Goal: Transaction & Acquisition: Purchase product/service

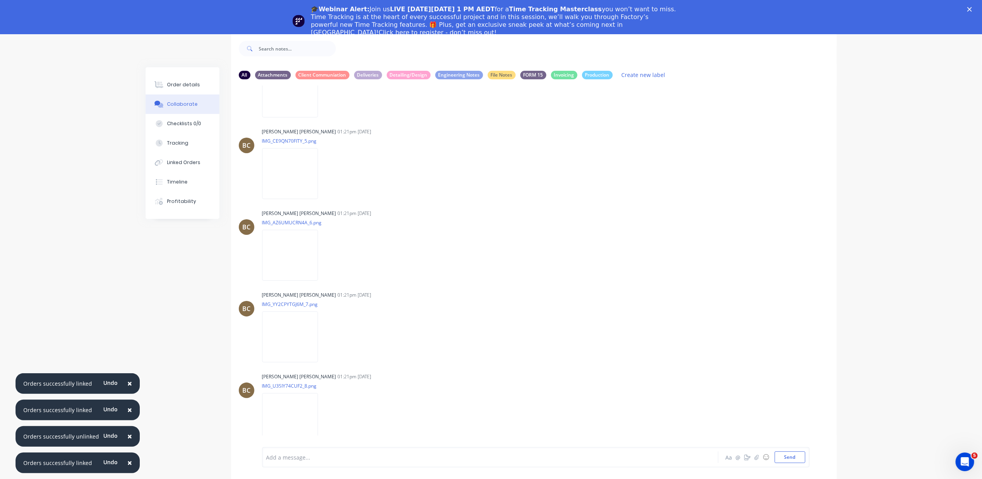
scroll to position [667, 0]
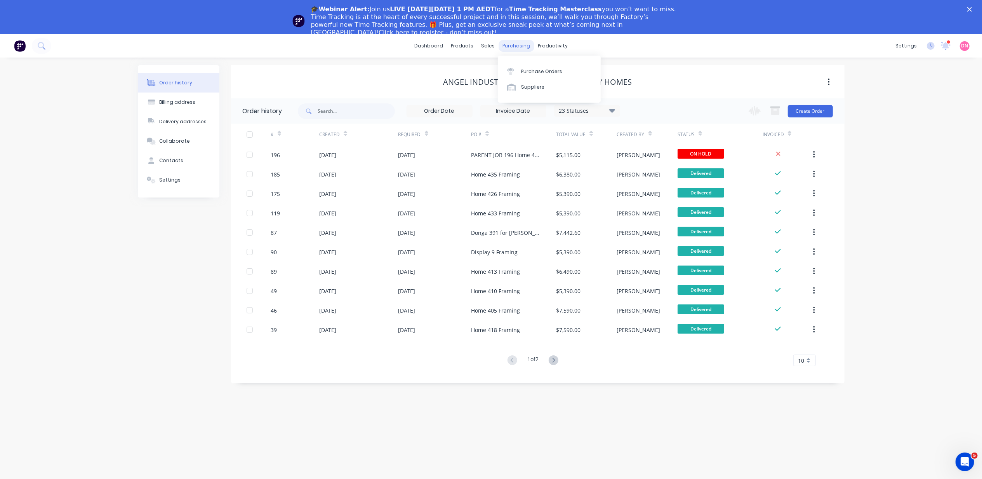
click at [518, 40] on div "purchasing" at bounding box center [516, 46] width 35 height 12
click at [523, 75] on link "Purchase Orders" at bounding box center [549, 71] width 103 height 16
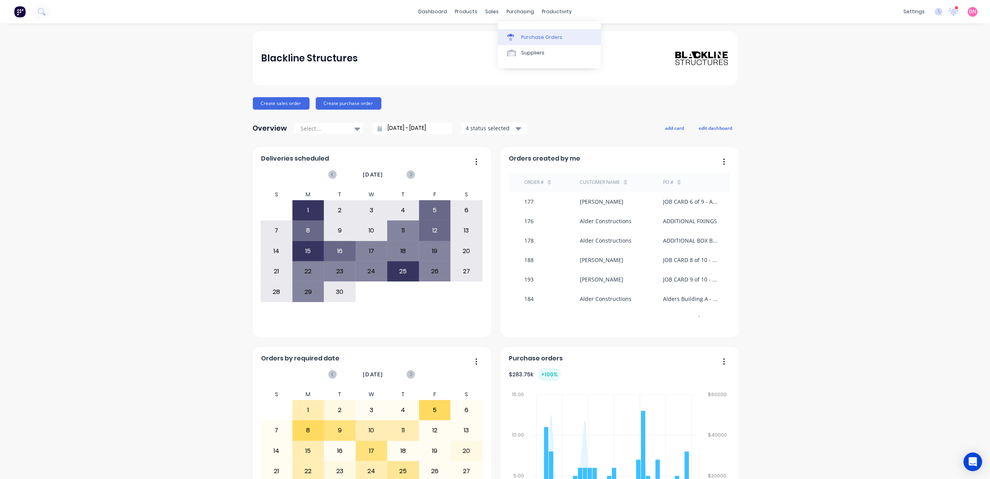
click at [524, 38] on div "Purchase Orders" at bounding box center [541, 37] width 41 height 7
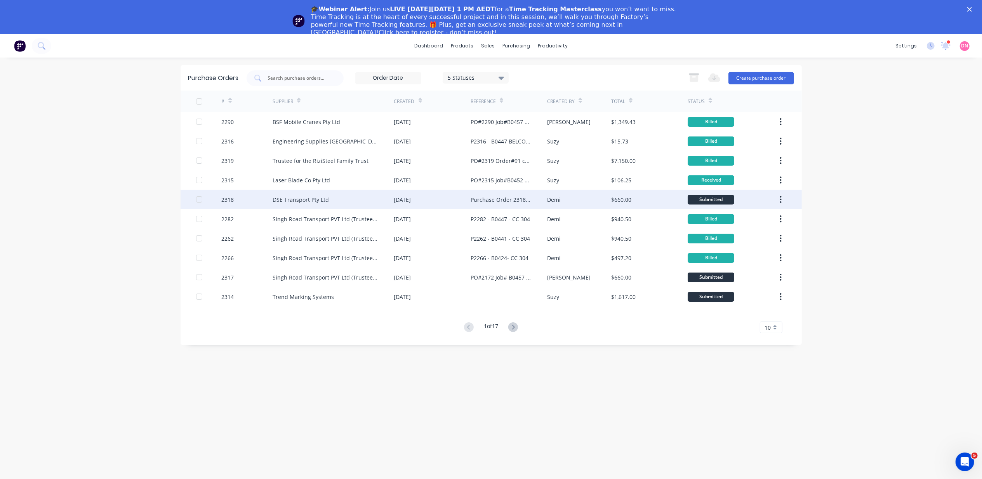
click at [669, 199] on div "$660.00" at bounding box center [649, 199] width 77 height 19
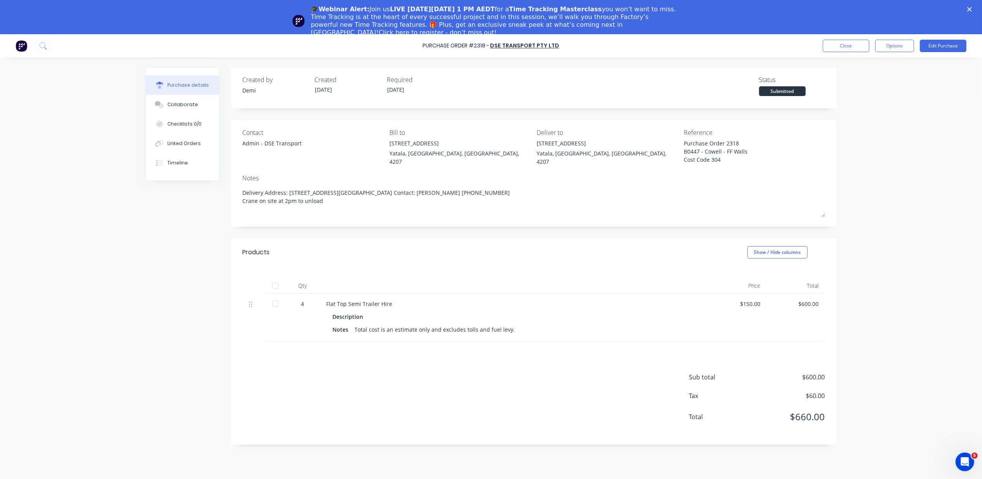
type textarea "x"
click at [197, 106] on button "Collaborate" at bounding box center [182, 104] width 73 height 19
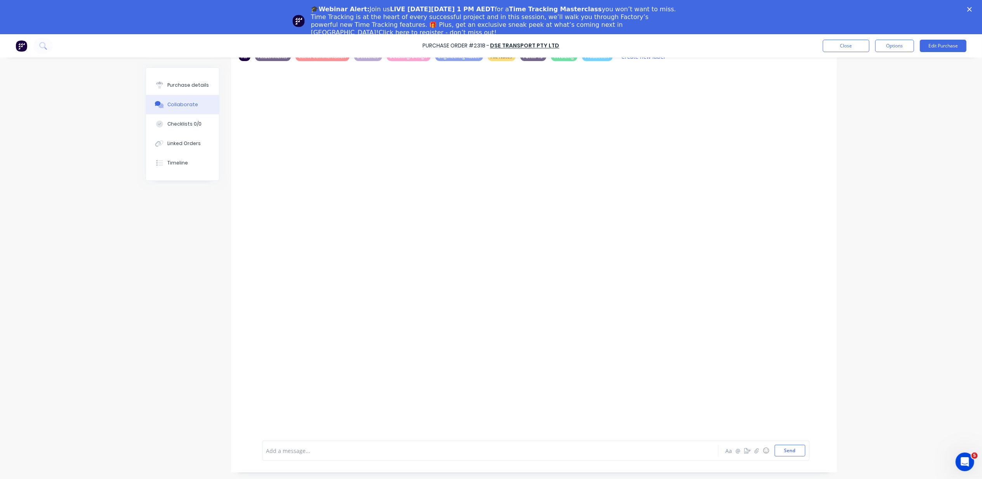
scroll to position [34, 0]
click at [660, 447] on div at bounding box center [469, 449] width 404 height 8
click at [797, 454] on button "Send" at bounding box center [790, 449] width 31 height 12
click at [864, 53] on div "Purchase Order #2318 - DSE Transport Pty Ltd Close Options Edit Purchase" at bounding box center [491, 45] width 982 height 23
click at [864, 52] on button "Close" at bounding box center [846, 46] width 47 height 12
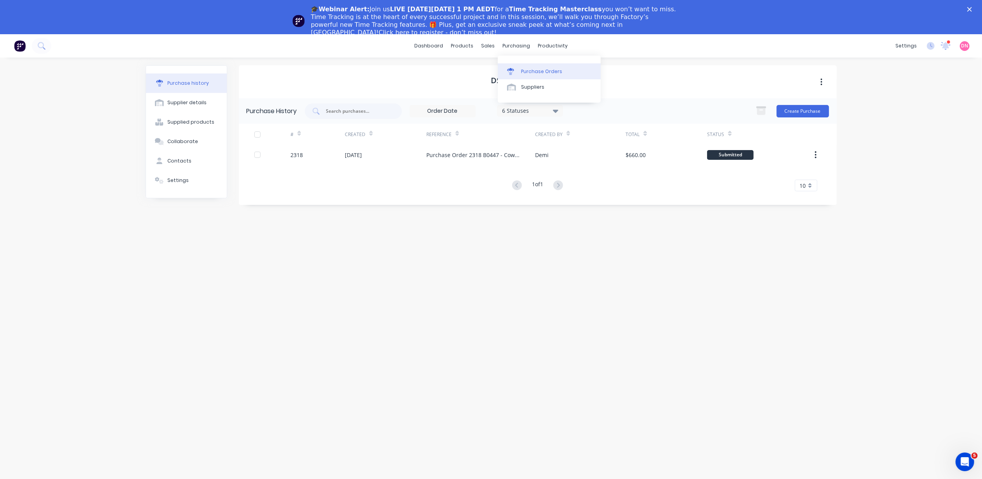
click at [513, 73] on icon at bounding box center [510, 71] width 7 height 7
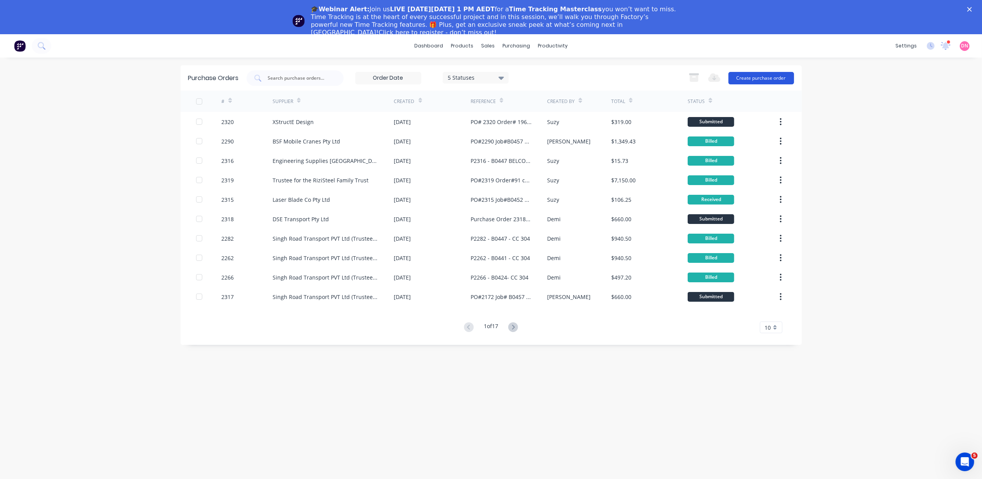
click at [749, 73] on button "Create purchase order" at bounding box center [762, 78] width 66 height 12
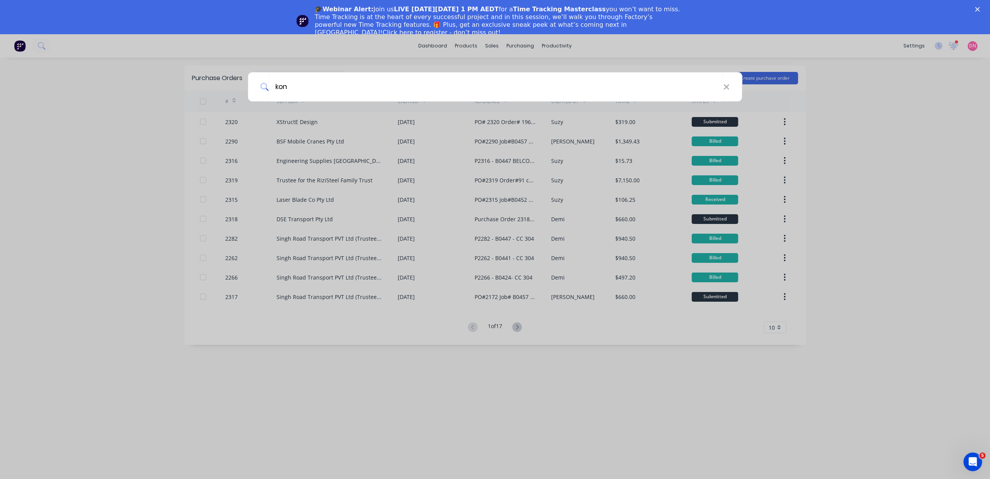
type input "konn"
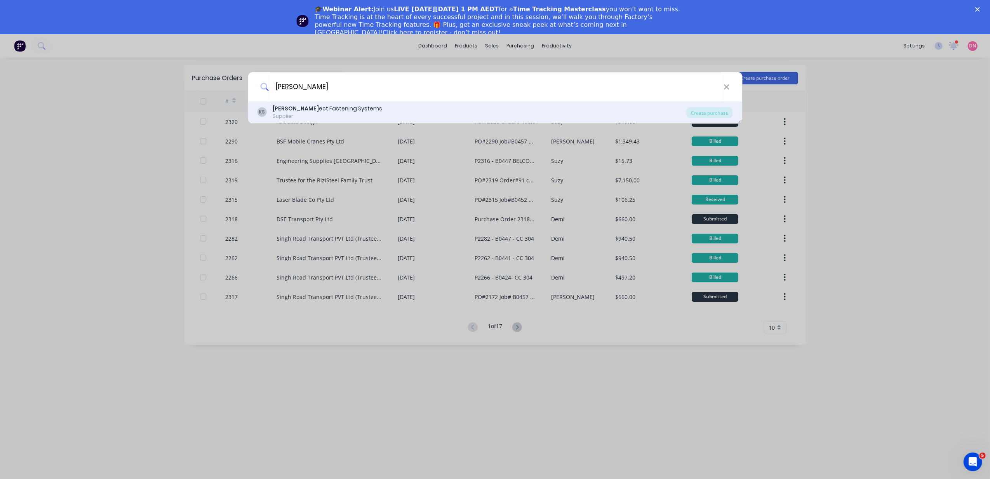
click at [282, 117] on div "Supplier" at bounding box center [328, 116] width 110 height 7
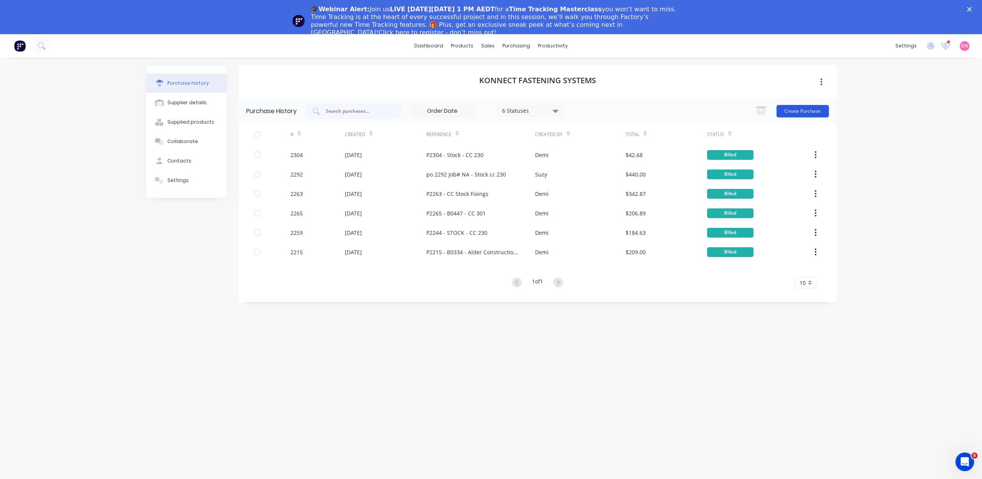
click at [789, 106] on button "Create Purchase" at bounding box center [803, 111] width 52 height 12
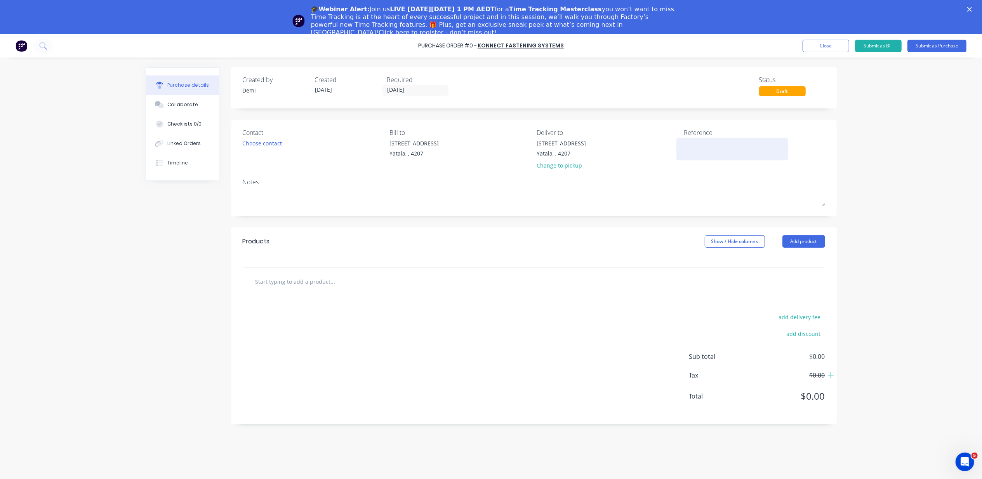
click at [687, 148] on textarea at bounding box center [732, 147] width 97 height 17
type textarea "B0424"
click at [450, 284] on div at bounding box center [365, 281] width 233 height 16
click at [330, 277] on input "text" at bounding box center [332, 281] width 155 height 16
click at [291, 275] on input "text" at bounding box center [332, 281] width 155 height 16
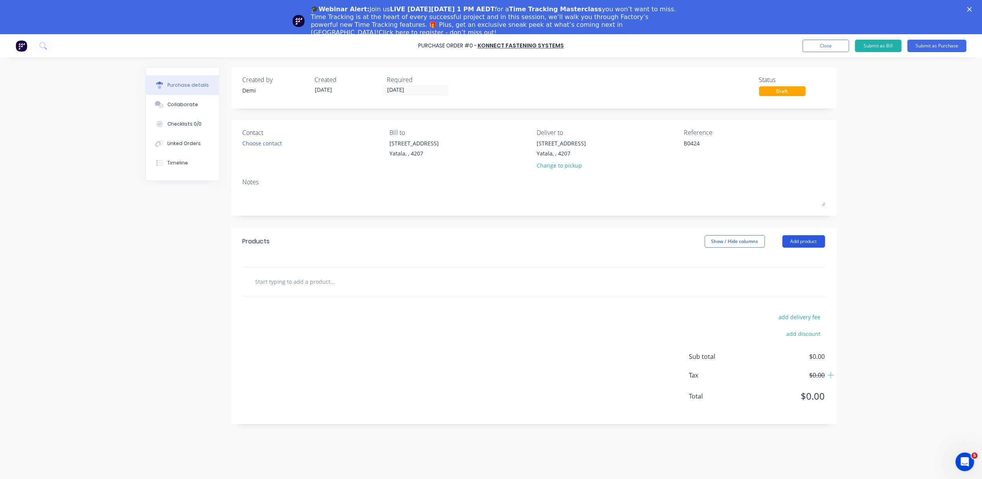
click at [805, 238] on button "Add product" at bounding box center [804, 241] width 43 height 12
click at [792, 277] on div "Basic product" at bounding box center [789, 276] width 60 height 11
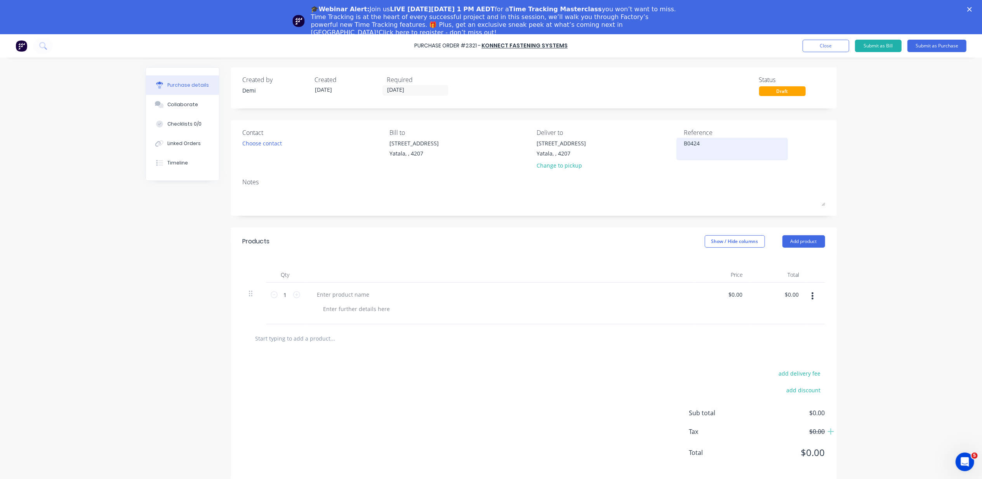
click at [684, 143] on div "B0424" at bounding box center [732, 148] width 97 height 19
click at [684, 143] on textarea "B0424" at bounding box center [732, 147] width 97 height 17
click at [723, 145] on textarea "P321 - B0424 - 301" at bounding box center [732, 147] width 97 height 17
click at [702, 144] on textarea "P321 - B0424 - CC 301" at bounding box center [732, 147] width 97 height 17
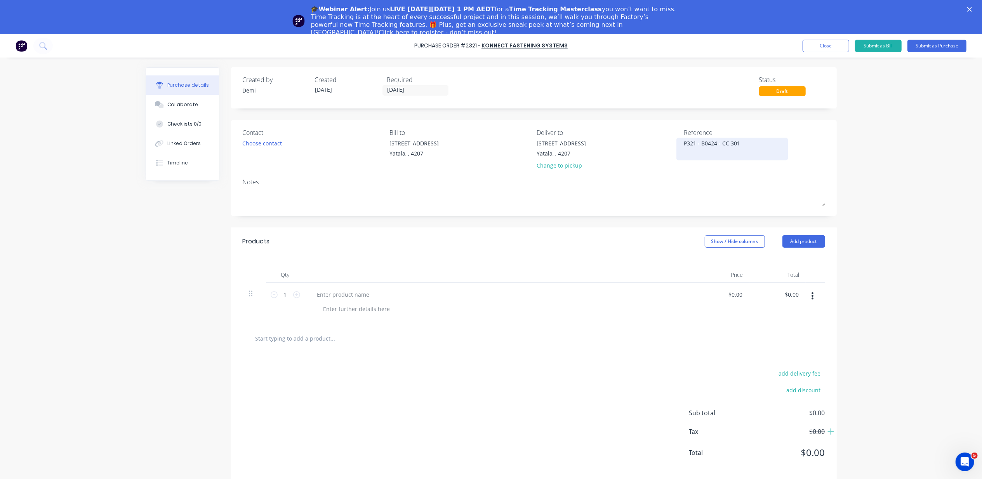
click at [687, 146] on textarea "P321 - B0424 - CC 301" at bounding box center [732, 147] width 97 height 17
type textarea "P2321 - B0424 - CC 301"
click at [559, 155] on div "Yatala, , 4207" at bounding box center [561, 153] width 49 height 8
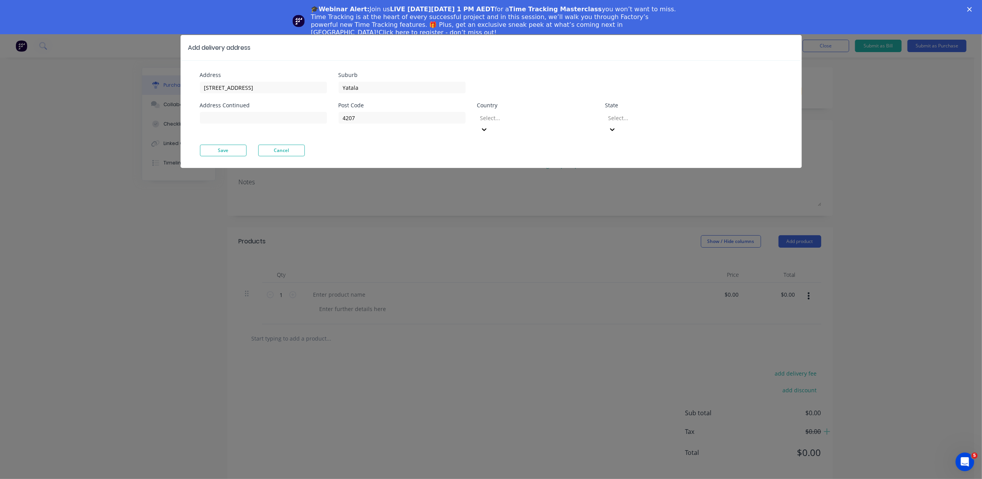
click at [550, 119] on div at bounding box center [536, 118] width 112 height 10
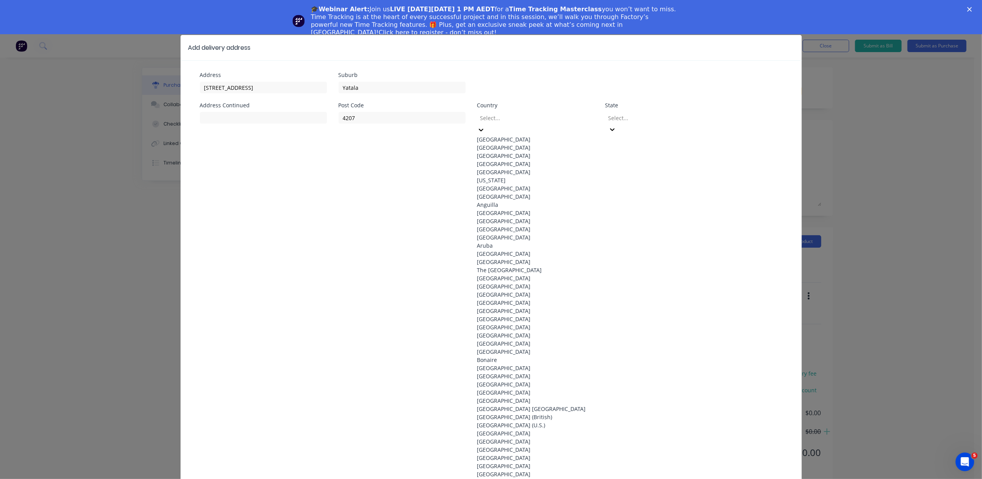
click at [527, 141] on div "[GEOGRAPHIC_DATA]" at bounding box center [535, 139] width 117 height 8
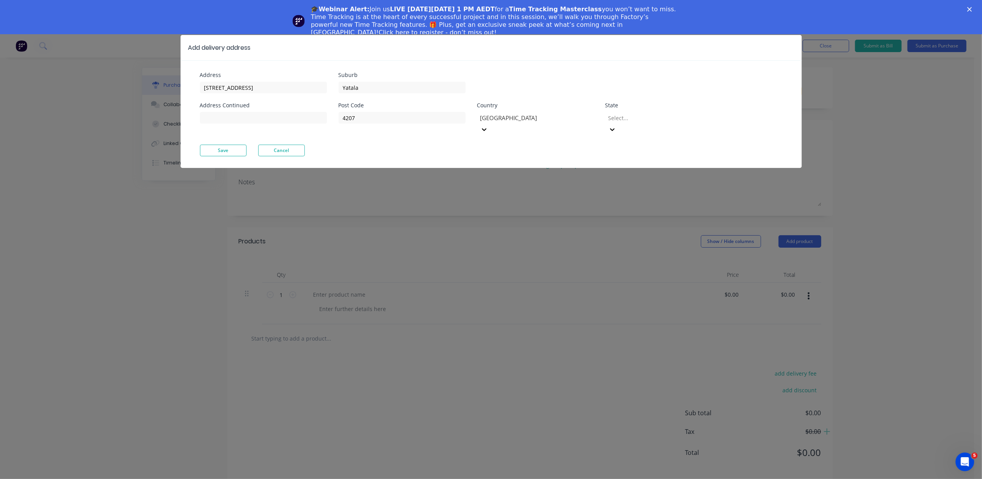
click at [667, 120] on div at bounding box center [664, 118] width 112 height 10
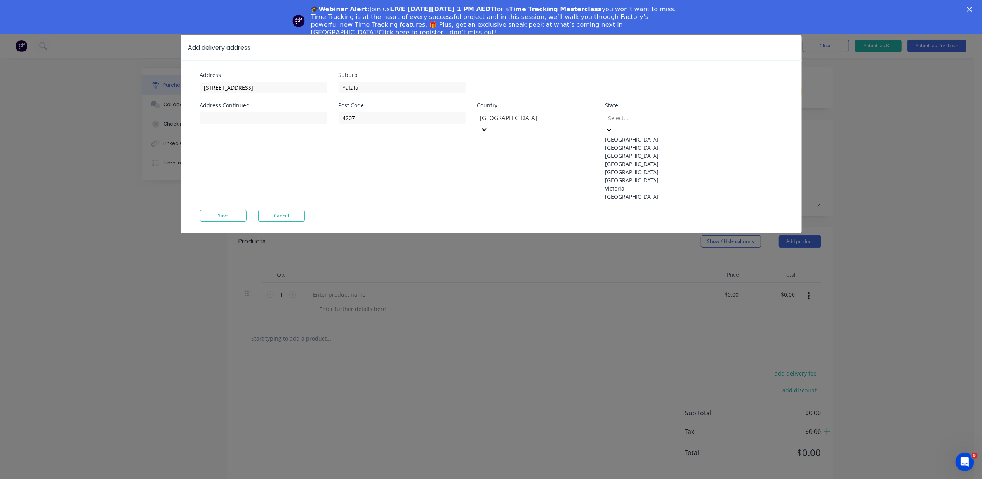
click at [667, 168] on div "[GEOGRAPHIC_DATA]" at bounding box center [664, 164] width 117 height 8
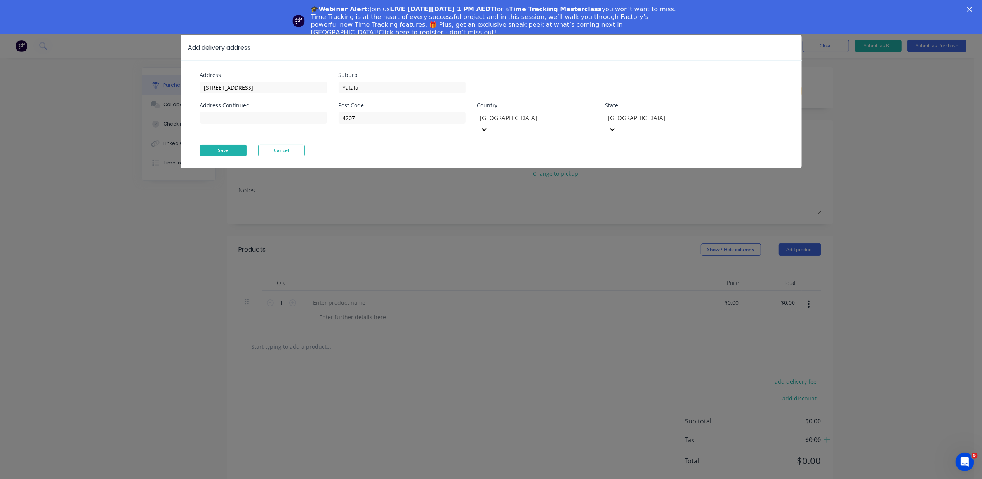
click at [228, 144] on button "Save" at bounding box center [223, 150] width 47 height 12
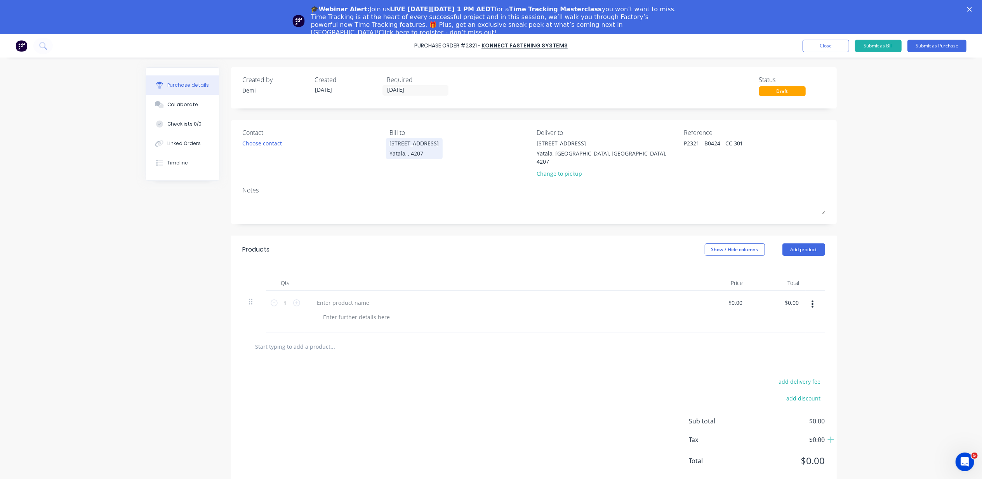
click at [403, 156] on div "Yatala, , 4207" at bounding box center [414, 153] width 49 height 8
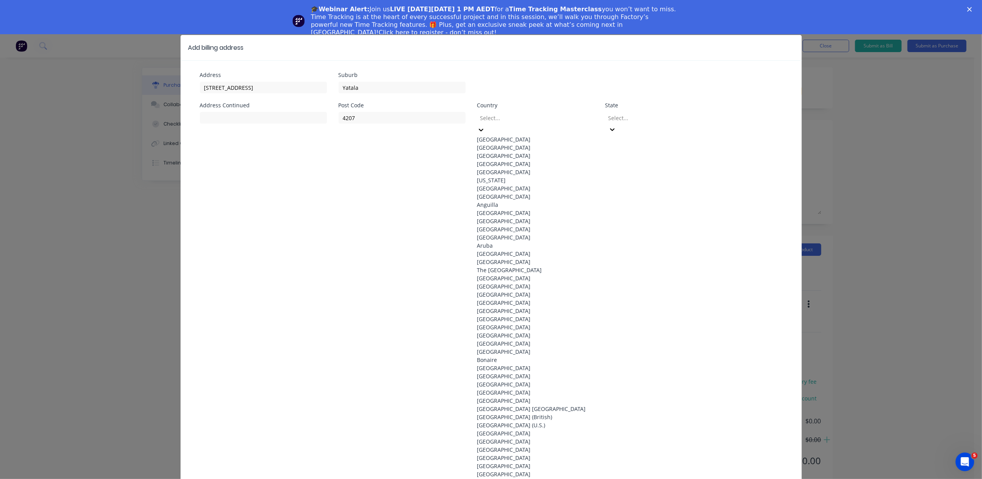
click at [539, 120] on div at bounding box center [536, 118] width 112 height 10
click at [538, 135] on div "[GEOGRAPHIC_DATA]" at bounding box center [535, 139] width 117 height 8
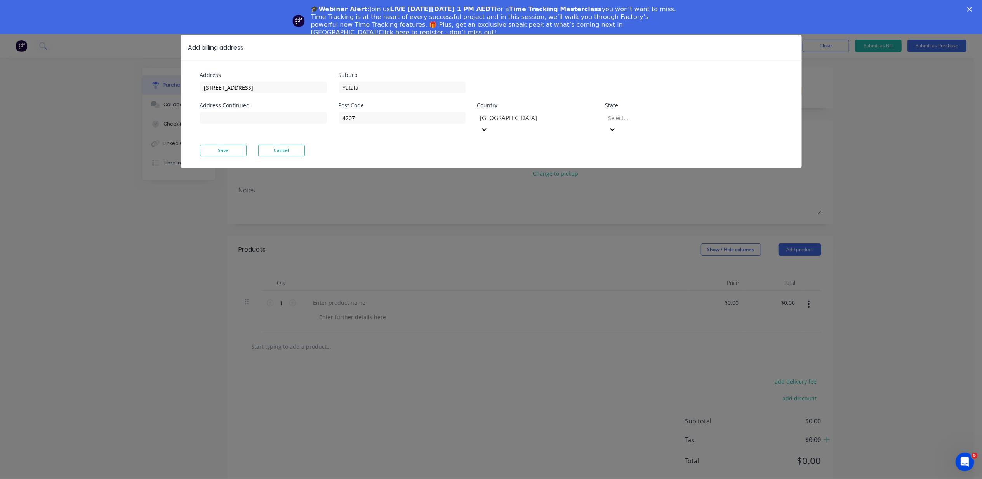
click at [647, 118] on div at bounding box center [664, 118] width 112 height 10
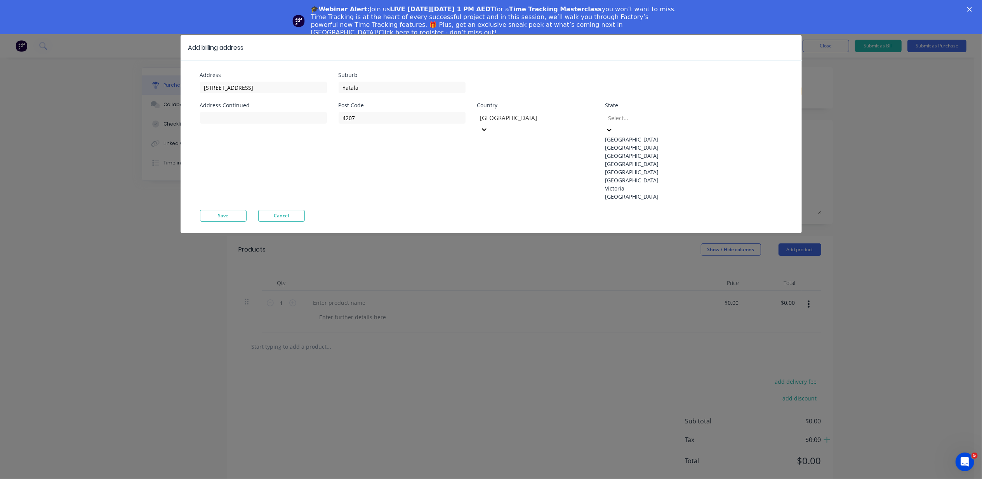
click at [653, 168] on div "[GEOGRAPHIC_DATA]" at bounding box center [664, 164] width 117 height 8
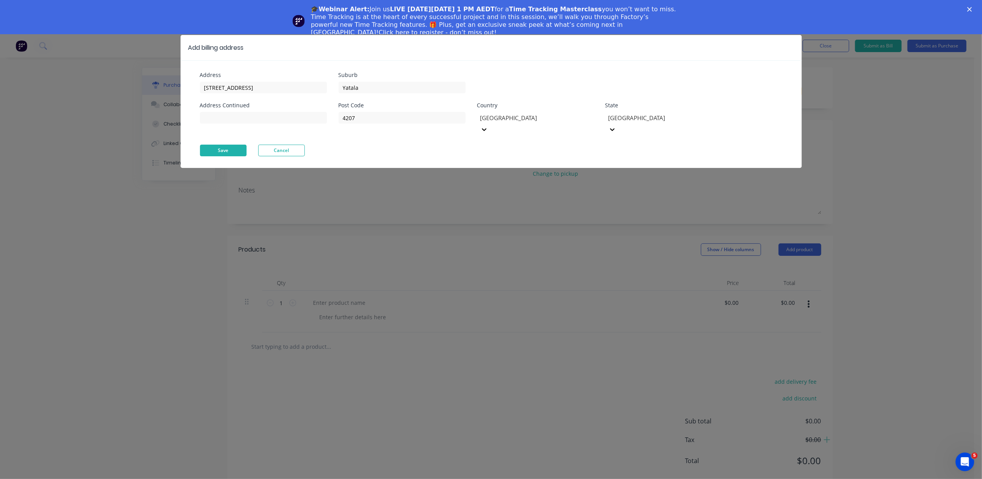
click at [215, 144] on button "Save" at bounding box center [223, 150] width 47 height 12
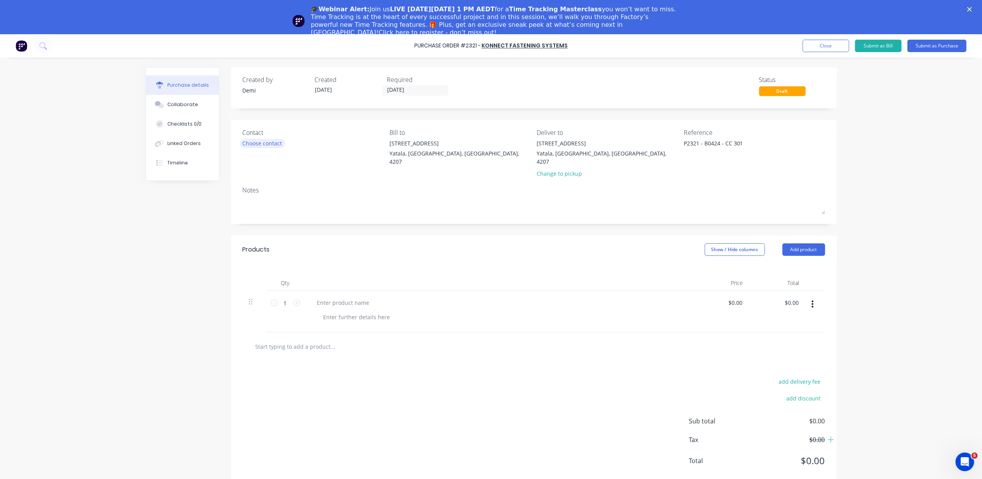
click at [268, 146] on div "Choose contact" at bounding box center [263, 143] width 40 height 8
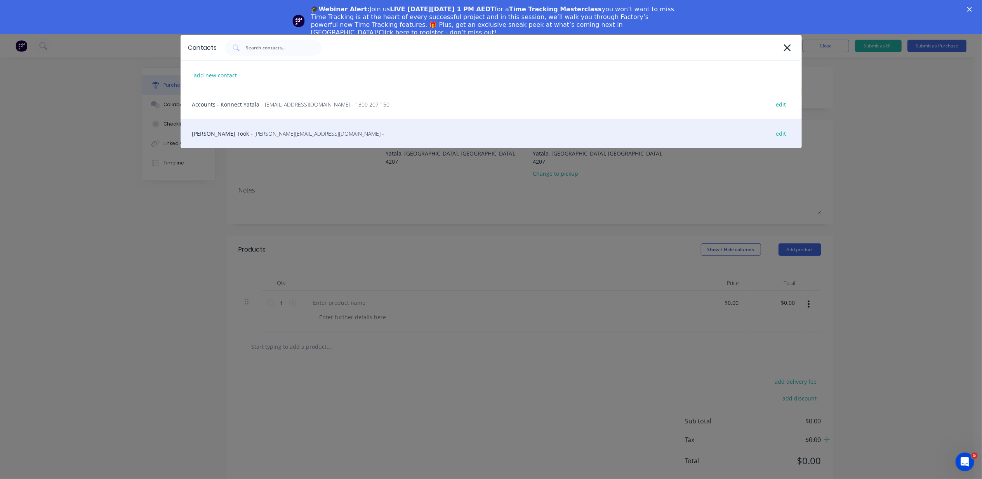
click at [274, 129] on div "[PERSON_NAME] Took - [PERSON_NAME][EMAIL_ADDRESS][DOMAIN_NAME] - edit" at bounding box center [491, 133] width 621 height 29
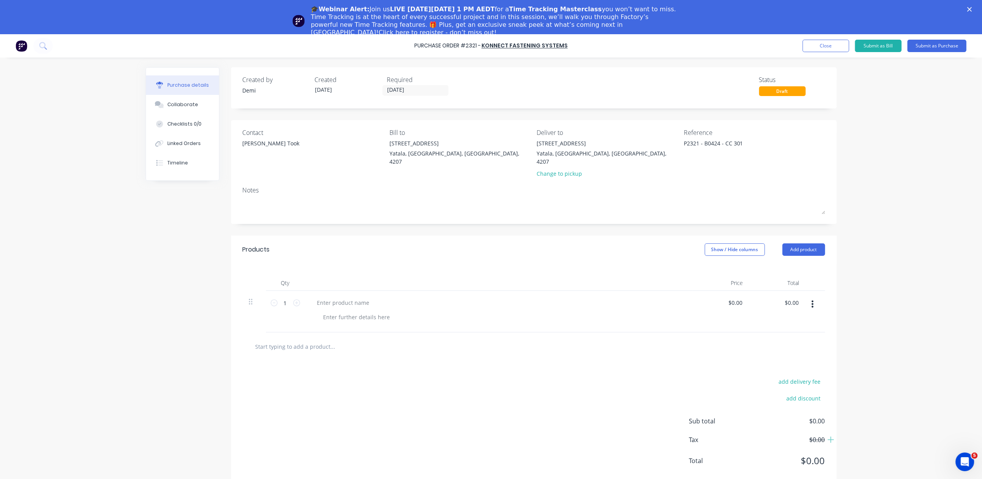
click at [324, 154] on div "Contact Myles Took" at bounding box center [313, 155] width 141 height 54
click at [409, 87] on input "[DATE]" at bounding box center [415, 90] width 65 height 10
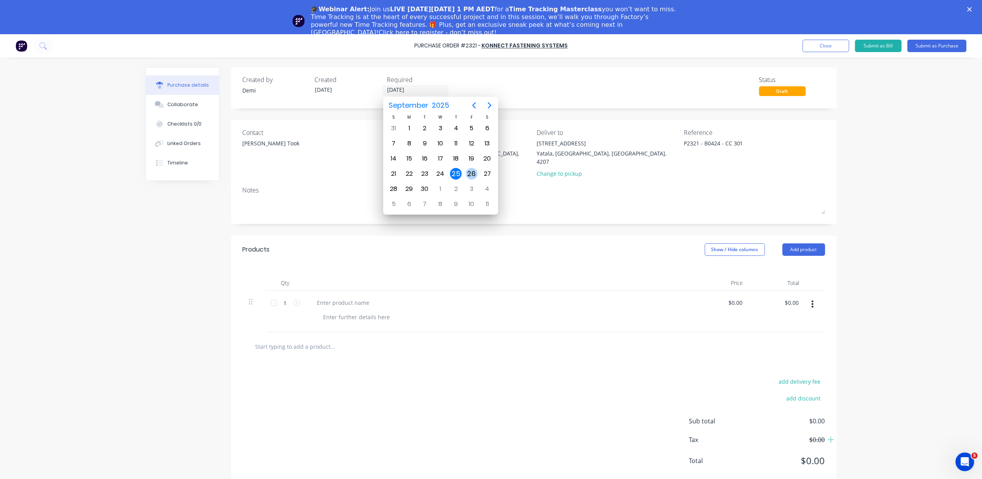
click at [469, 173] on div "26" at bounding box center [472, 174] width 12 height 12
type input "[DATE]"
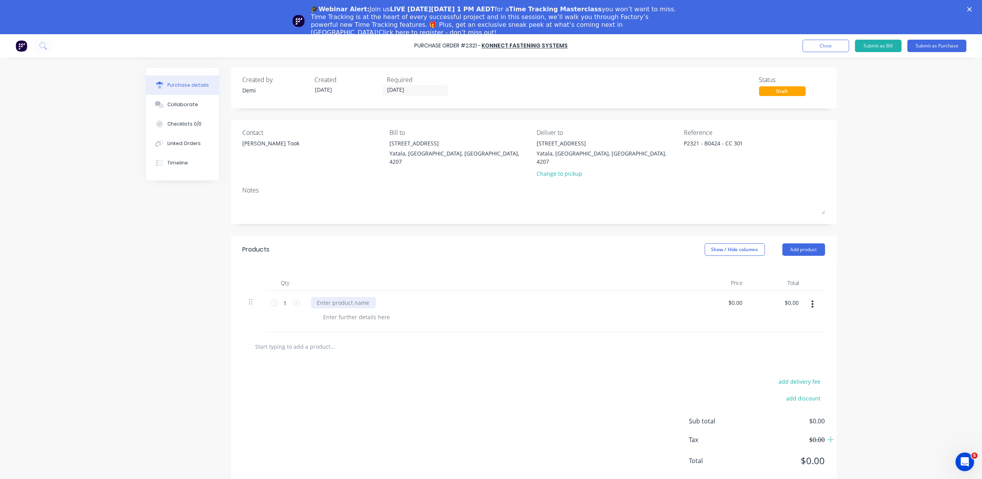
click at [346, 297] on div at bounding box center [343, 302] width 65 height 11
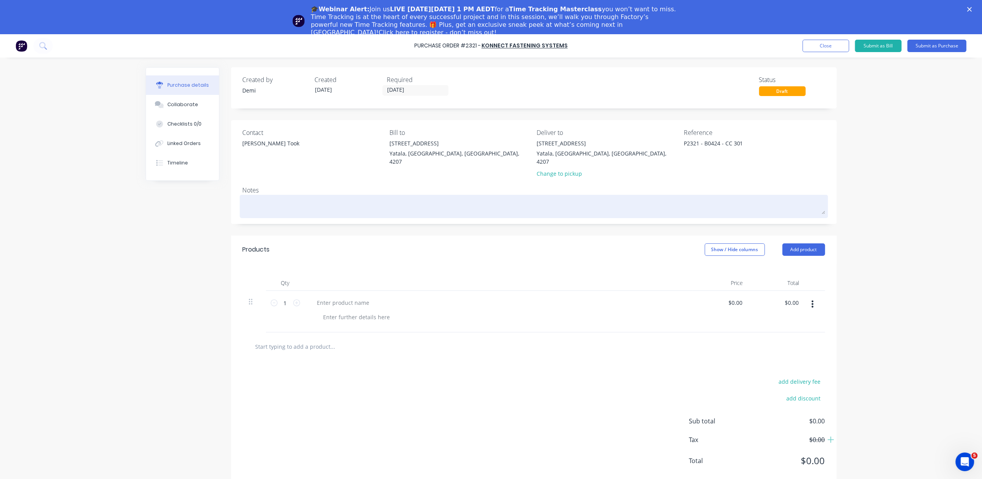
click at [637, 197] on textarea at bounding box center [534, 205] width 583 height 17
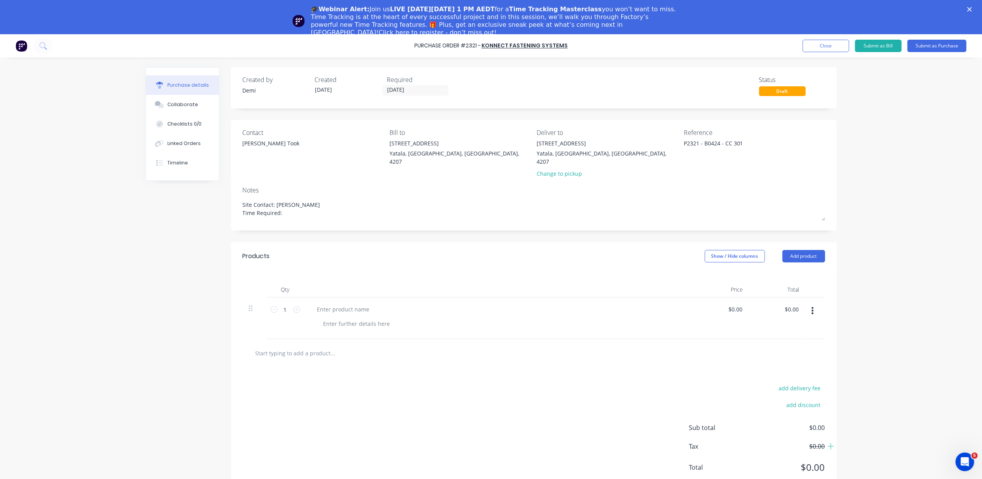
type textarea "Site Contact: Nathan Flack Time Required:"
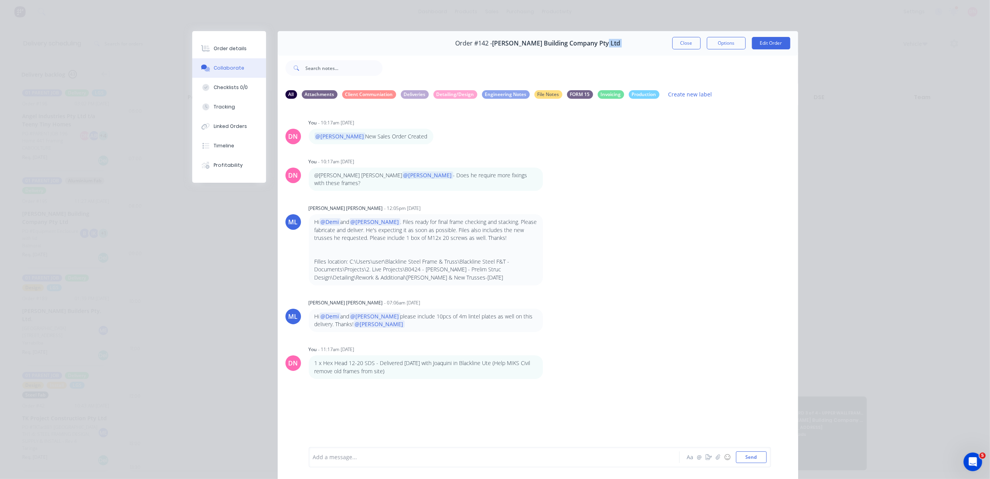
click at [672, 47] on button "Close" at bounding box center [686, 43] width 28 height 12
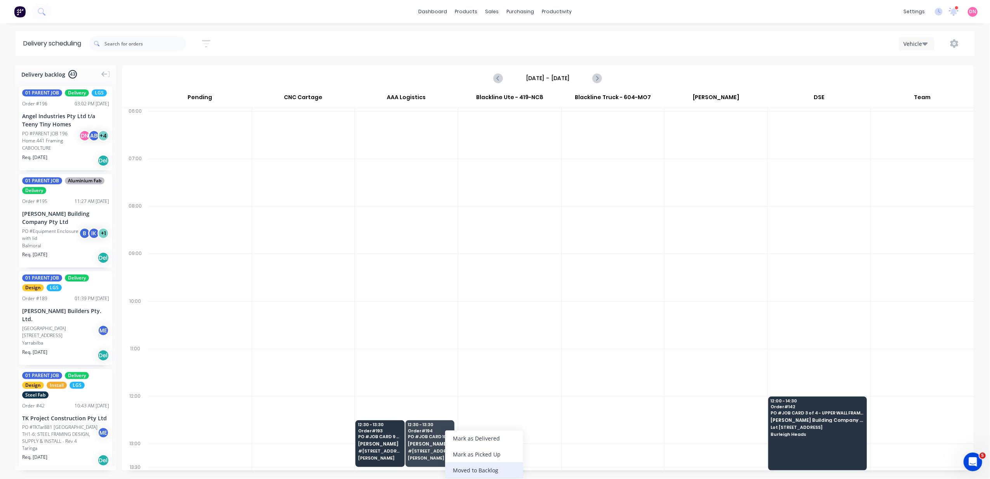
click at [465, 465] on div "Moved to Backlog" at bounding box center [484, 470] width 78 height 16
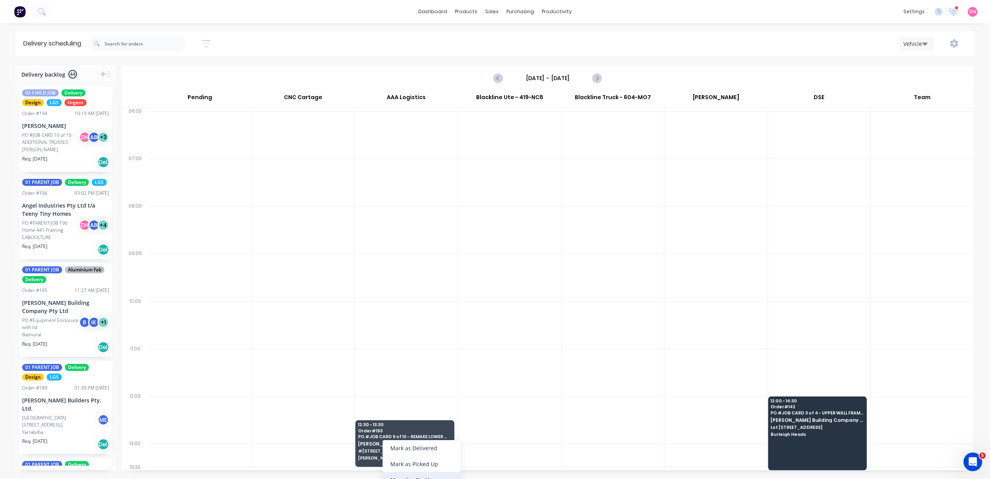
click at [415, 473] on div "Moved to Backlog" at bounding box center [422, 480] width 78 height 16
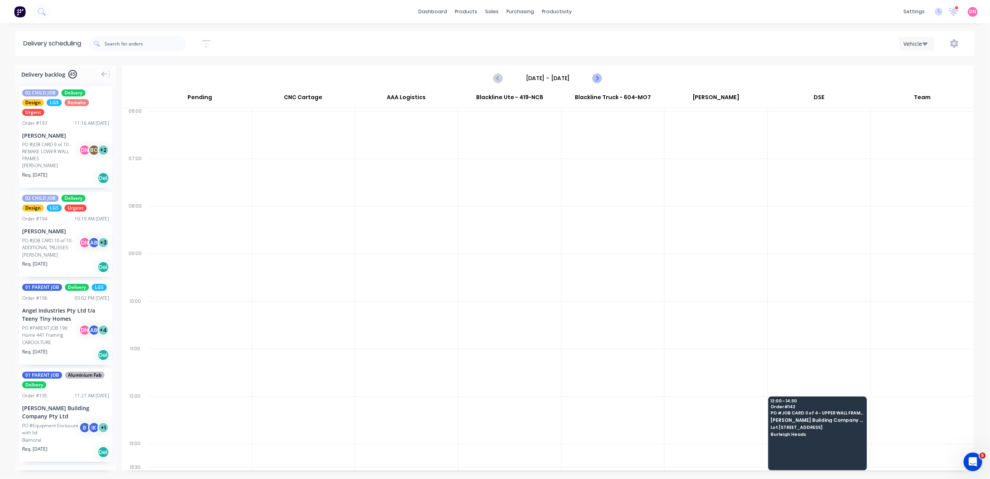
click at [600, 81] on icon "Next page" at bounding box center [596, 77] width 9 height 9
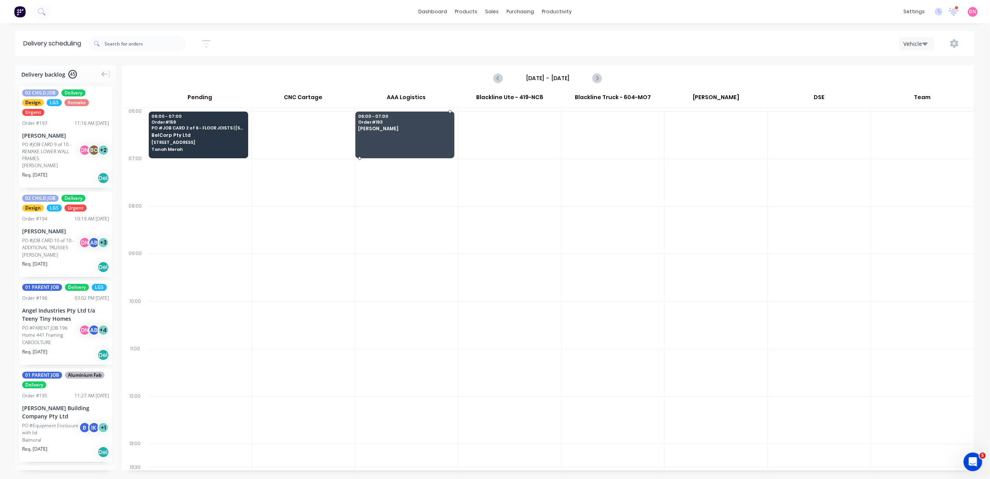
drag, startPoint x: 39, startPoint y: 135, endPoint x: 370, endPoint y: 114, distance: 331.2
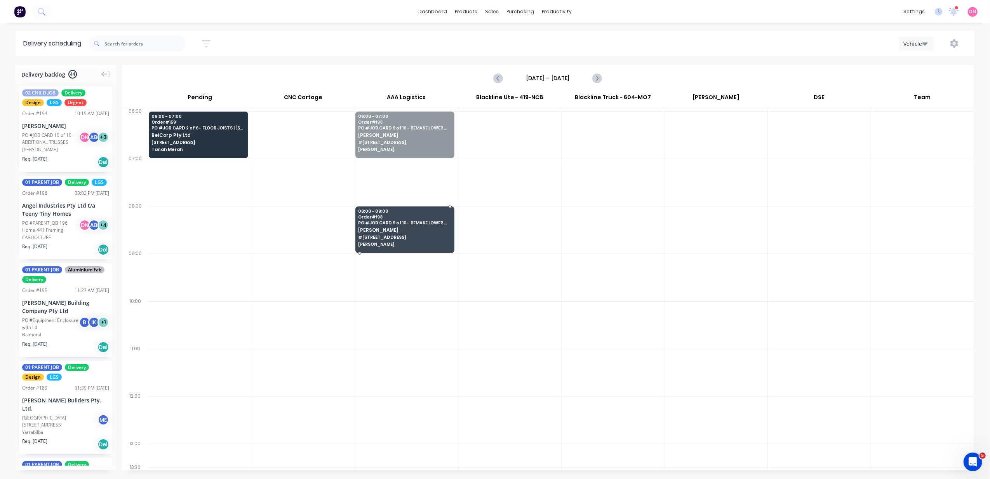
drag, startPoint x: 392, startPoint y: 131, endPoint x: 389, endPoint y: 221, distance: 90.6
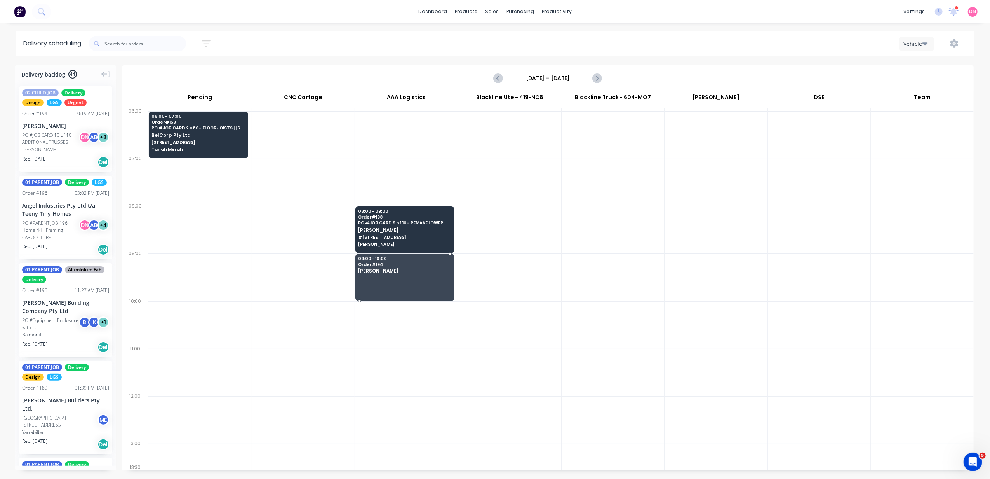
drag, startPoint x: 63, startPoint y: 125, endPoint x: 69, endPoint y: 129, distance: 7.3
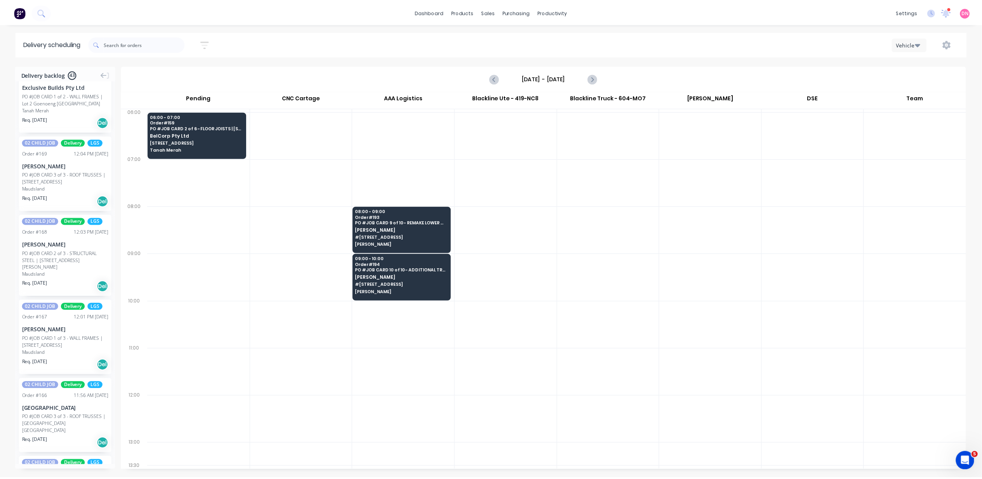
scroll to position [880, 0]
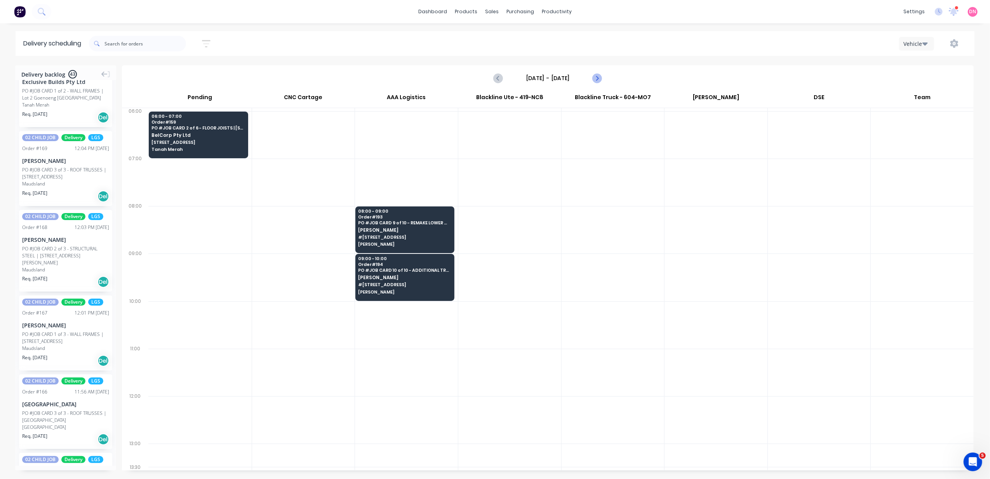
click at [600, 78] on icon "Next page" at bounding box center [596, 77] width 9 height 9
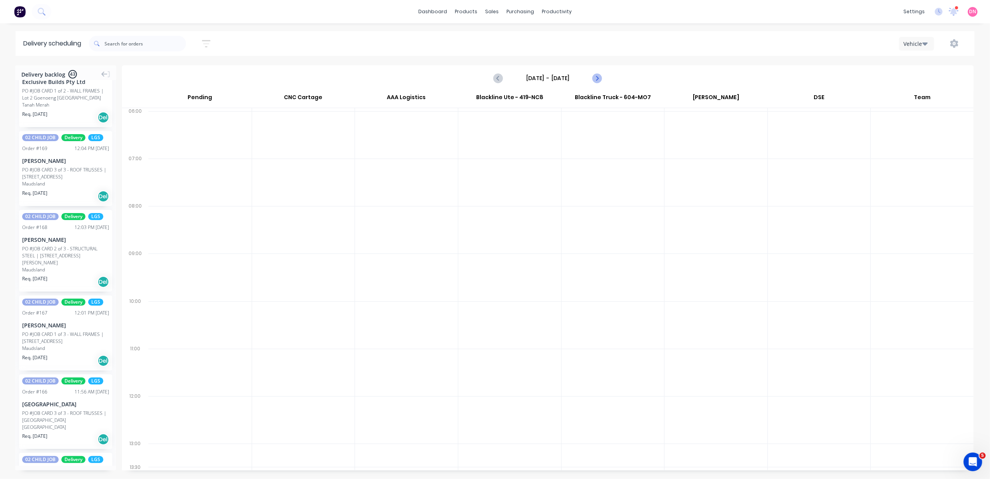
click at [600, 78] on icon "Next page" at bounding box center [596, 77] width 9 height 9
click at [595, 73] on button "Next page" at bounding box center [597, 78] width 16 height 16
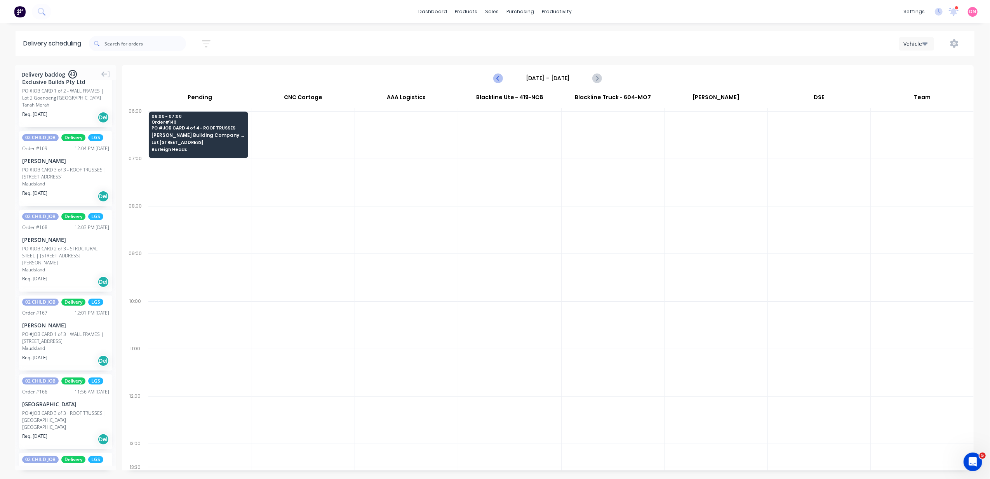
click at [501, 75] on icon "Previous page" at bounding box center [498, 77] width 9 height 9
click at [493, 77] on button "Previous page" at bounding box center [499, 78] width 16 height 16
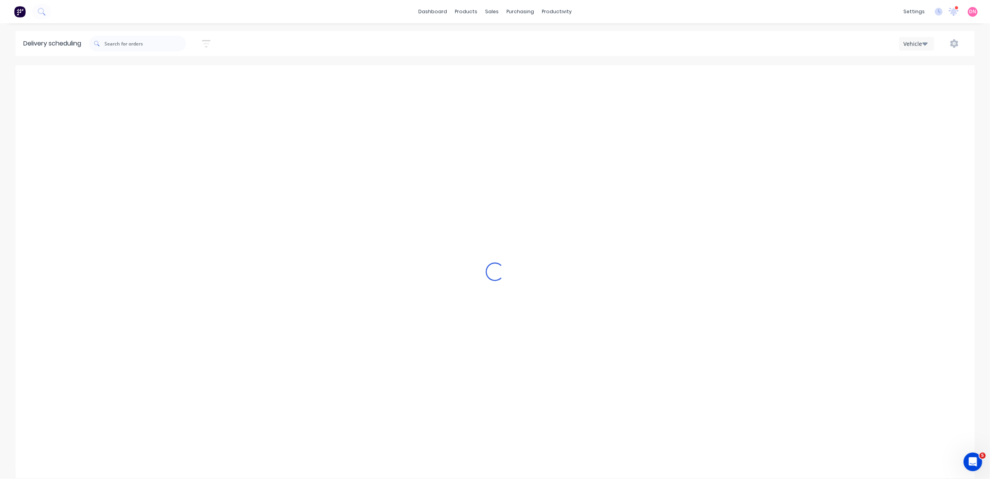
click at [493, 77] on button "Previous page" at bounding box center [499, 78] width 16 height 16
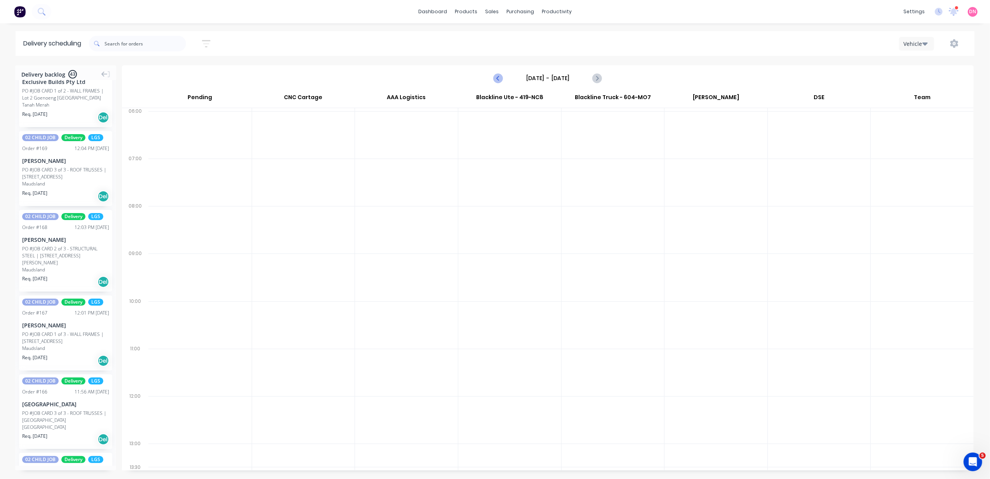
click at [493, 77] on button "Previous page" at bounding box center [499, 78] width 16 height 16
type input "Friday - 26/09/25"
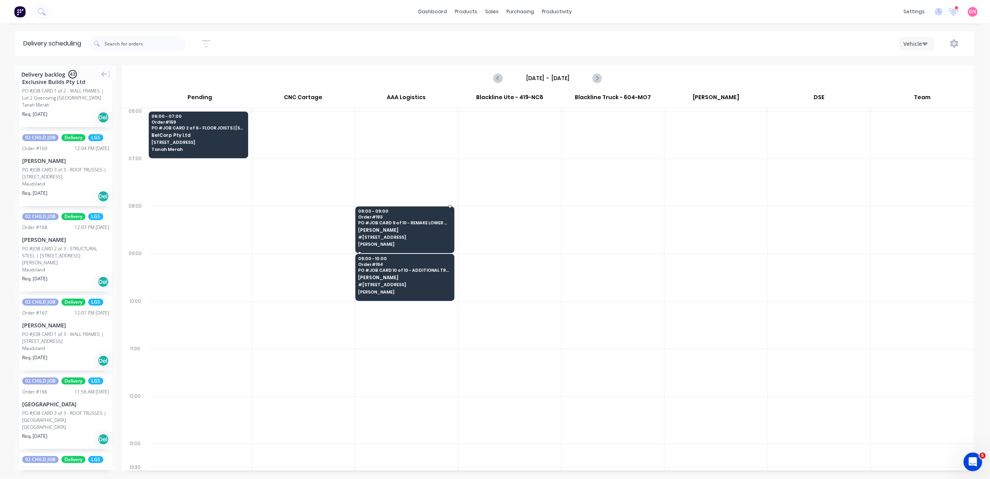
click at [386, 230] on span "[PERSON_NAME]" at bounding box center [404, 229] width 93 height 5
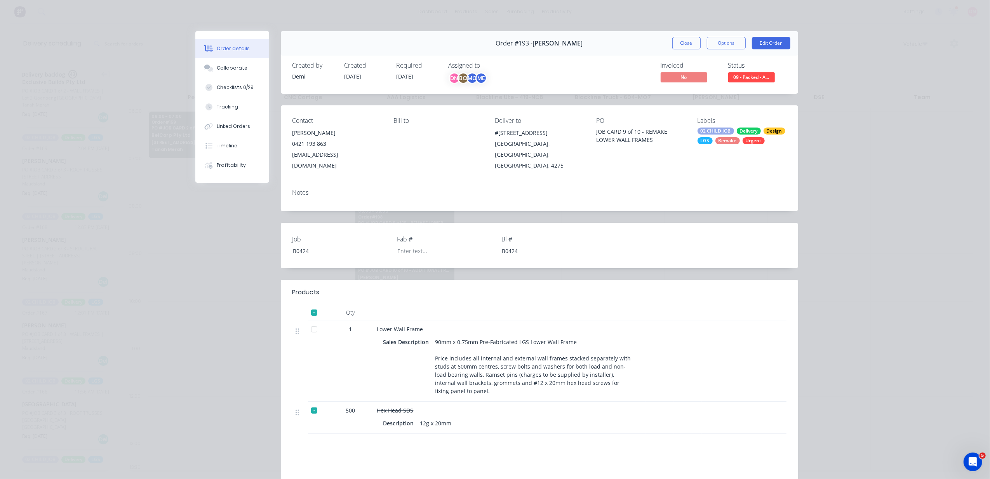
drag, startPoint x: 519, startPoint y: 148, endPoint x: 487, endPoint y: 135, distance: 34.8
click at [487, 135] on div "Contact Nathan Flack 0421 193 863 sman31012@gmail.com Bill to Deliver to #446 M…" at bounding box center [539, 143] width 517 height 77
copy div "#446 MUNDOOLUN CONNECTION ROAD"
drag, startPoint x: 334, startPoint y: 145, endPoint x: 289, endPoint y: 148, distance: 45.2
click at [292, 148] on div "0421 193 863" at bounding box center [336, 143] width 89 height 11
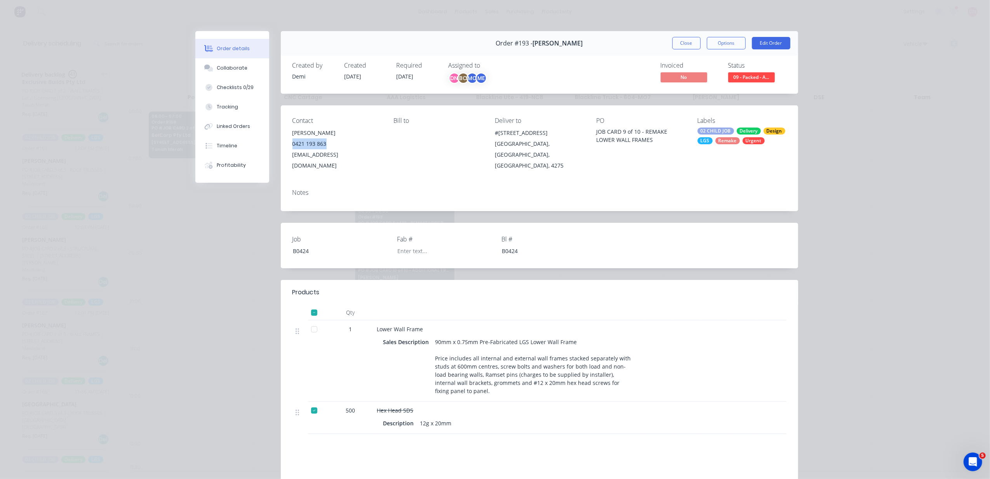
copy div "0421 193 863"
click at [761, 37] on button "Edit Order" at bounding box center [771, 43] width 38 height 12
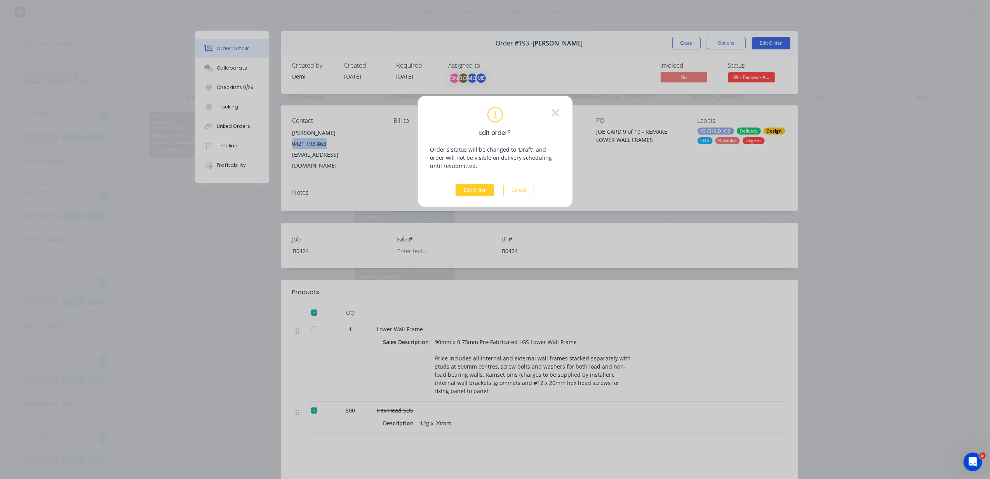
click at [479, 191] on button "Edit Order" at bounding box center [475, 190] width 38 height 12
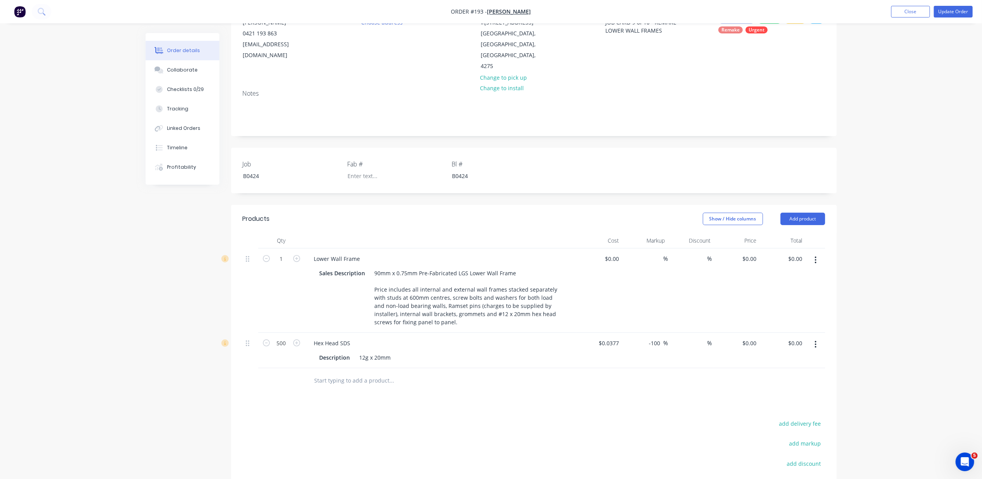
scroll to position [103, 0]
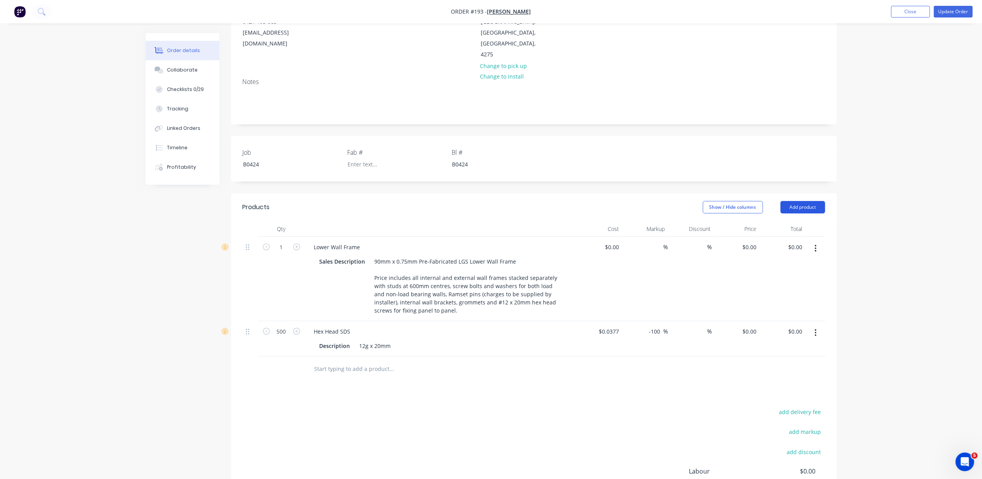
click at [805, 201] on button "Add product" at bounding box center [803, 207] width 45 height 12
click at [795, 330] on div "Notes (External)" at bounding box center [789, 335] width 60 height 11
click at [348, 361] on div at bounding box center [336, 366] width 56 height 11
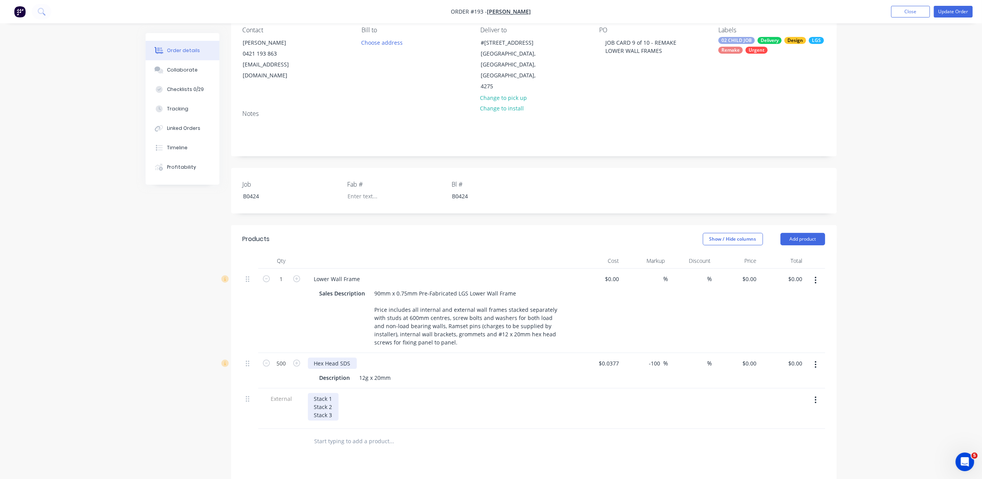
scroll to position [52, 0]
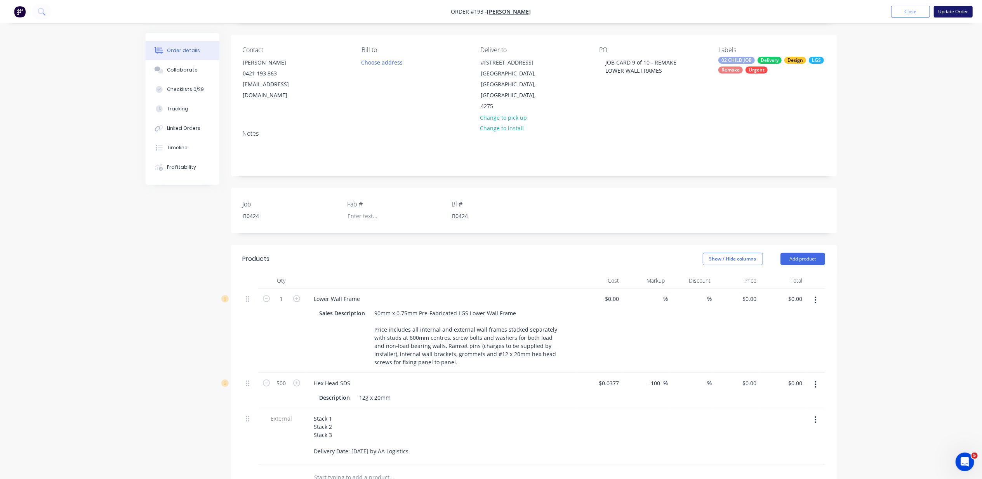
click at [945, 14] on button "Update Order" at bounding box center [953, 12] width 39 height 12
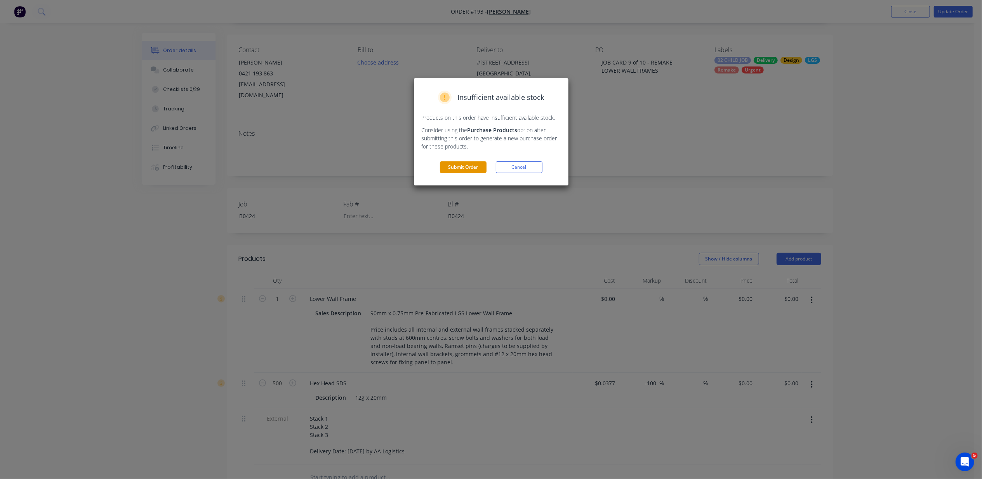
click at [471, 165] on button "Submit Order" at bounding box center [463, 167] width 47 height 12
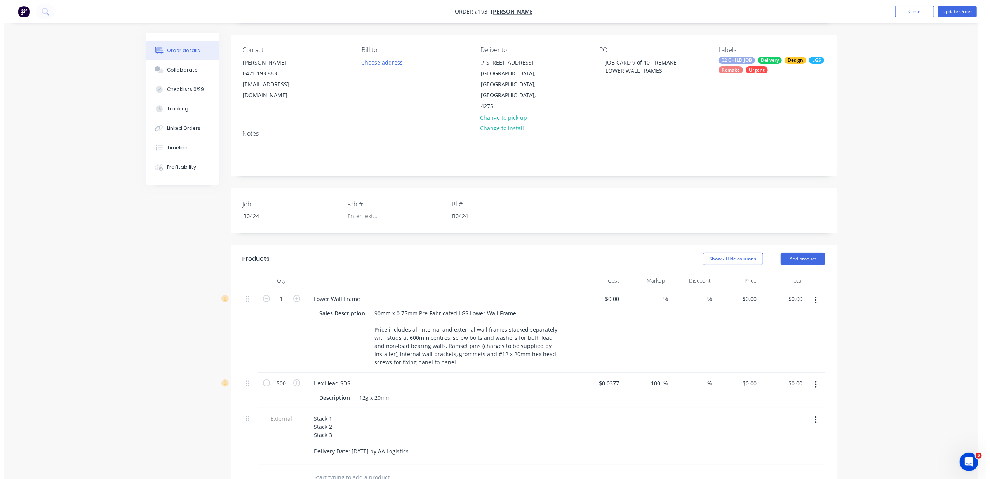
scroll to position [0, 0]
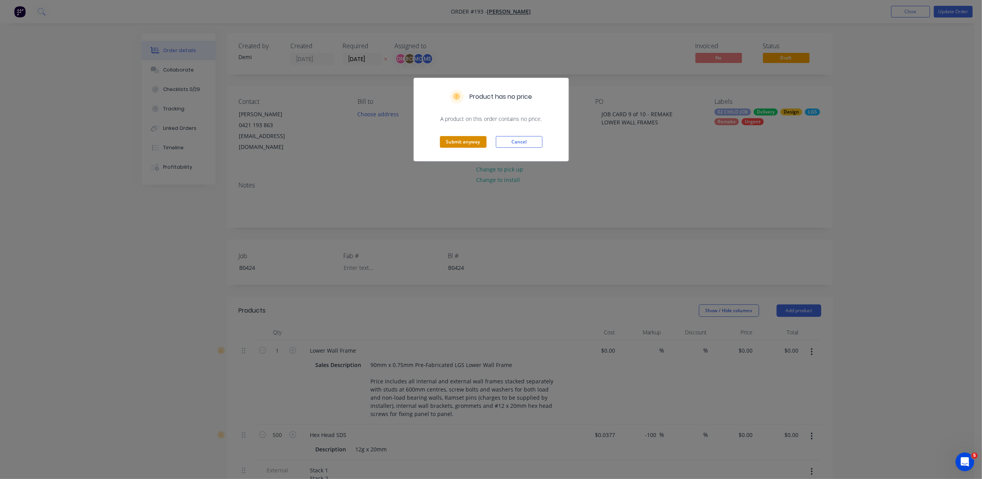
click at [474, 144] on button "Submit anyway" at bounding box center [463, 142] width 47 height 12
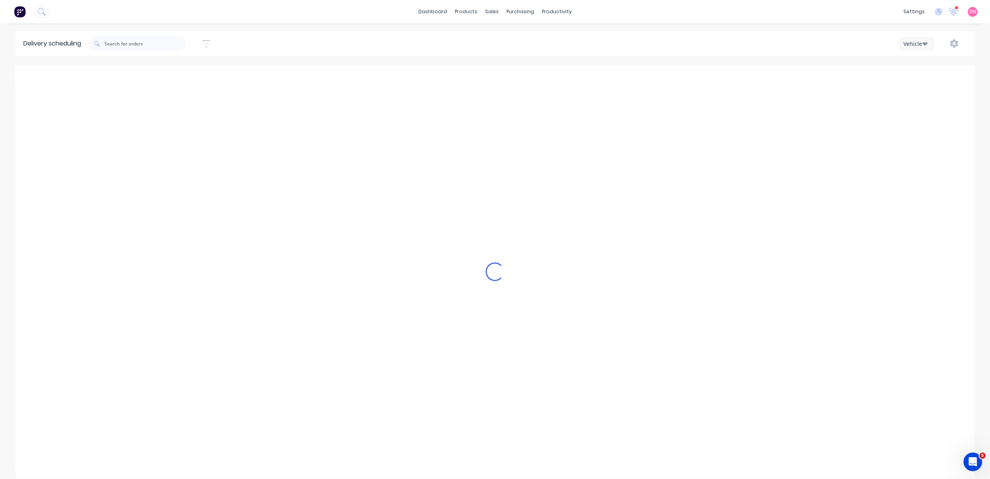
type input "Friday - 26/09/25"
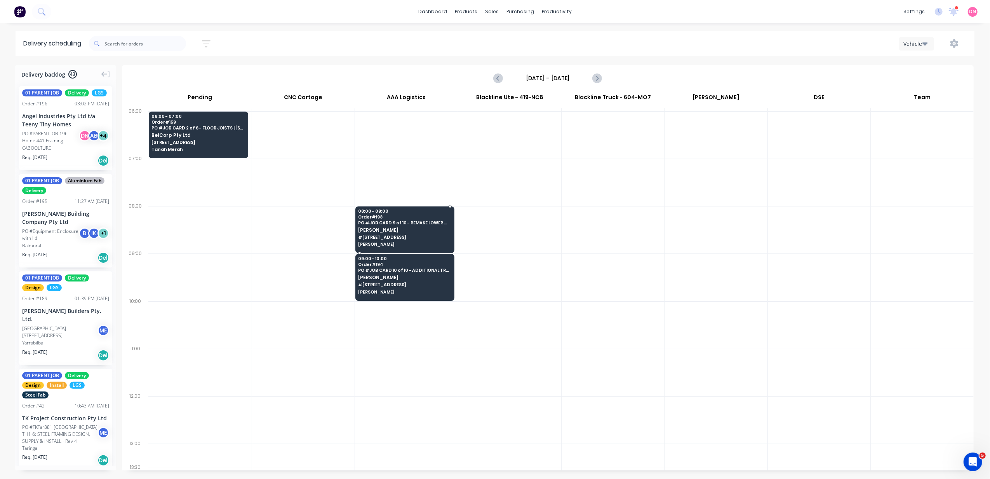
click at [386, 224] on span "PO # JOB CARD 9 of 10 - REMAKE LOWER WALL FRAMES" at bounding box center [404, 222] width 93 height 5
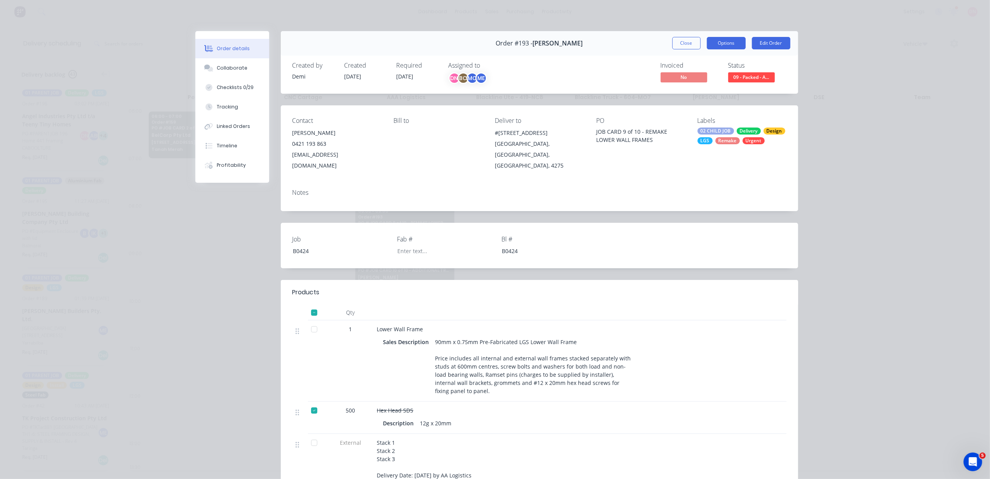
click at [731, 44] on button "Options" at bounding box center [726, 43] width 39 height 12
click at [712, 90] on div "Delivery Docket" at bounding box center [705, 94] width 68 height 11
click at [712, 90] on div "Standard" at bounding box center [705, 94] width 68 height 11
click at [653, 135] on div "JOB CARD 9 of 10 - REMAKE LOWER WALL FRAMES" at bounding box center [640, 135] width 89 height 16
click at [618, 135] on div "JOB CARD 9 of 10 - REMAKE LOWER WALL FRAMES" at bounding box center [640, 135] width 89 height 16
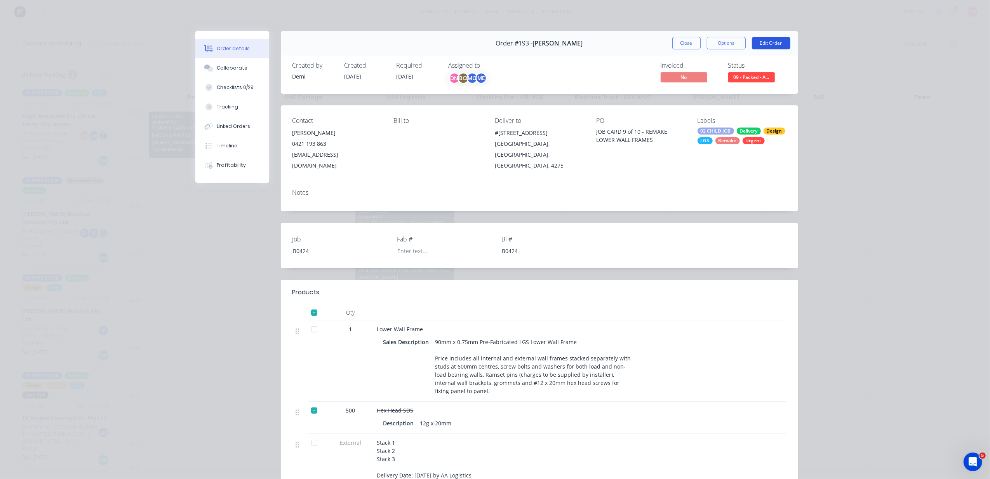
click at [774, 41] on button "Edit Order" at bounding box center [771, 43] width 38 height 12
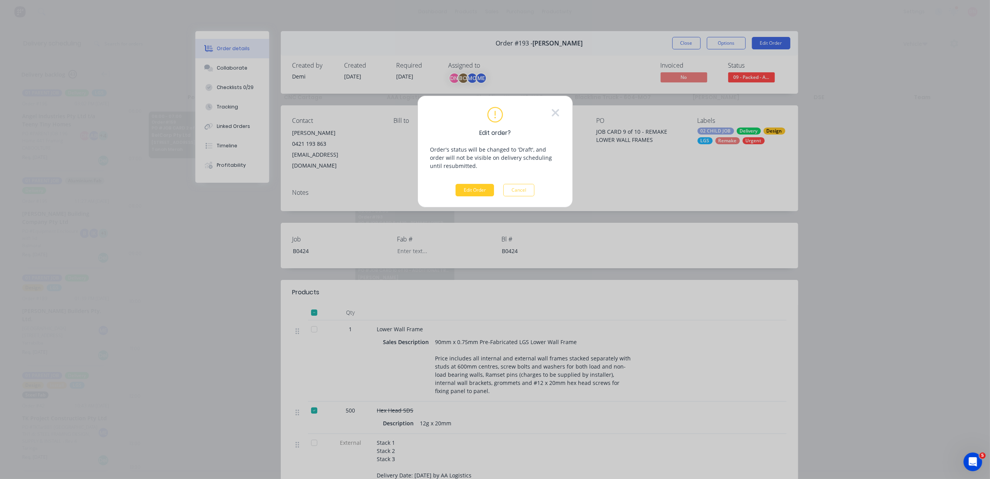
click at [485, 185] on button "Edit Order" at bounding box center [475, 190] width 38 height 12
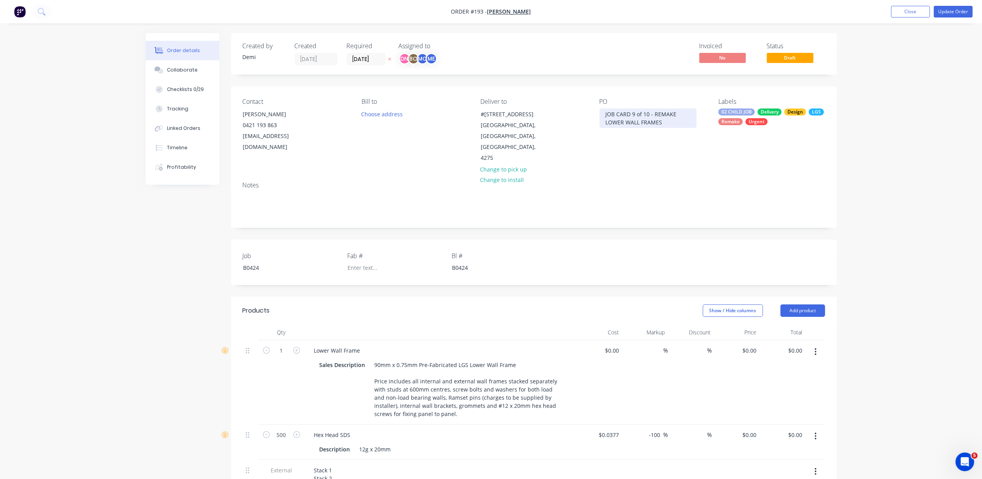
click at [651, 118] on div "JOB CARD 9 of 10 - REMAKE LOWER WALL FRAMES" at bounding box center [648, 117] width 97 height 19
drag, startPoint x: 667, startPoint y: 122, endPoint x: 550, endPoint y: 94, distance: 120.6
click at [550, 94] on div "Contact Nathan Flack 0421 193 863 sman31012@gmail.com Bill to Choose address De…" at bounding box center [534, 130] width 606 height 89
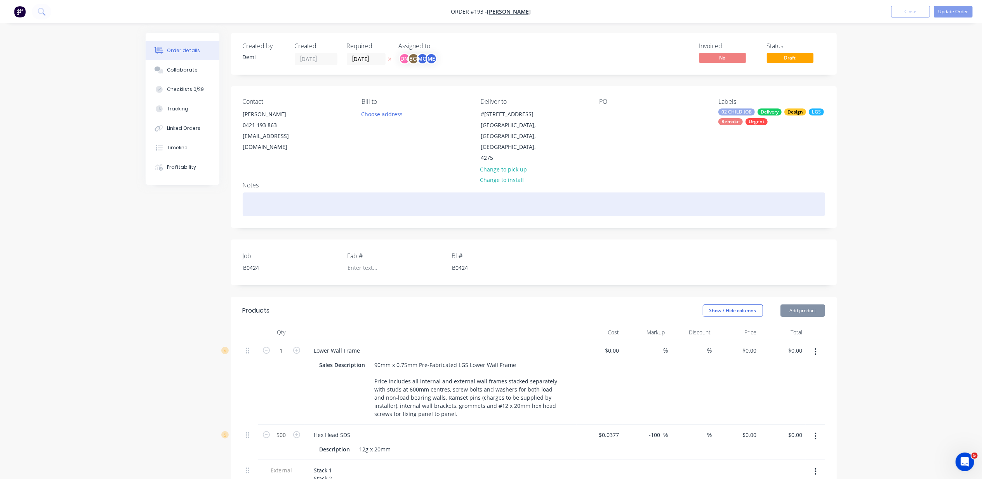
click at [274, 192] on div at bounding box center [534, 204] width 583 height 24
paste div
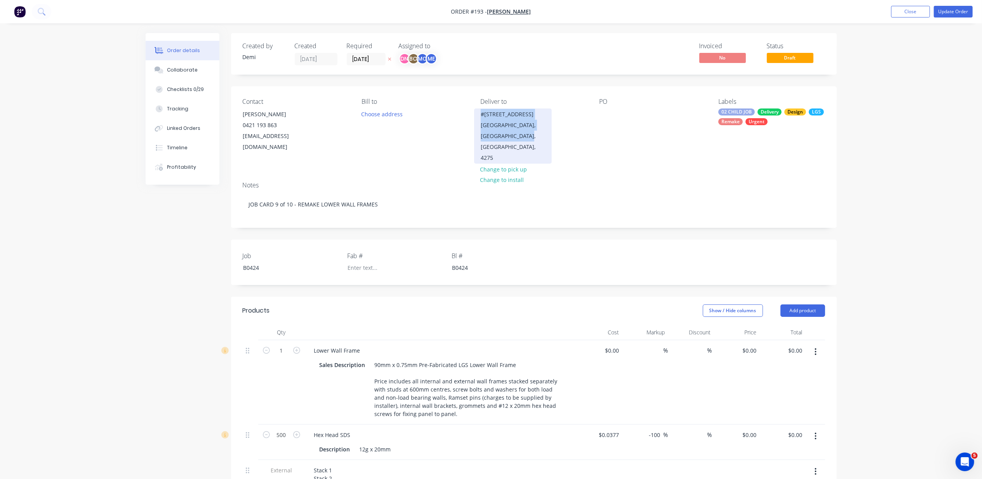
drag, startPoint x: 533, startPoint y: 144, endPoint x: 478, endPoint y: 111, distance: 64.8
click at [478, 111] on div "#446 MUNDOOLUN CONNECTION ROAD Boyland, Queensland, Australia, 4275" at bounding box center [513, 135] width 78 height 55
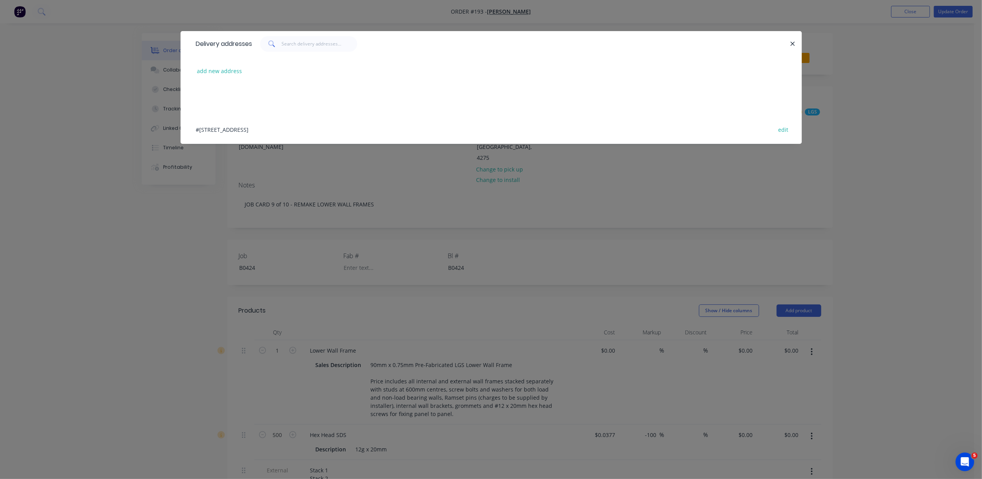
copy div "#446 MUNDOOLUN CONNECTION ROAD Boyland, Queensland, Australia, 4275"
click at [798, 40] on div "Delivery addresses" at bounding box center [491, 43] width 621 height 25
click at [794, 42] on icon "button" at bounding box center [792, 43] width 5 height 7
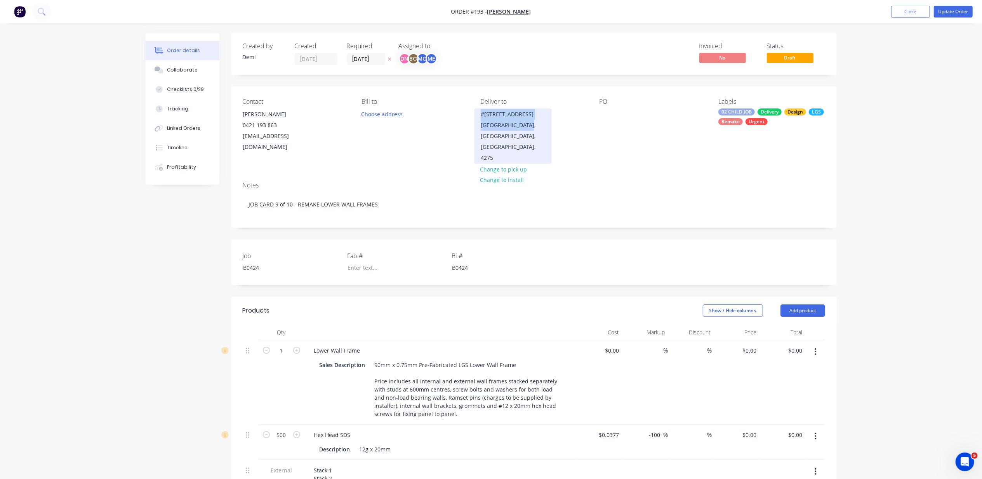
drag, startPoint x: 528, startPoint y: 141, endPoint x: 481, endPoint y: 116, distance: 53.5
click at [481, 116] on div "#446 MUNDOOLUN CONNECTION ROAD Boyland, Queensland, Australia, 4275" at bounding box center [513, 135] width 78 height 55
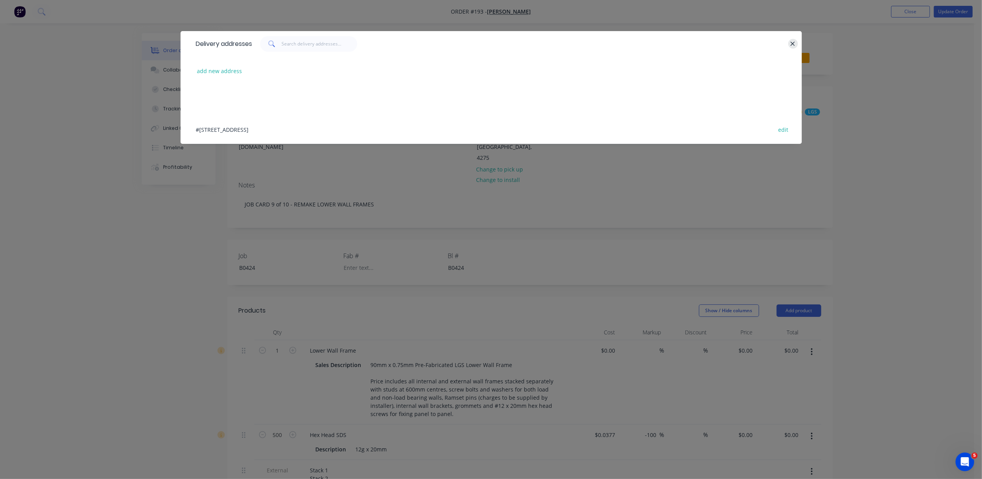
click at [794, 40] on icon "button" at bounding box center [792, 43] width 5 height 7
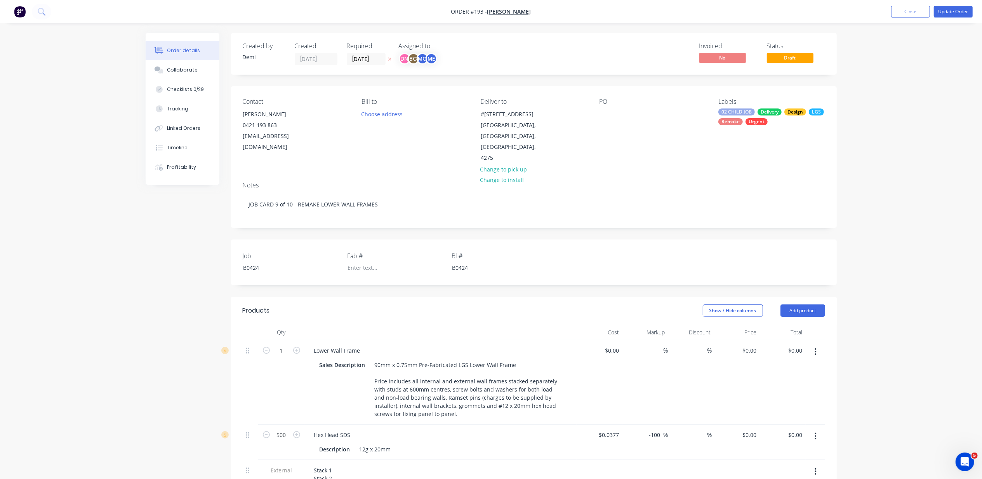
click at [617, 150] on div "PO" at bounding box center [653, 131] width 106 height 66
click at [957, 14] on button "Update Order" at bounding box center [953, 12] width 39 height 12
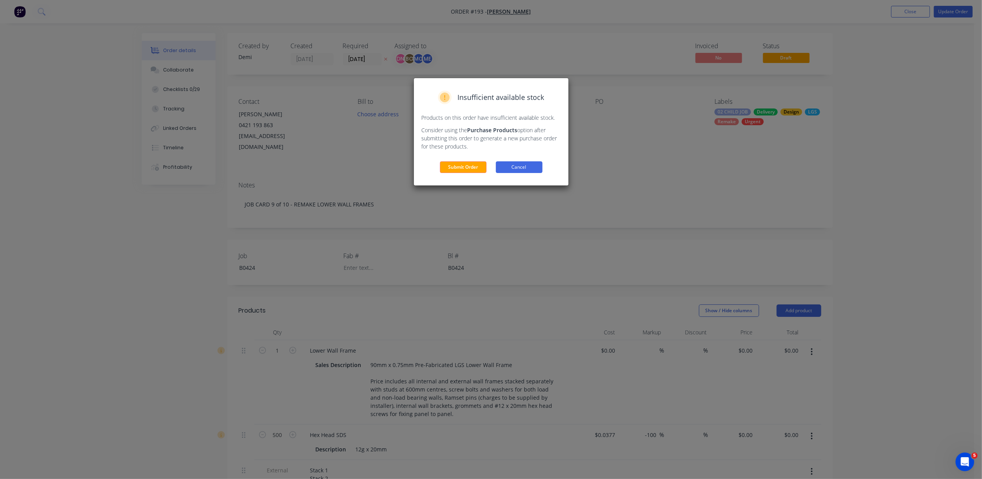
click at [532, 170] on button "Cancel" at bounding box center [519, 167] width 47 height 12
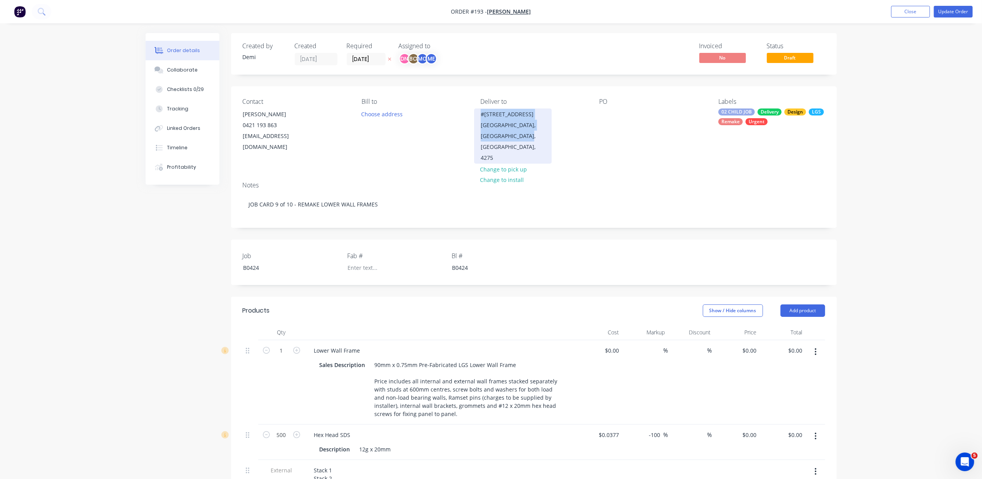
copy div "#446 MUNDOOLUN CONNECTION ROAD Boyland, Queensland, Australia, 4275"
drag, startPoint x: 530, startPoint y: 143, endPoint x: 480, endPoint y: 117, distance: 56.1
click at [480, 117] on div "#446 MUNDOOLUN CONNECTION ROAD Boyland, Queensland, Australia, 4275" at bounding box center [513, 135] width 78 height 55
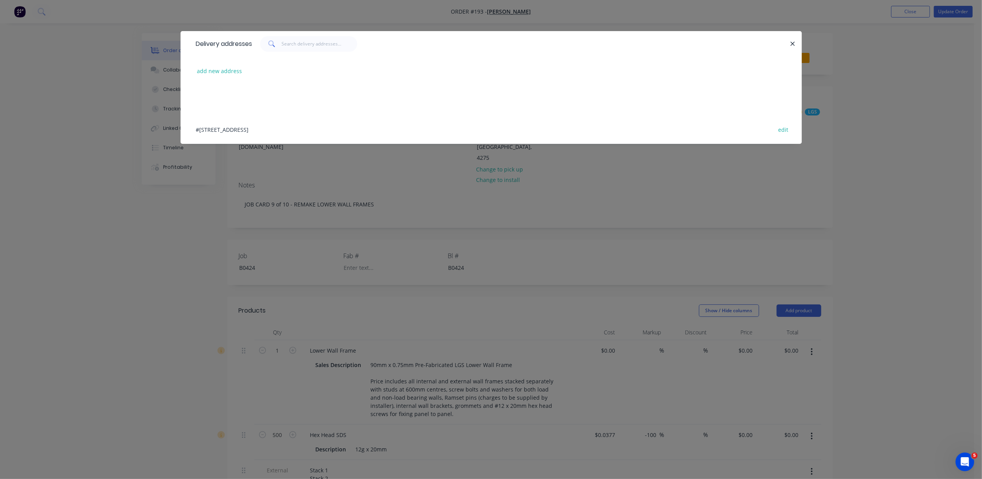
click at [628, 187] on div "Delivery addresses add new address #446 MUNDOOLUN CONNECTION ROAD, Boyland, Que…" at bounding box center [491, 239] width 982 height 479
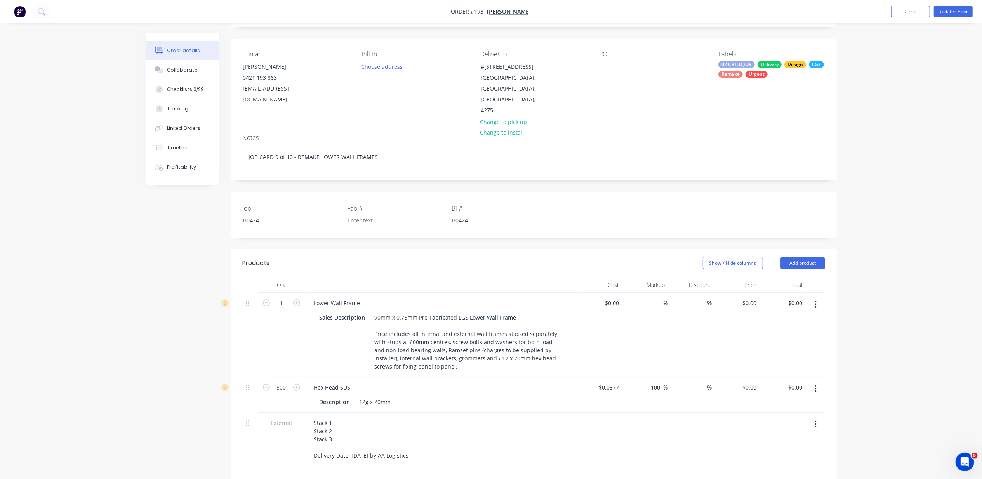
scroll to position [52, 0]
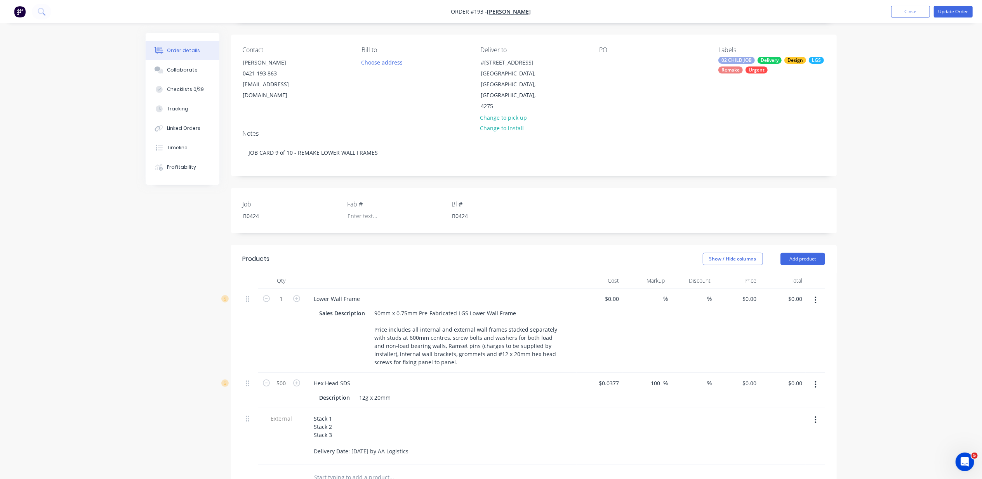
click at [250, 377] on div at bounding box center [250, 382] width 9 height 10
drag, startPoint x: 250, startPoint y: 373, endPoint x: 439, endPoint y: 399, distance: 190.5
click at [430, 408] on div "Stack 1 Stack 2 Stack 3 Delivery Date: 26/09/25 by AA Logistics" at bounding box center [441, 436] width 272 height 57
click at [352, 377] on div "Hex Head SDS" at bounding box center [332, 382] width 49 height 11
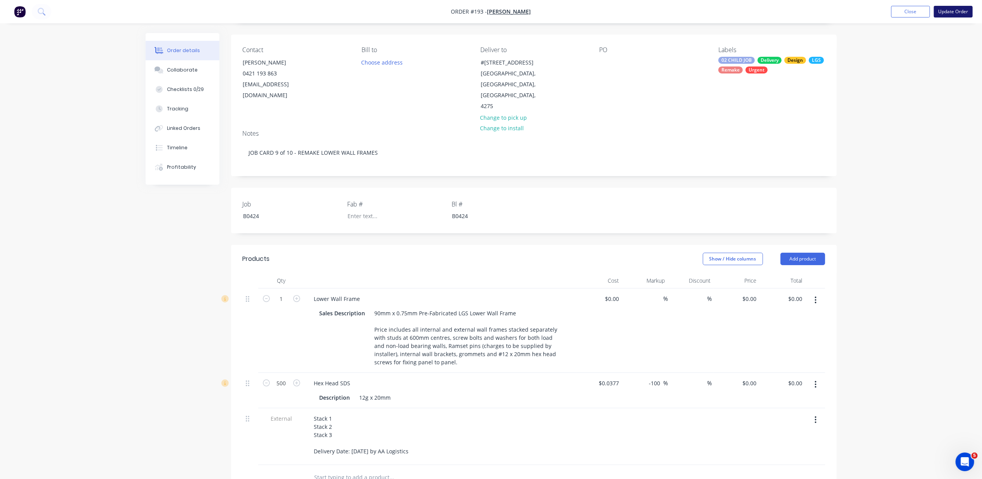
click at [946, 9] on button "Update Order" at bounding box center [953, 12] width 39 height 12
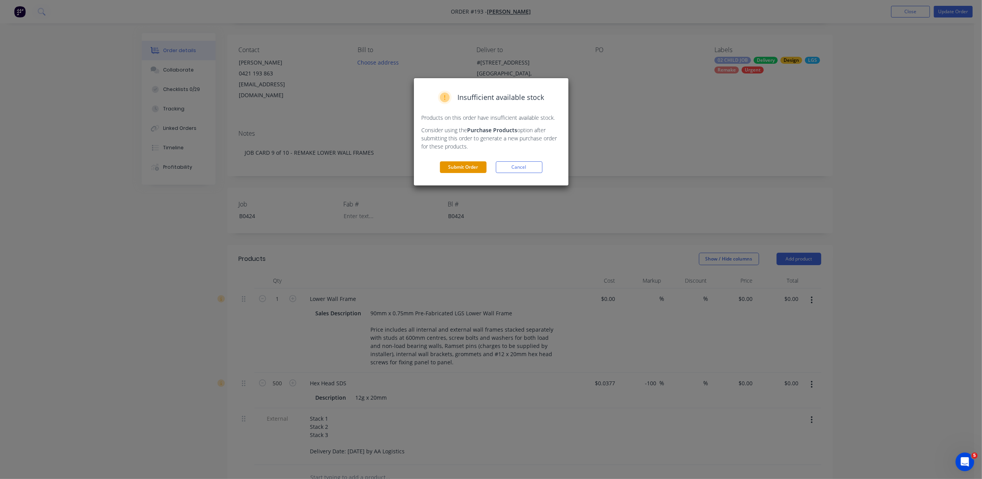
click at [451, 168] on button "Submit Order" at bounding box center [463, 167] width 47 height 12
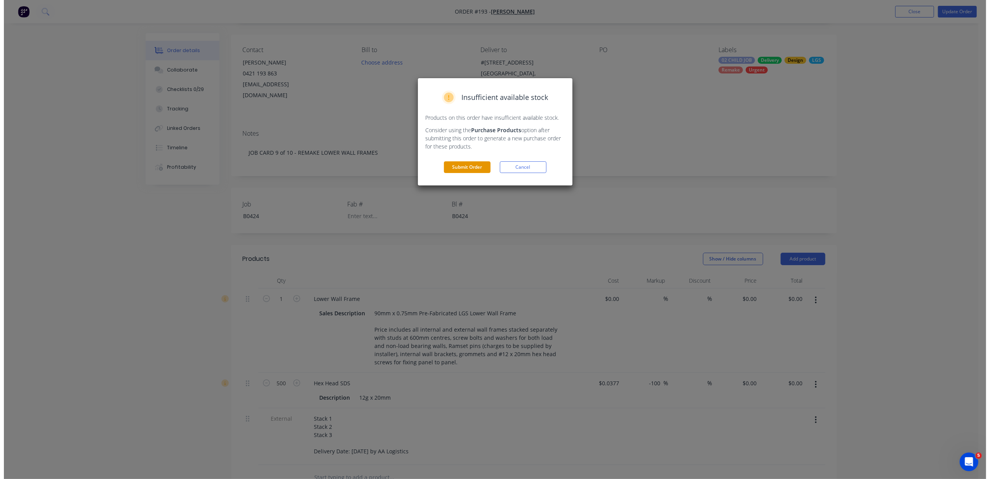
scroll to position [0, 0]
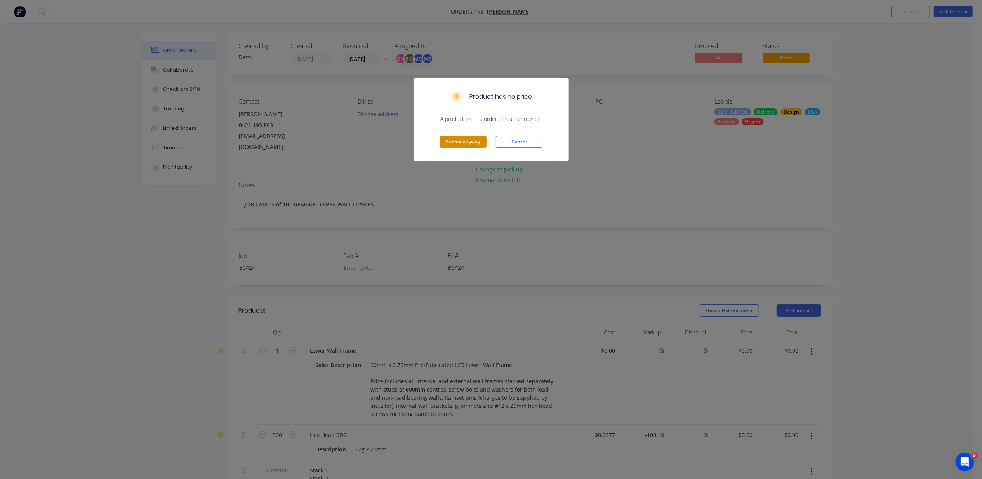
click at [461, 140] on button "Submit anyway" at bounding box center [463, 142] width 47 height 12
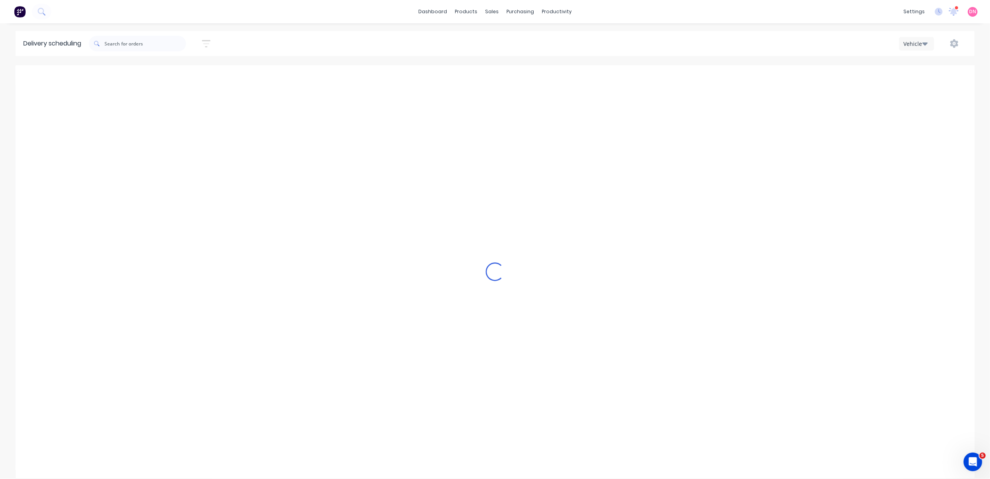
type input "Friday - 26/09/25"
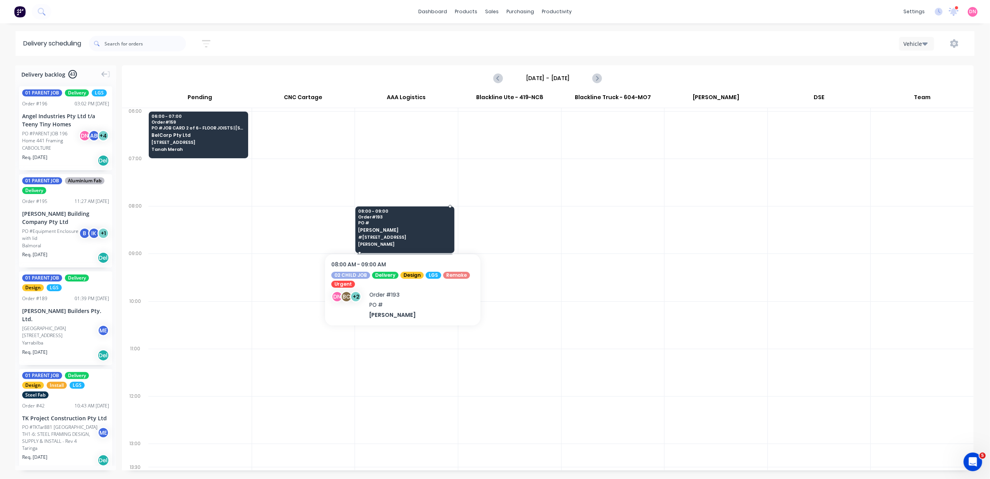
click at [398, 236] on span "#446 MUNDOOLUN CONNECTION ROAD" at bounding box center [404, 237] width 93 height 5
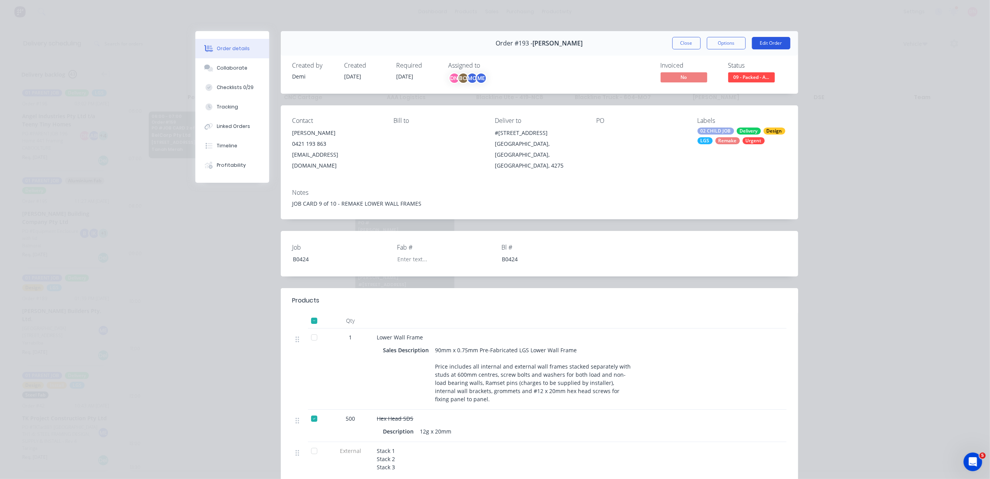
click at [781, 38] on button "Edit Order" at bounding box center [771, 43] width 38 height 12
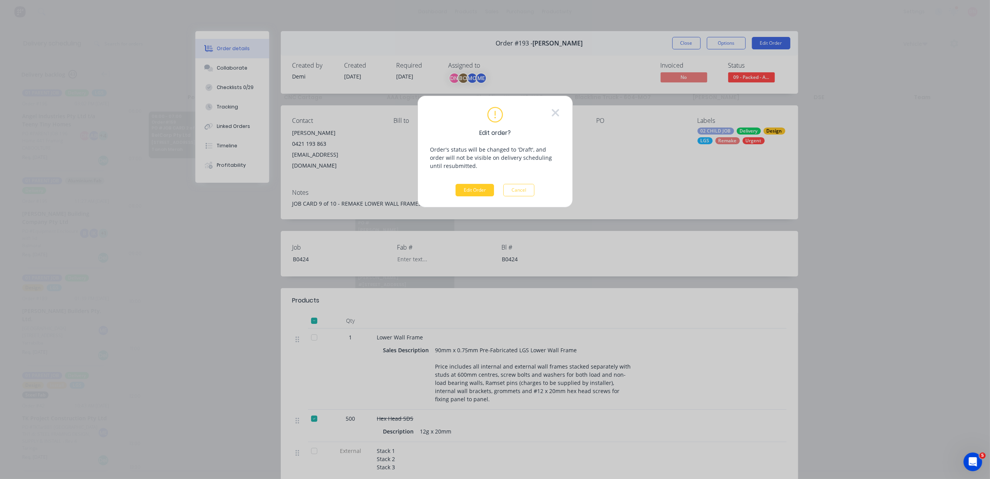
click at [482, 189] on button "Edit Order" at bounding box center [475, 190] width 38 height 12
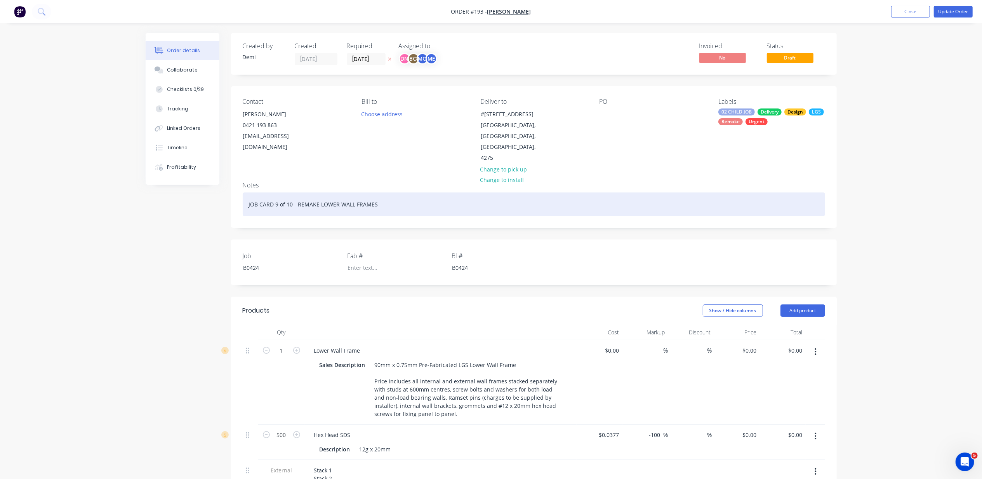
click at [364, 196] on div "JOB CARD 9 of 10 - REMAKE LOWER WALL FRAMES" at bounding box center [534, 204] width 583 height 24
drag, startPoint x: 406, startPoint y: 189, endPoint x: -2, endPoint y: 179, distance: 408.7
click at [0, 179] on html "Order #193 - Nathan Flack Add product Close Update Order Order details Collabor…" at bounding box center [491, 370] width 982 height 740
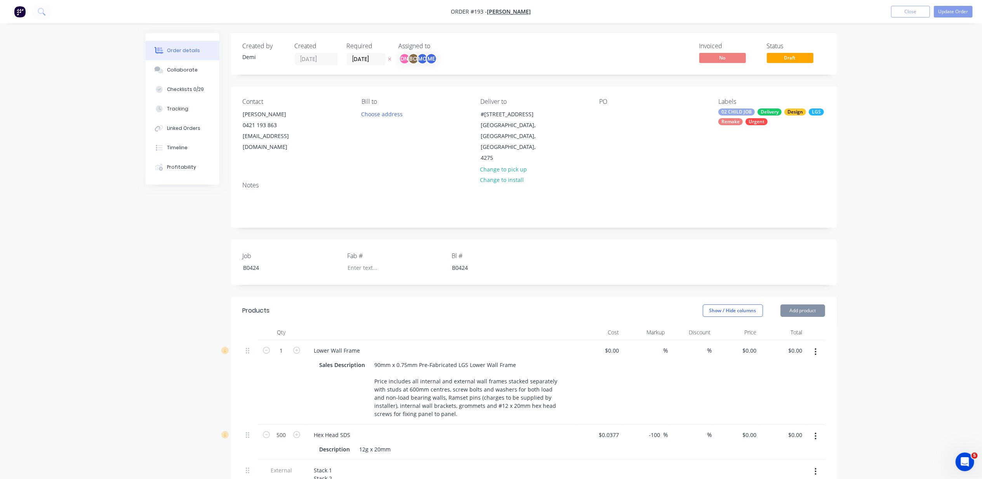
click at [607, 106] on div "PO" at bounding box center [653, 131] width 106 height 66
click at [603, 117] on div at bounding box center [606, 113] width 12 height 11
paste div
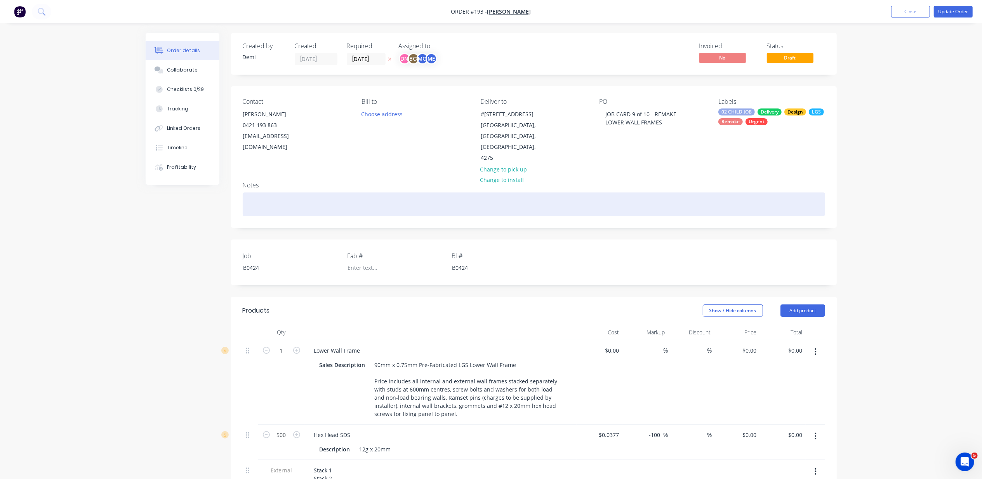
click at [278, 204] on div at bounding box center [534, 204] width 583 height 24
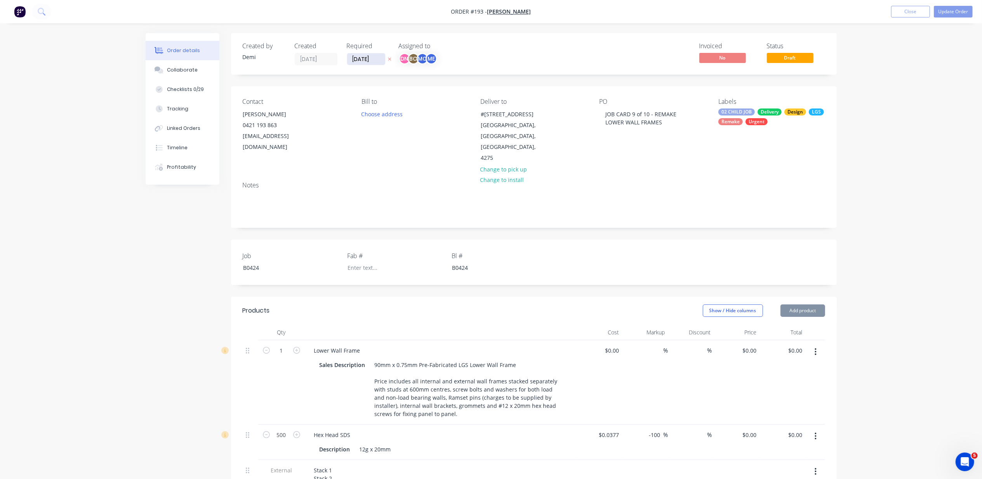
click at [359, 61] on input "24/09/25" at bounding box center [366, 59] width 38 height 12
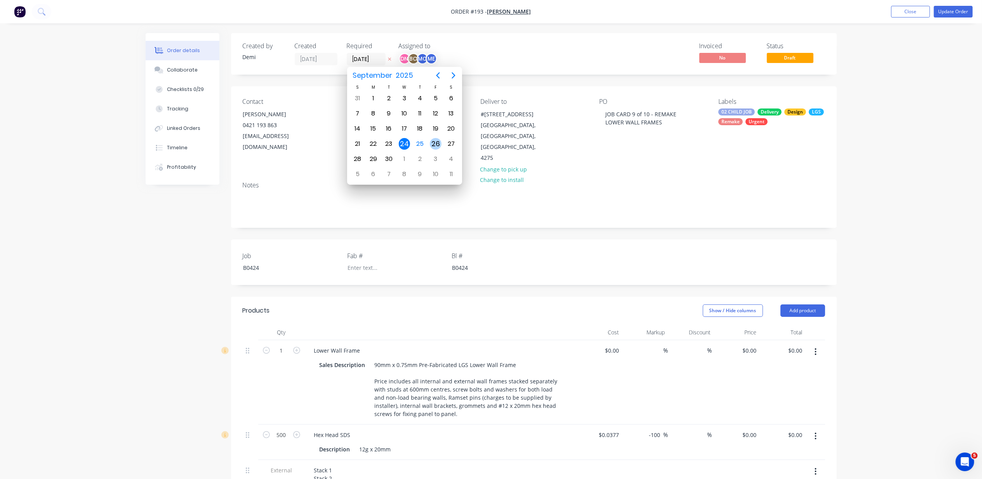
click at [437, 143] on div "26" at bounding box center [436, 144] width 12 height 12
type input "[DATE]"
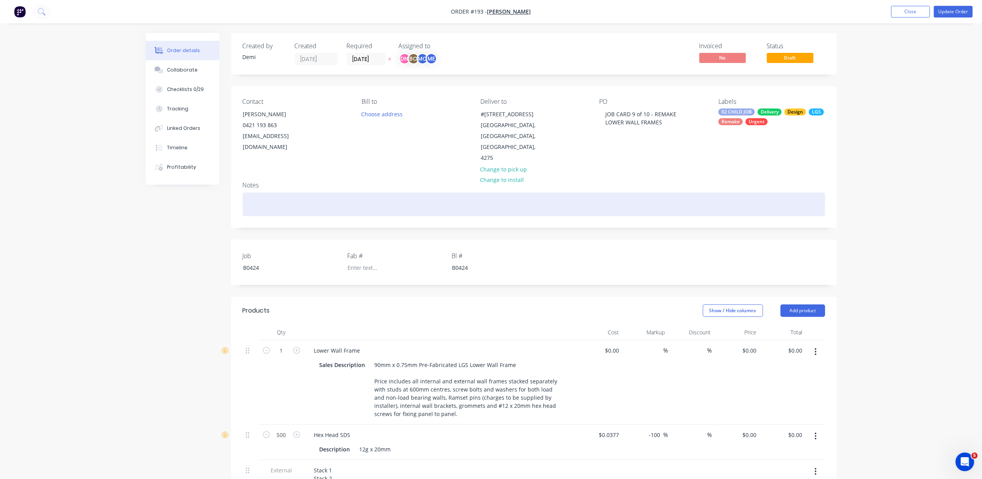
click at [297, 200] on div at bounding box center [534, 204] width 583 height 24
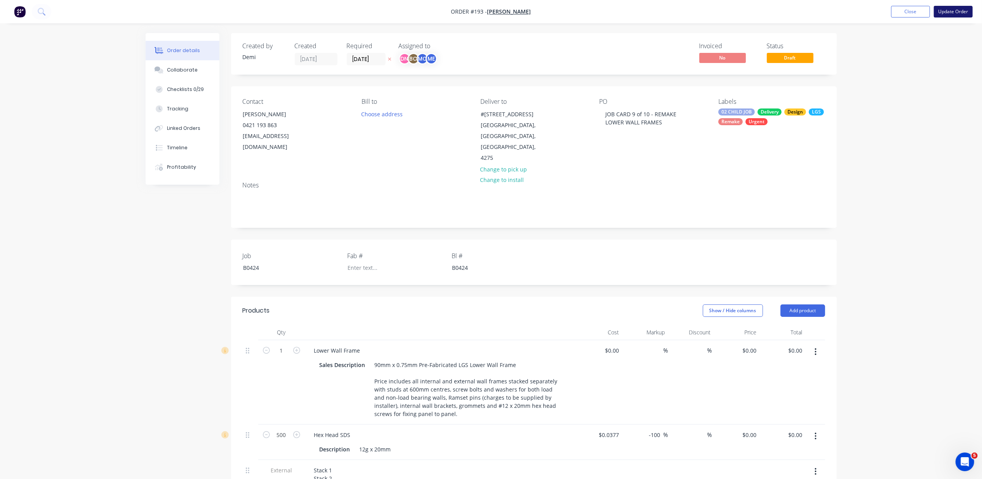
click at [962, 8] on button "Update Order" at bounding box center [953, 12] width 39 height 12
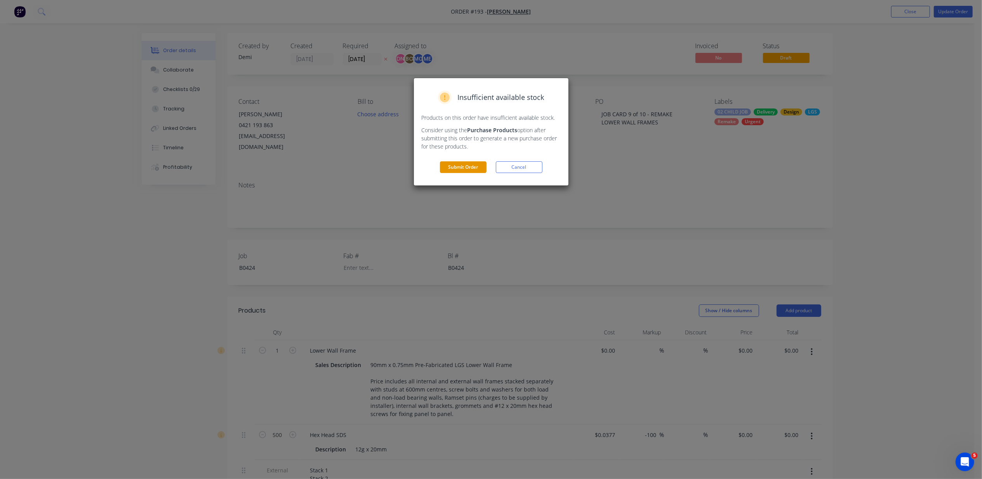
click at [466, 167] on button "Submit Order" at bounding box center [463, 167] width 47 height 12
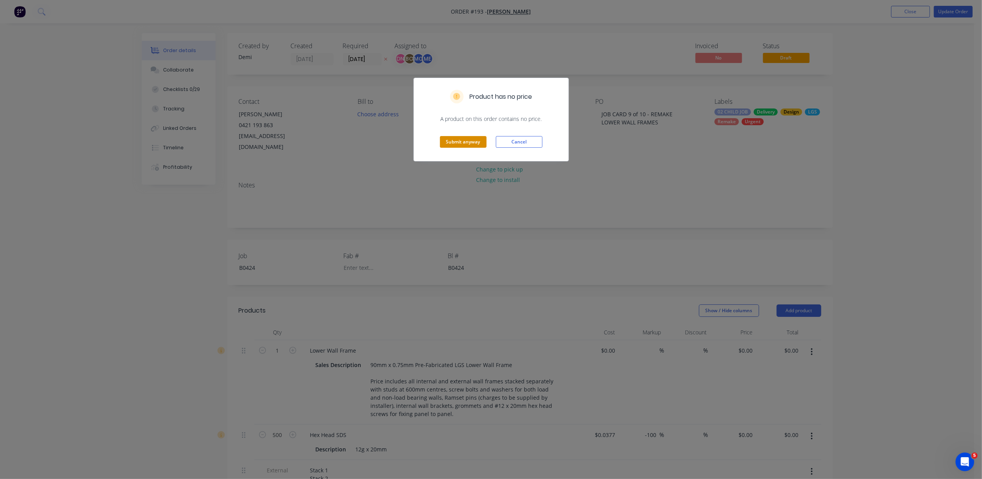
click at [460, 144] on button "Submit anyway" at bounding box center [463, 142] width 47 height 12
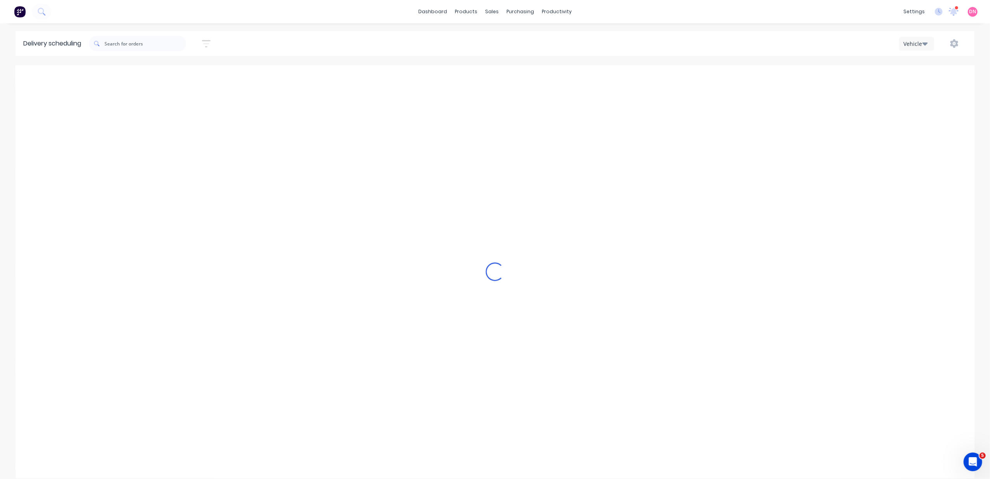
type input "Friday - 26/09/25"
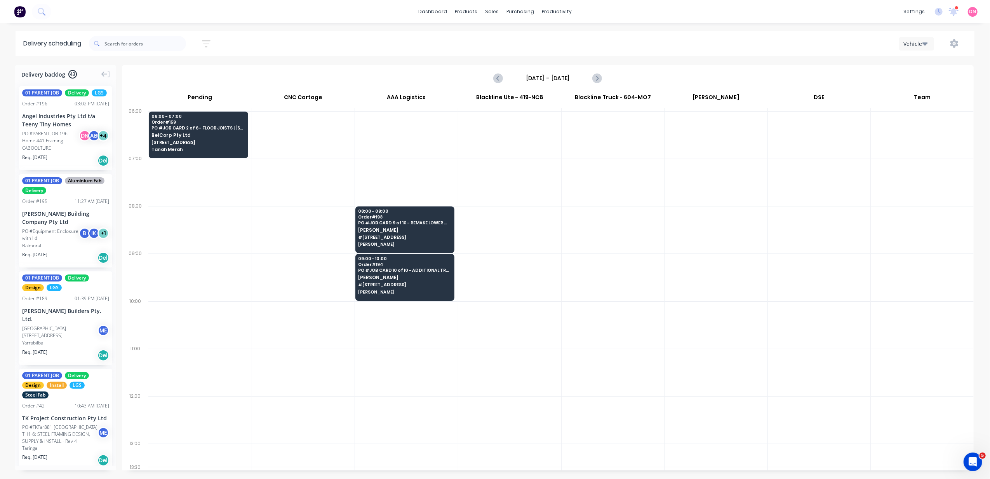
click at [436, 214] on span "Order # 193" at bounding box center [404, 216] width 93 height 5
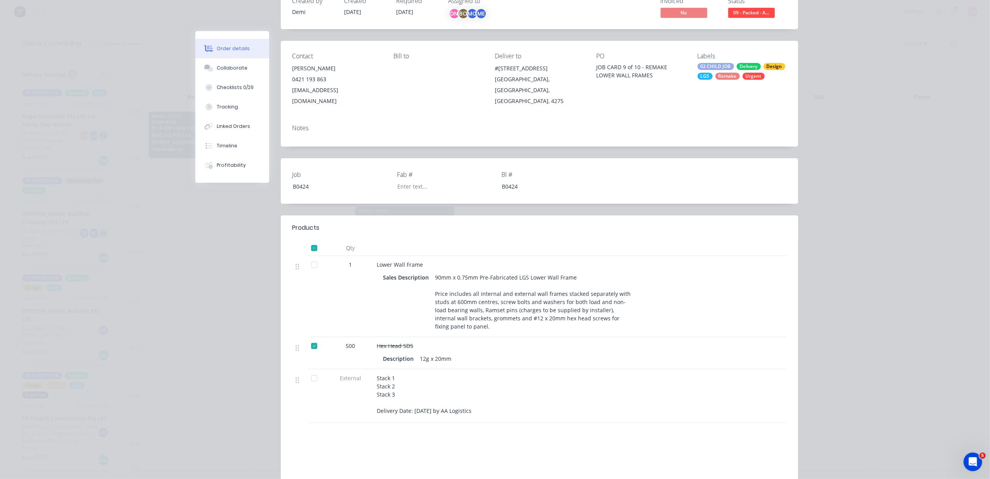
scroll to position [52, 0]
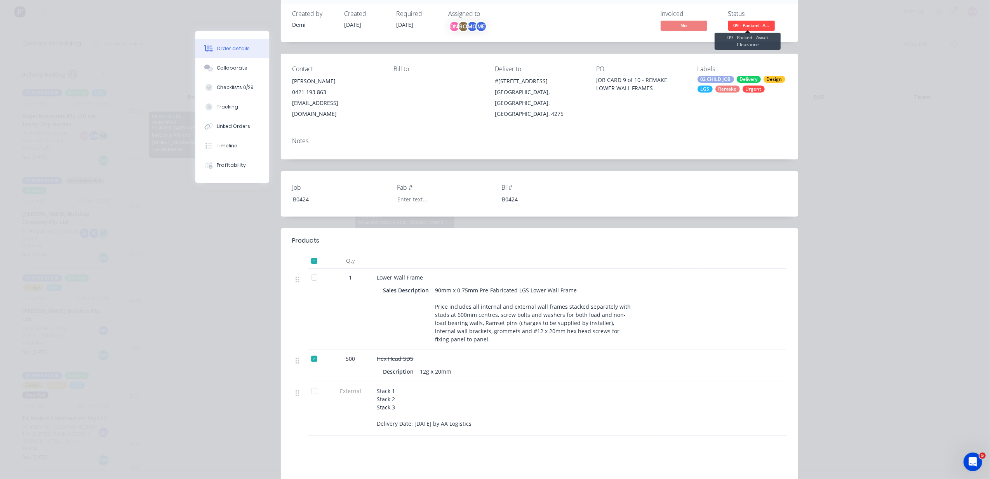
click at [763, 23] on span "09 - Packed - A..." at bounding box center [751, 26] width 47 height 10
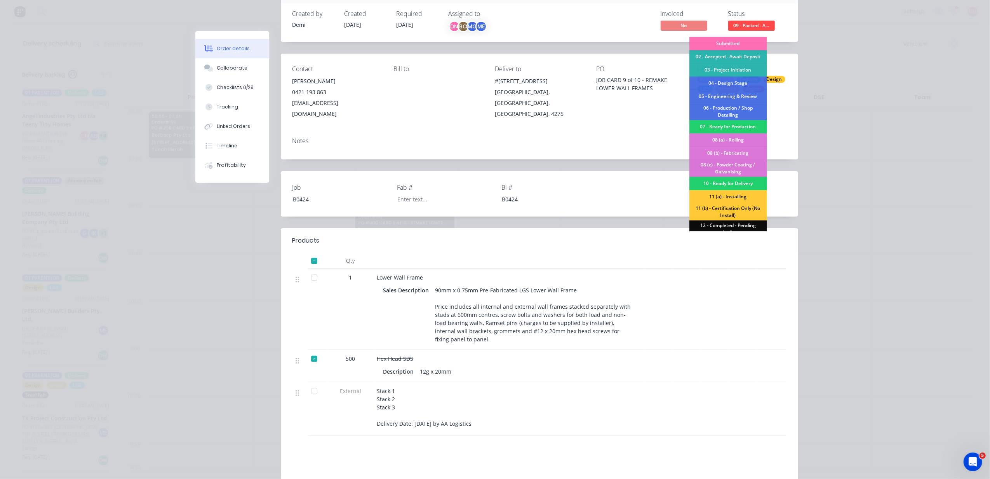
click at [313, 361] on div at bounding box center [314, 359] width 16 height 16
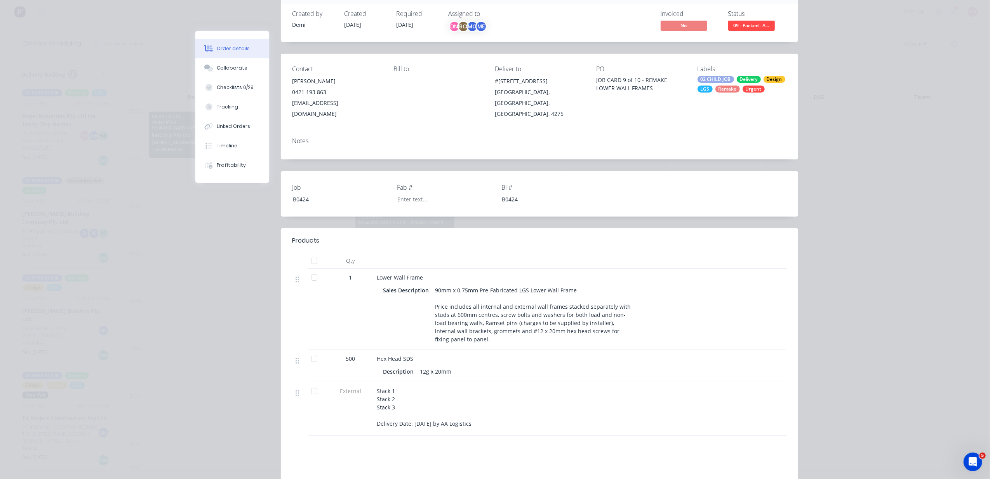
click at [313, 361] on div at bounding box center [314, 359] width 16 height 16
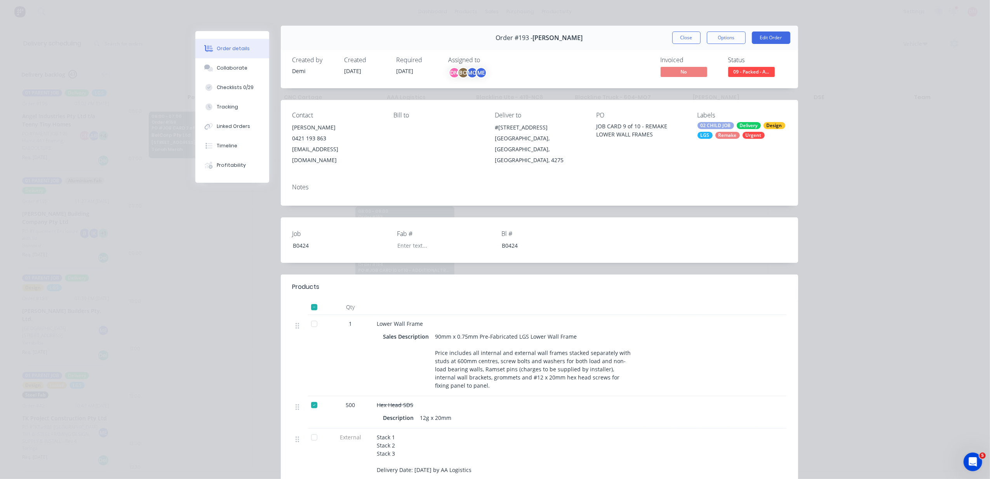
scroll to position [0, 0]
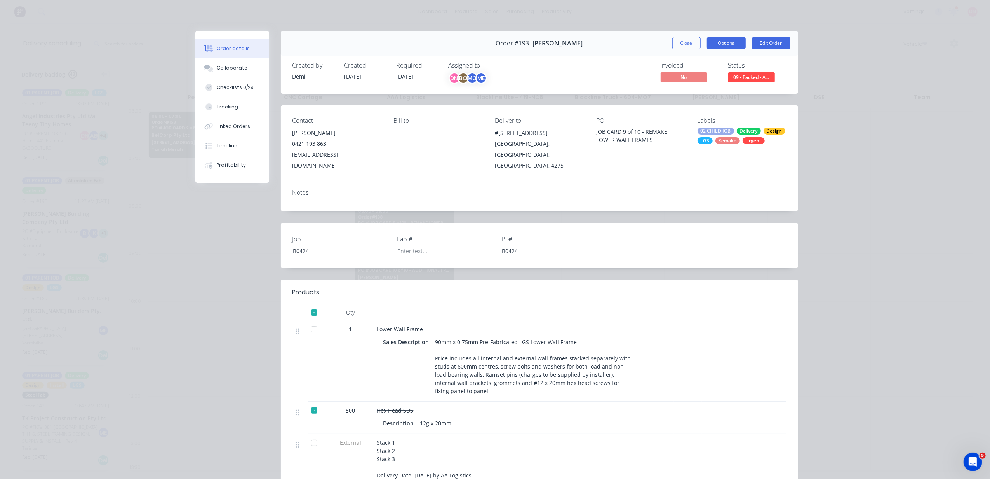
click at [715, 42] on button "Options" at bounding box center [726, 43] width 39 height 12
click at [714, 94] on div "Delivery Docket" at bounding box center [705, 94] width 68 height 11
click at [710, 106] on div "Custom" at bounding box center [705, 109] width 68 height 11
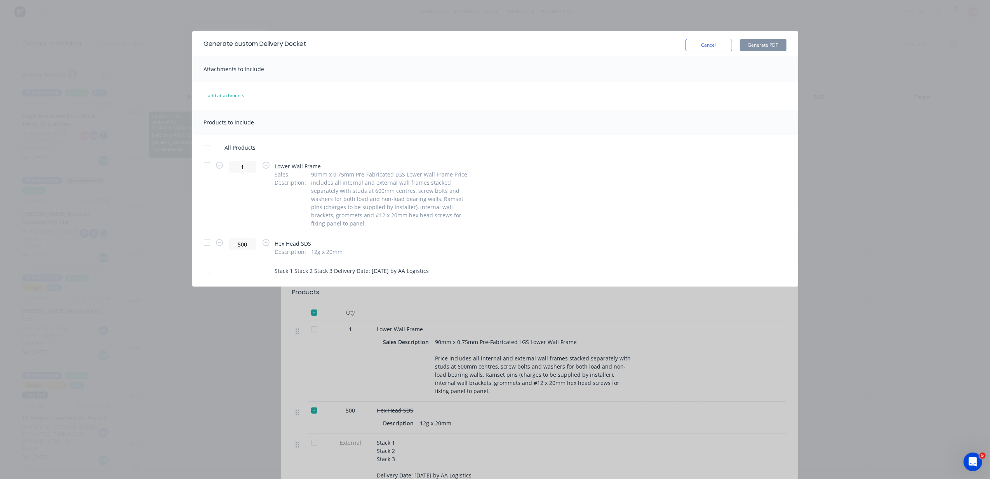
click at [207, 168] on div at bounding box center [207, 165] width 16 height 16
click at [206, 269] on div at bounding box center [207, 271] width 16 height 16
click at [761, 40] on button "Generate PDF" at bounding box center [763, 45] width 47 height 12
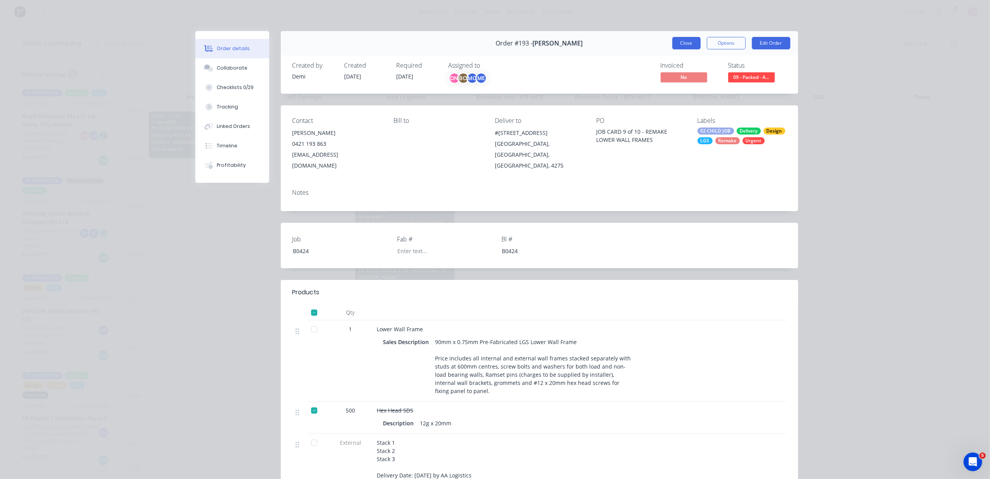
click at [684, 44] on button "Close" at bounding box center [686, 43] width 28 height 12
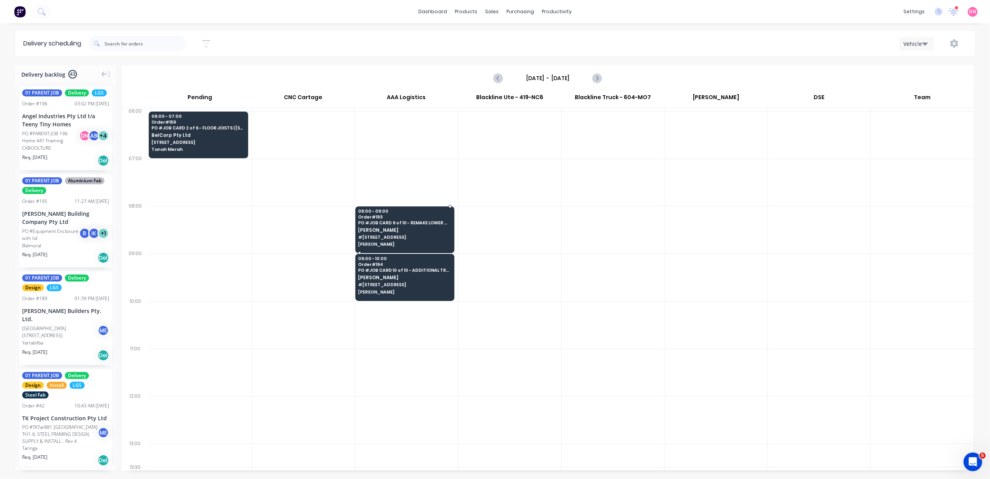
click at [415, 231] on span "[PERSON_NAME]" at bounding box center [404, 229] width 93 height 5
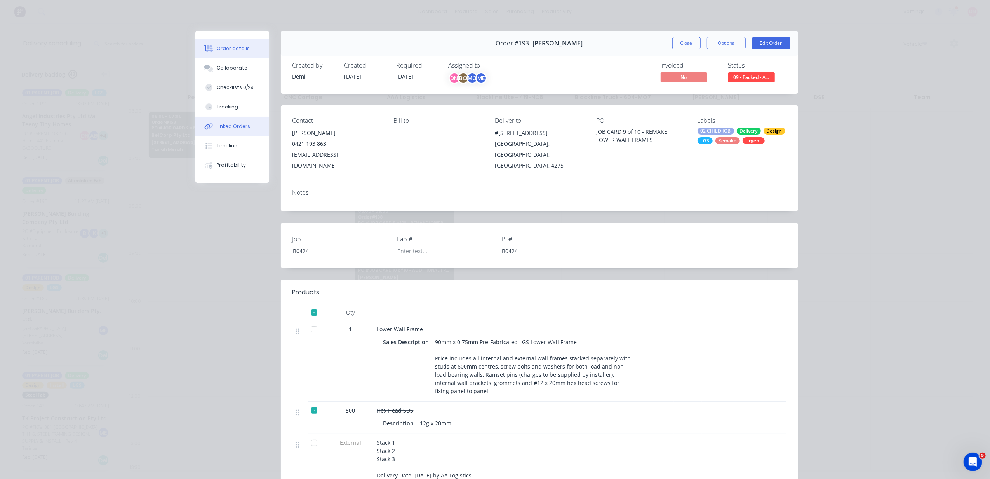
click at [244, 125] on div "Linked Orders" at bounding box center [233, 126] width 33 height 7
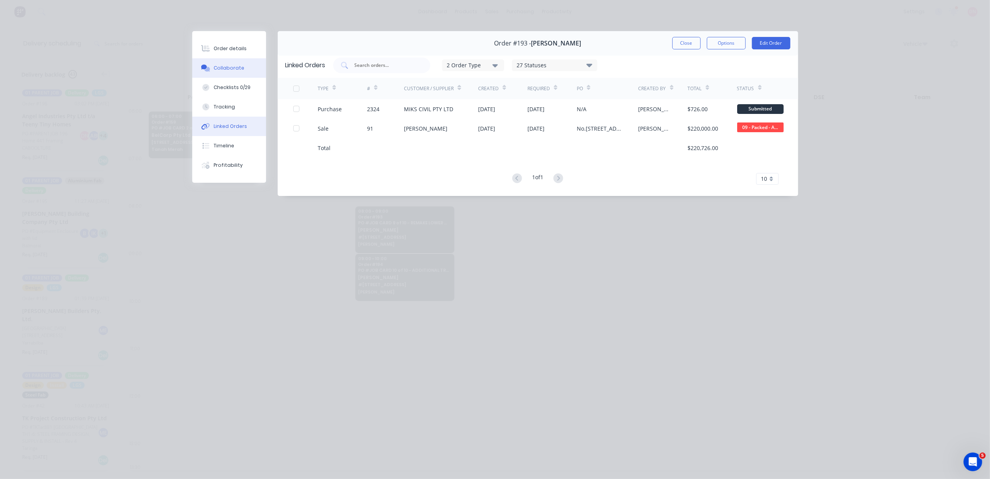
click at [247, 75] on button "Collaborate" at bounding box center [229, 67] width 74 height 19
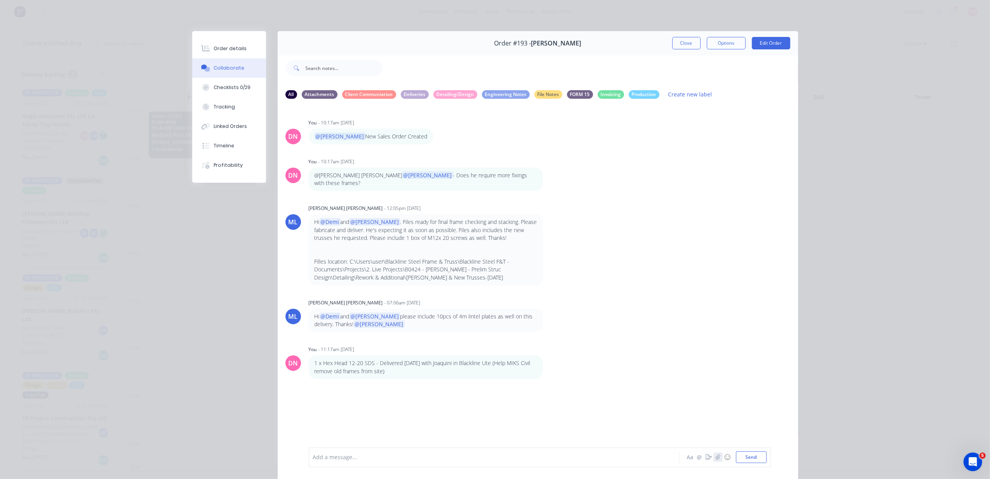
click at [716, 454] on icon "button" at bounding box center [717, 456] width 5 height 5
click at [745, 459] on button "Send" at bounding box center [751, 457] width 31 height 12
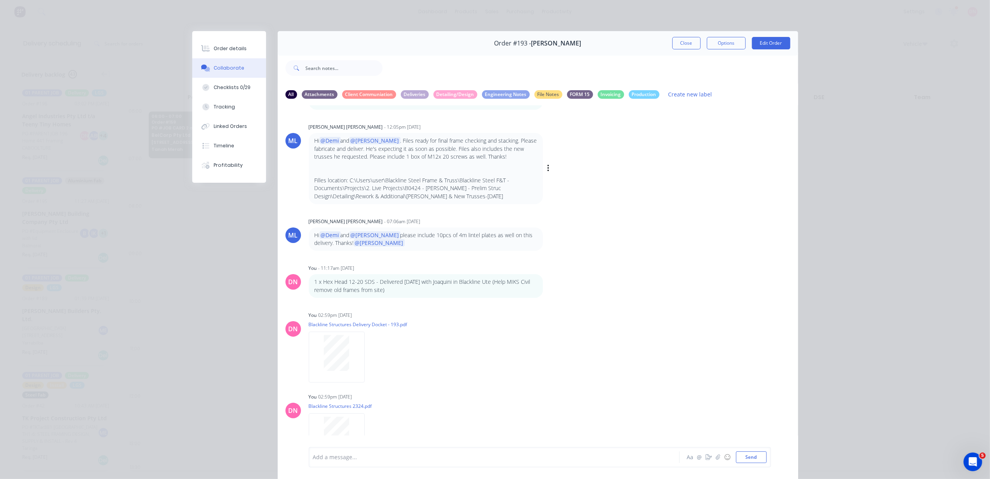
scroll to position [95, 0]
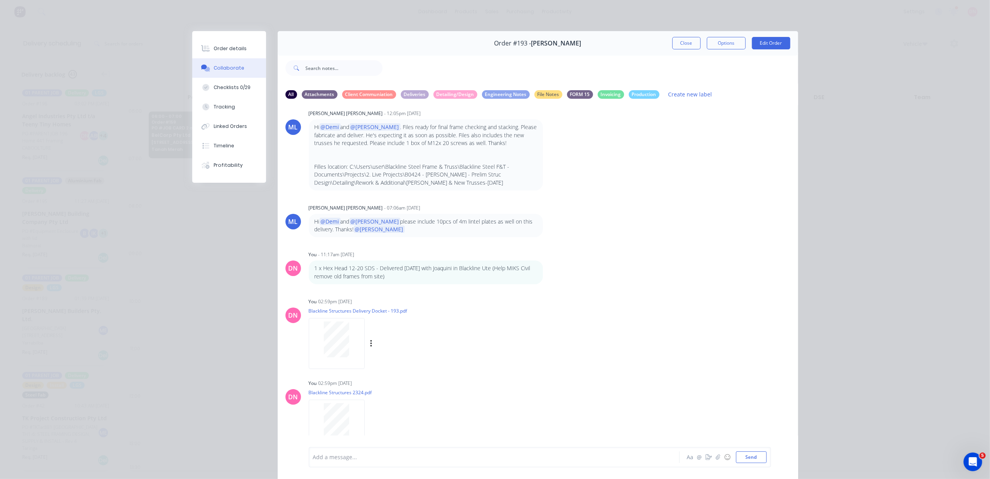
click at [370, 338] on div "Labels Download Delete" at bounding box center [411, 343] width 87 height 11
click at [370, 339] on icon "button" at bounding box center [371, 343] width 2 height 9
click at [394, 314] on div "Labels Download Delete" at bounding box center [380, 343] width 143 height 58
click at [368, 338] on div "Labels Download Delete" at bounding box center [411, 343] width 87 height 11
click at [370, 339] on icon "button" at bounding box center [371, 343] width 2 height 9
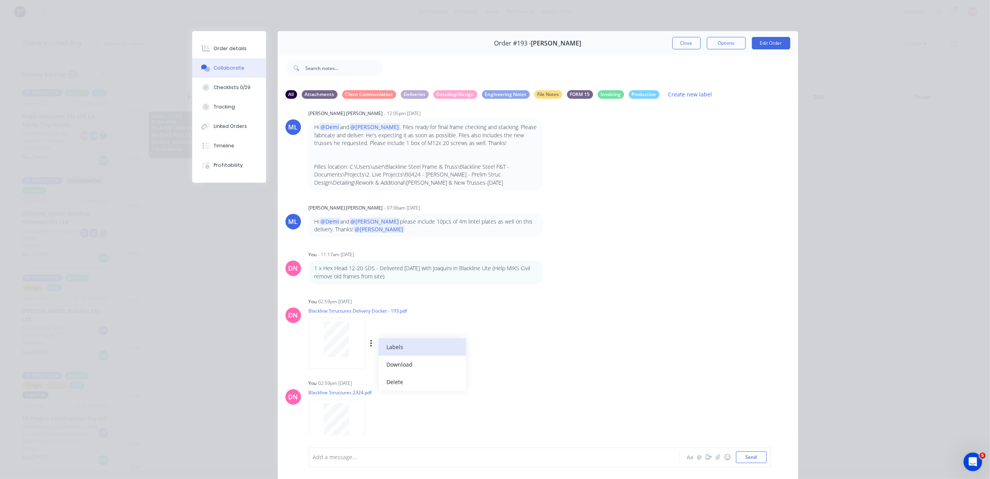
click at [402, 341] on button "Labels" at bounding box center [422, 346] width 87 height 17
click at [415, 414] on div at bounding box center [419, 422] width 16 height 16
click at [383, 419] on div "Labels Download Delete" at bounding box center [411, 424] width 87 height 11
click at [369, 419] on div "Labels Download Delete" at bounding box center [411, 424] width 87 height 11
click at [370, 419] on button "button" at bounding box center [371, 424] width 3 height 11
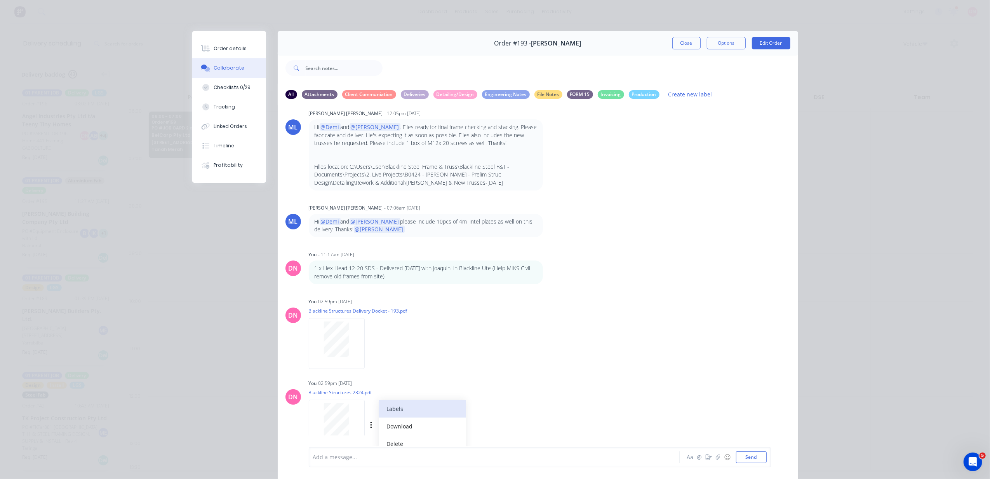
click at [401, 406] on button "Labels" at bounding box center [422, 408] width 87 height 17
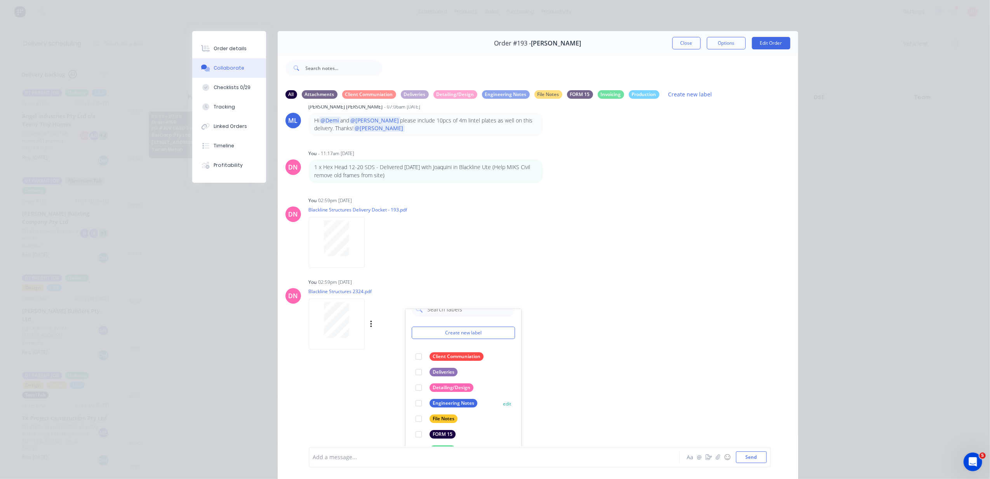
scroll to position [198, 0]
click at [415, 362] on div at bounding box center [419, 370] width 16 height 16
click at [604, 348] on div "DN You - 10:17am 23/09/25 @Michael New Sales Order Created Labels Edit Delete D…" at bounding box center [538, 275] width 520 height 341
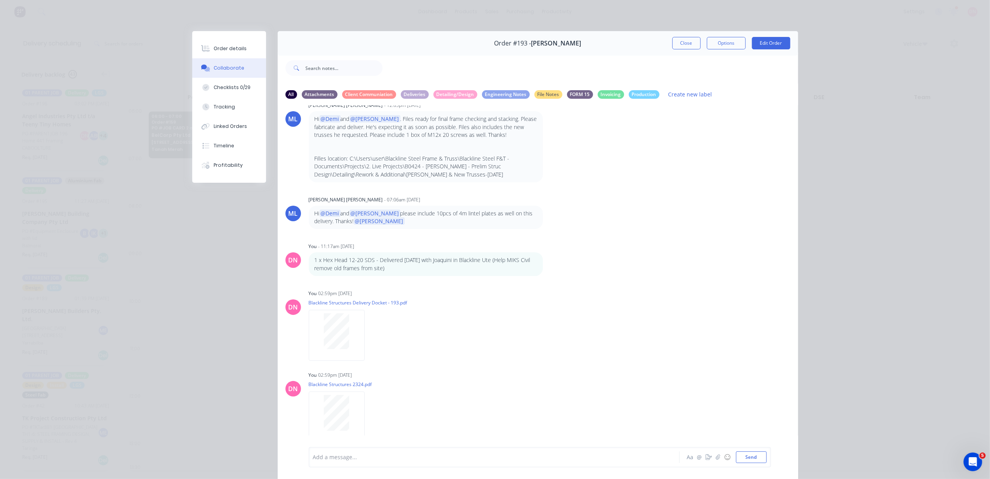
scroll to position [95, 0]
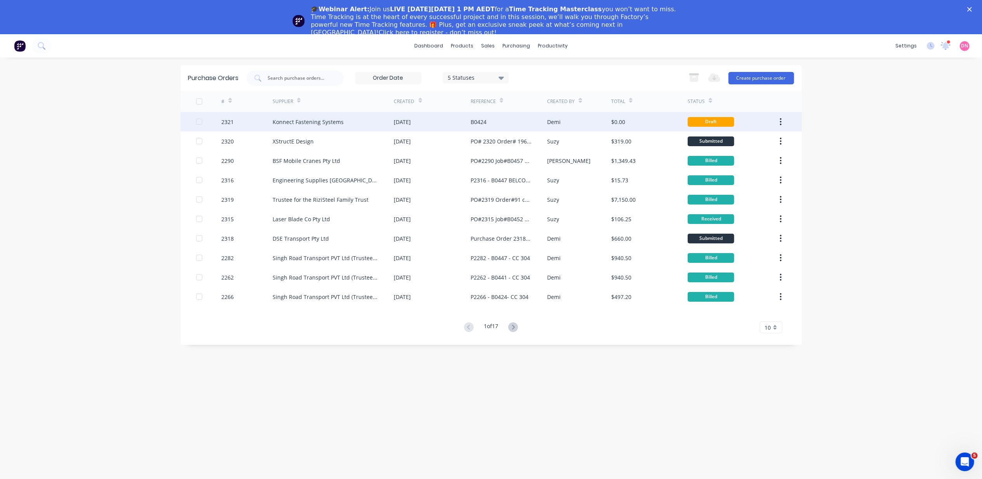
click at [306, 114] on div "Konnect Fastening Systems" at bounding box center [334, 121] width 122 height 19
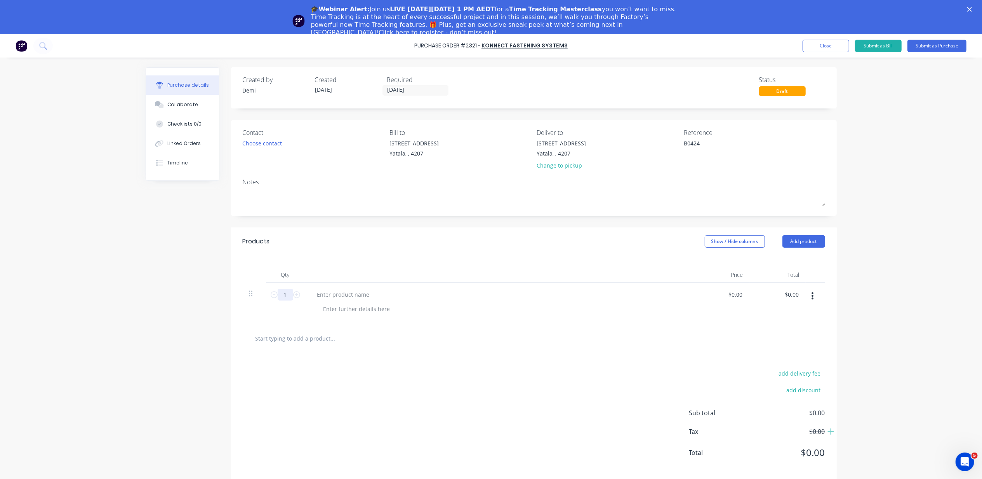
click at [286, 299] on input "1" at bounding box center [286, 295] width 16 height 12
type textarea "x"
type input "12"
type textarea "x"
type input "12"
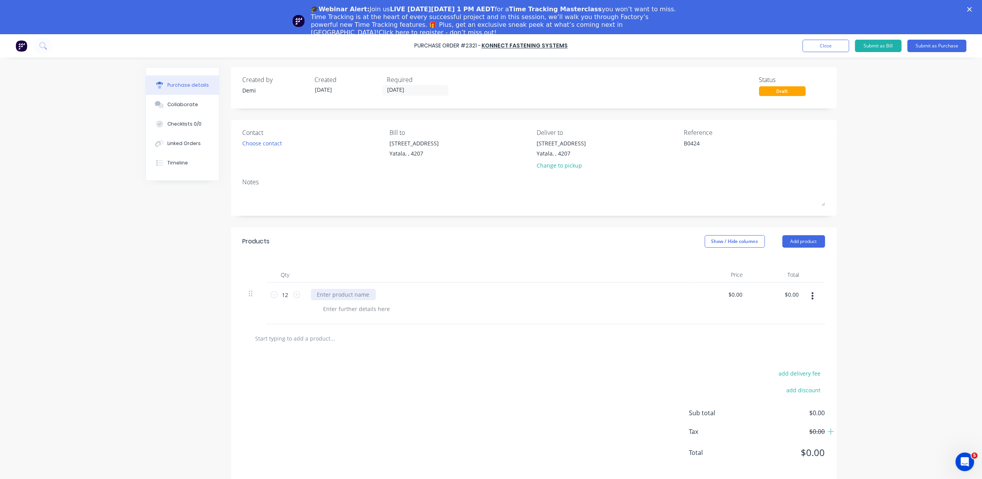
type textarea "x"
click at [334, 297] on div at bounding box center [343, 294] width 65 height 11
click at [344, 313] on div at bounding box center [356, 308] width 79 height 11
click at [320, 294] on div "180MHSAK0" at bounding box center [333, 294] width 44 height 11
copy div "180MHSAK0"
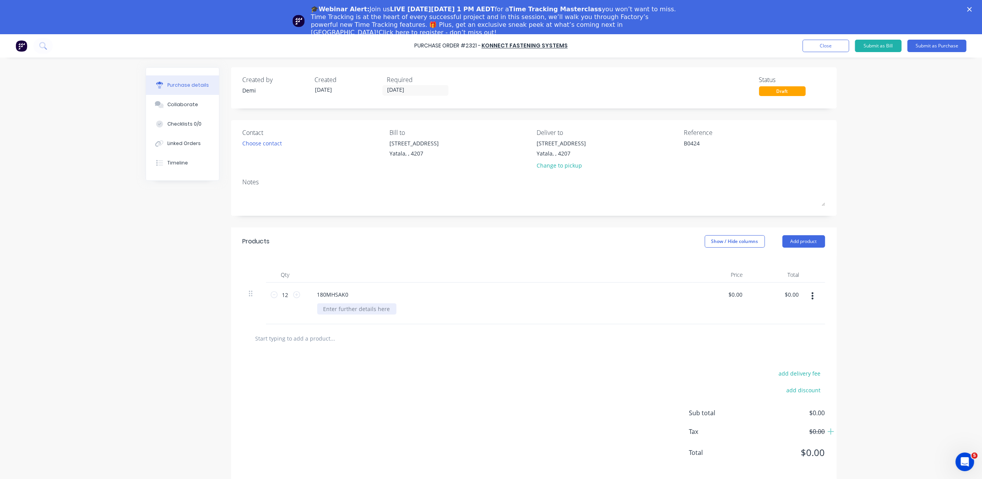
type textarea "x"
click at [345, 310] on div at bounding box center [356, 308] width 79 height 11
paste div
drag, startPoint x: 350, startPoint y: 292, endPoint x: 244, endPoint y: 289, distance: 105.7
click at [244, 289] on div "12 12 180MHSAK0 16X80MHSAK0 $0.00 $0.00 $0.00 $0.00" at bounding box center [534, 303] width 583 height 42
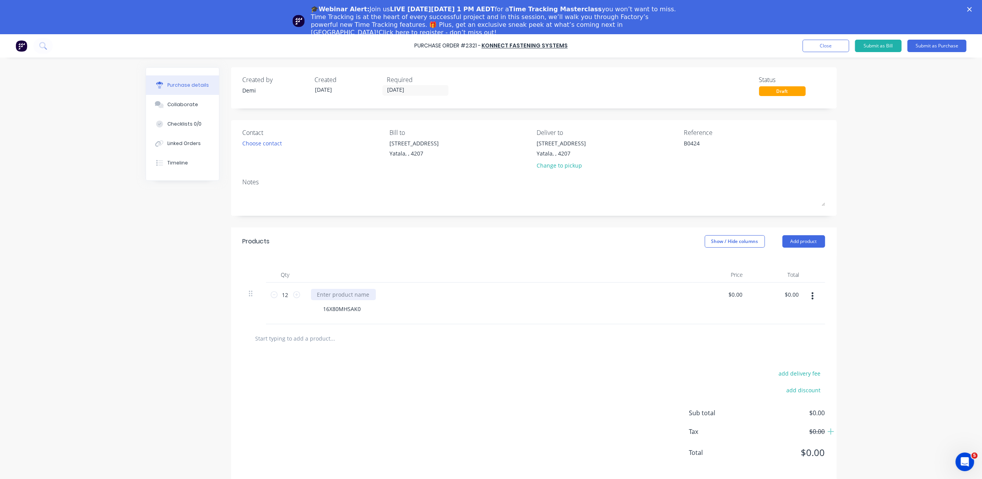
click at [347, 293] on div at bounding box center [343, 294] width 65 height 11
type textarea "x"
click at [733, 298] on input "0.00" at bounding box center [735, 294] width 18 height 11
type input "1.53"
type textarea "x"
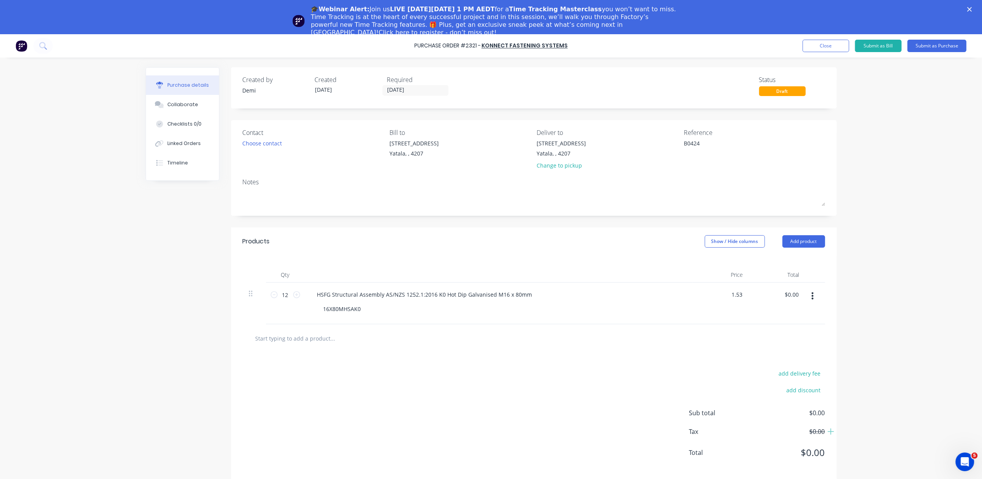
type input "$1.53"
type input "$18.36"
click at [755, 330] on div at bounding box center [534, 338] width 583 height 28
click at [571, 147] on div "[STREET_ADDRESS]" at bounding box center [561, 143] width 49 height 8
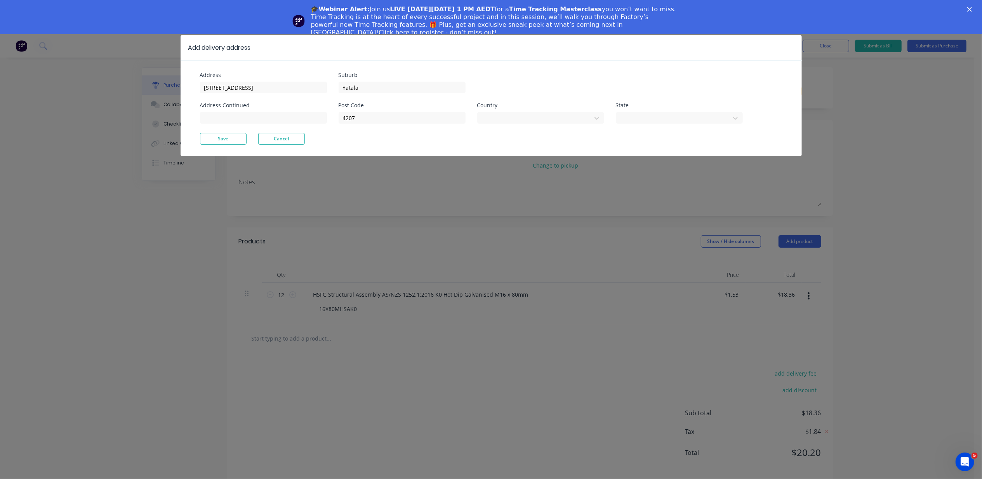
click at [573, 109] on div "Country Select..." at bounding box center [540, 113] width 127 height 21
click at [569, 120] on div at bounding box center [536, 117] width 104 height 10
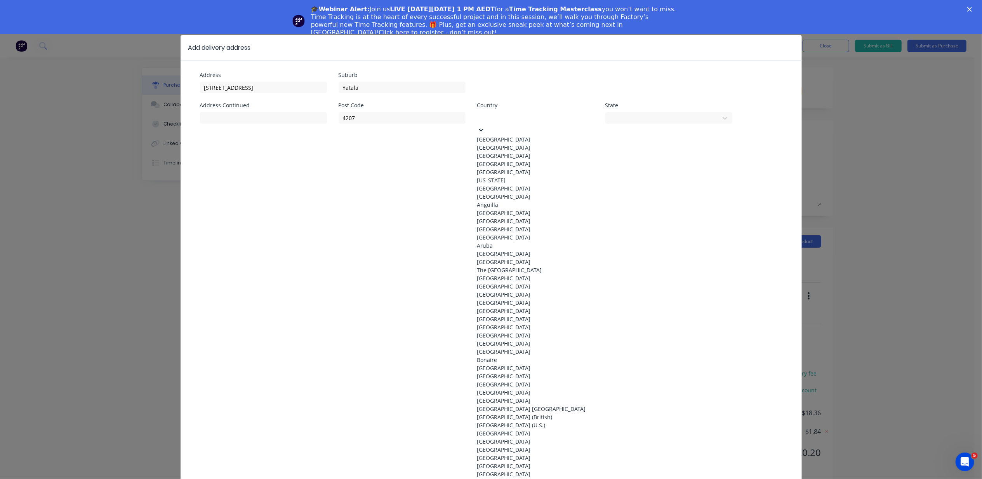
click at [572, 135] on div "[GEOGRAPHIC_DATA]" at bounding box center [535, 139] width 117 height 8
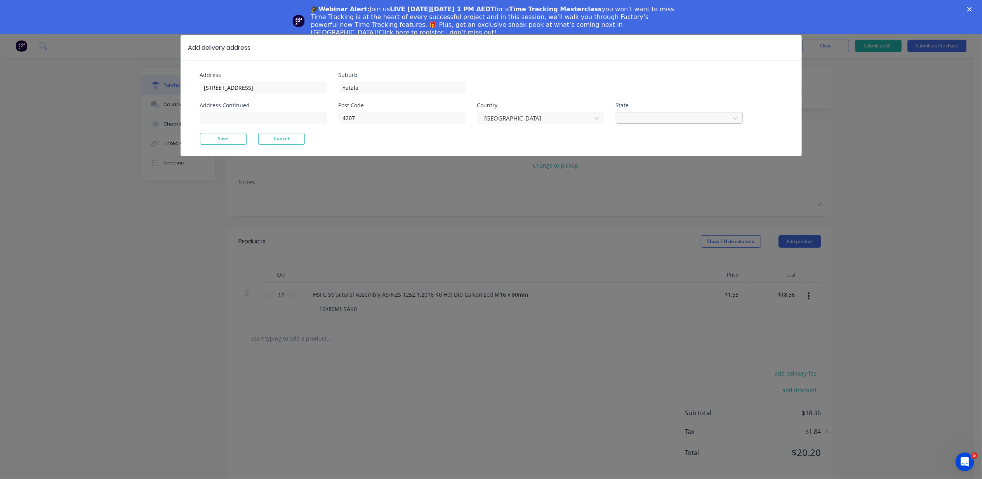
click at [680, 124] on div "Select..." at bounding box center [674, 118] width 108 height 12
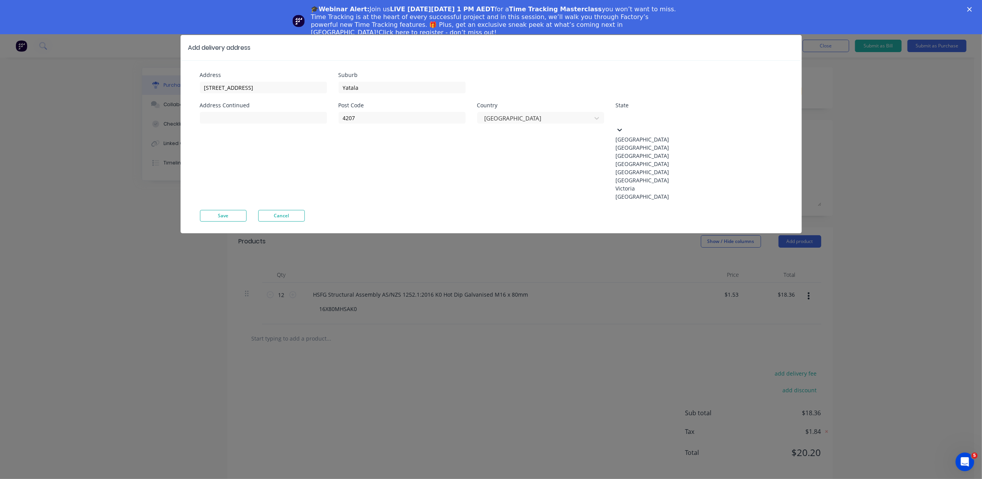
click at [675, 168] on div "[GEOGRAPHIC_DATA]" at bounding box center [674, 164] width 117 height 8
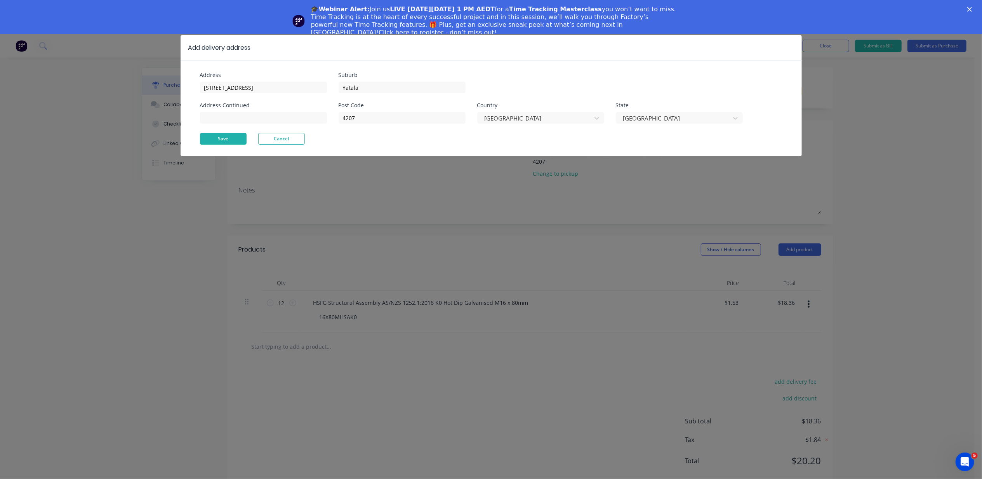
click at [232, 139] on button "Save" at bounding box center [223, 139] width 47 height 12
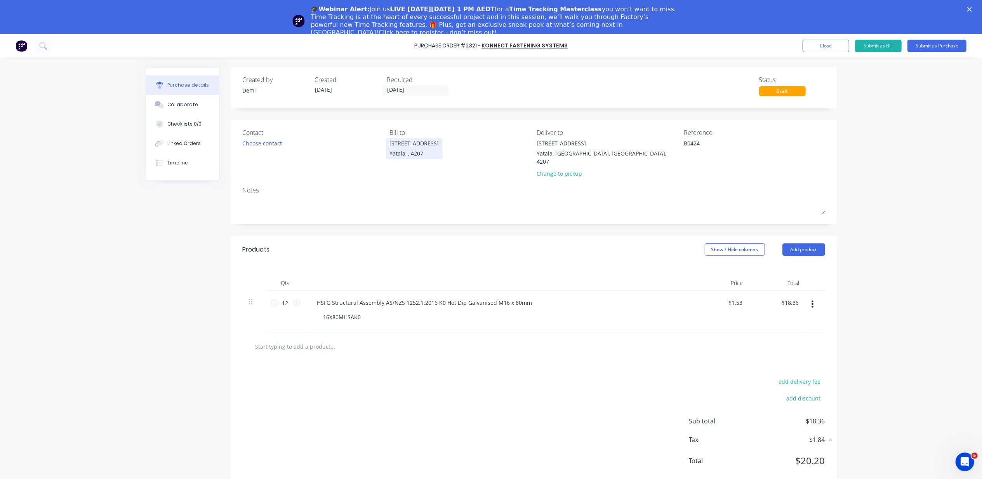
click at [394, 145] on div "[STREET_ADDRESS]" at bounding box center [414, 143] width 49 height 8
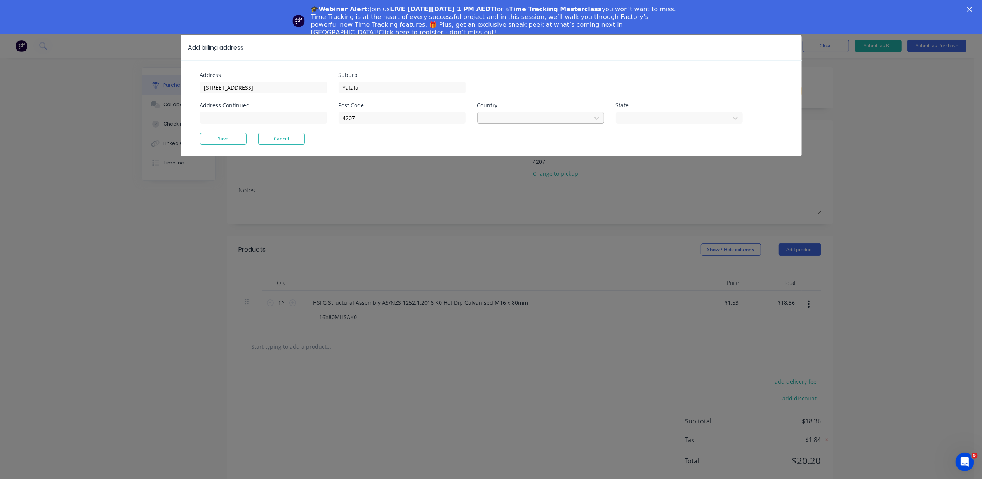
click at [483, 118] on div "Select..." at bounding box center [536, 118] width 108 height 12
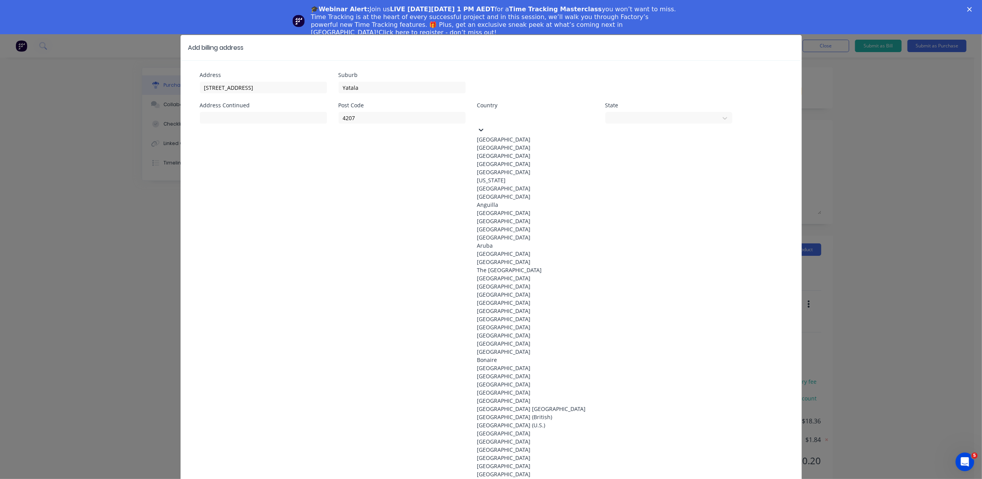
click at [496, 139] on div "[GEOGRAPHIC_DATA]" at bounding box center [535, 139] width 117 height 8
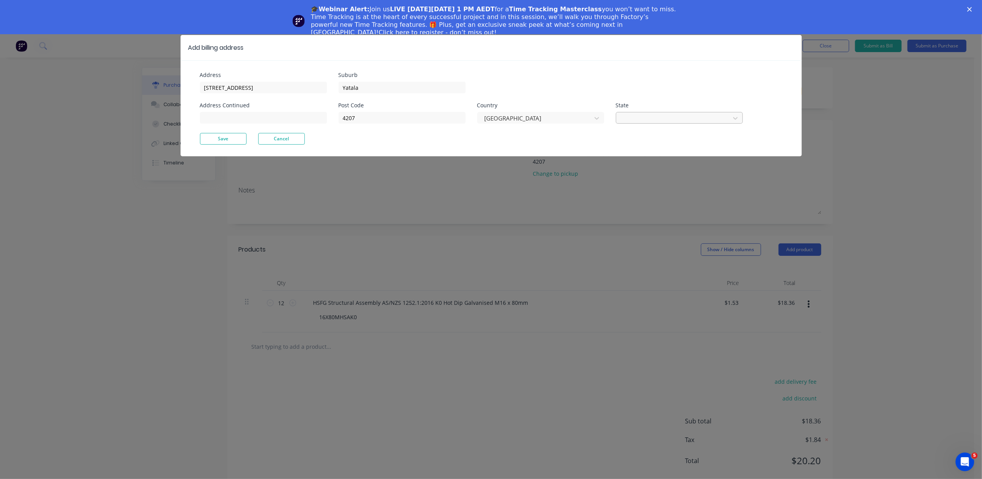
click at [673, 123] on div "Select..." at bounding box center [674, 118] width 108 height 12
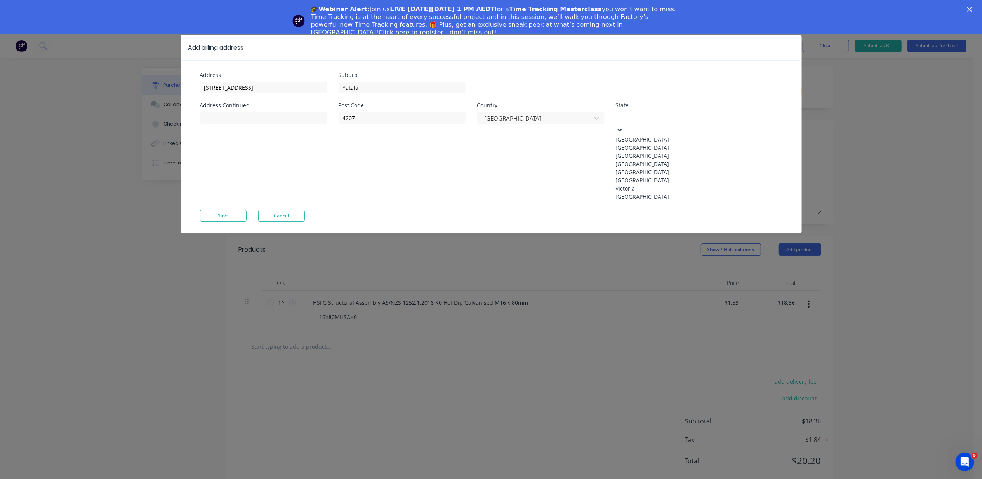
click at [672, 168] on div "[GEOGRAPHIC_DATA]" at bounding box center [674, 164] width 117 height 8
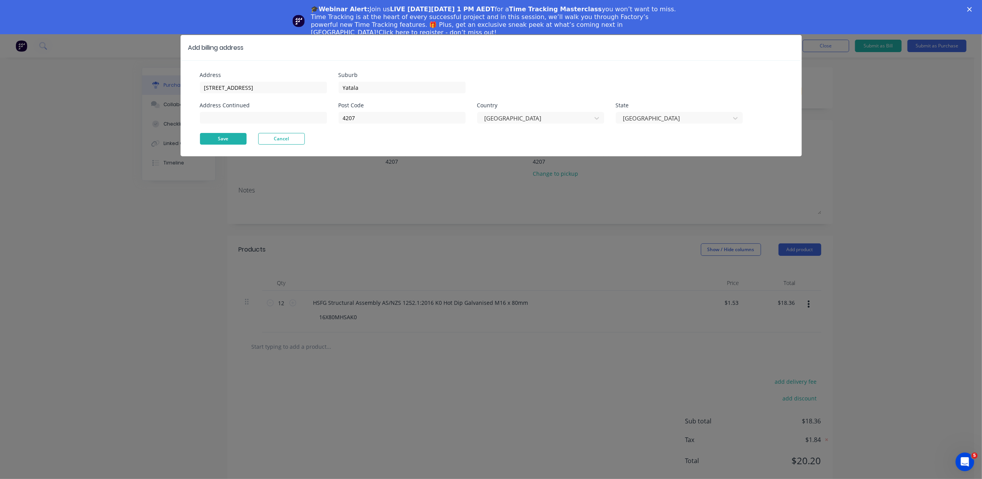
click at [243, 139] on button "Save" at bounding box center [223, 139] width 47 height 12
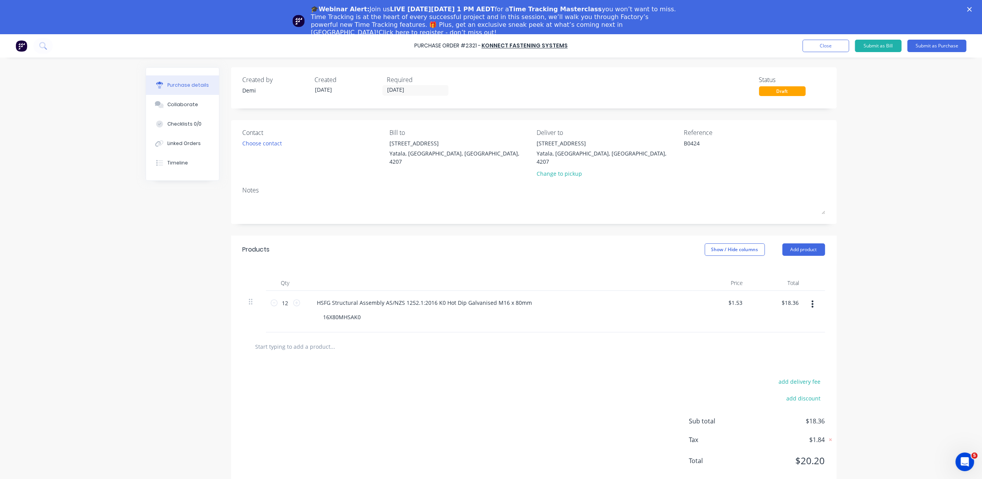
click at [527, 171] on div "Bill to [STREET_ADDRESS]" at bounding box center [460, 155] width 141 height 54
click at [707, 154] on textarea "B0424" at bounding box center [732, 147] width 97 height 17
type textarea "x"
type textarea "B0424"
type textarea "x"
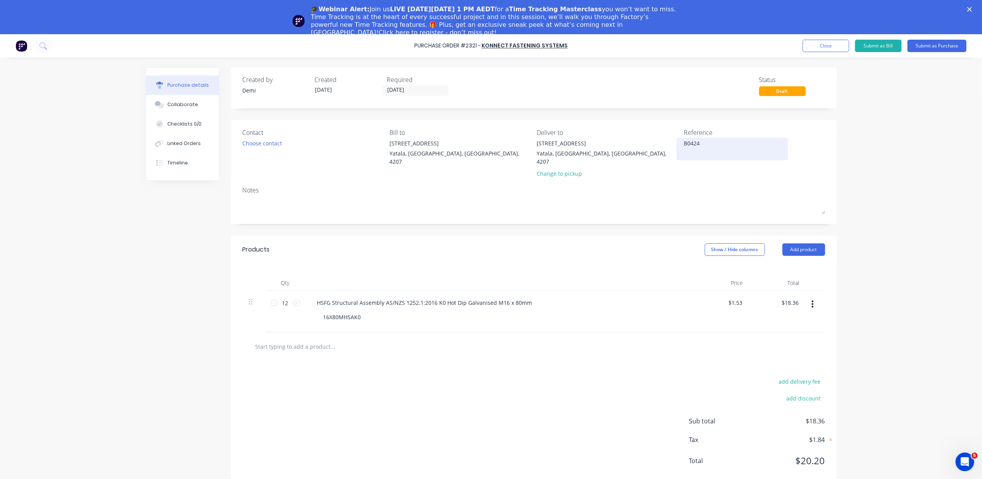
type textarea "B0424 -"
type textarea "x"
type textarea "B0424 -"
type textarea "x"
type textarea "B0424 -"
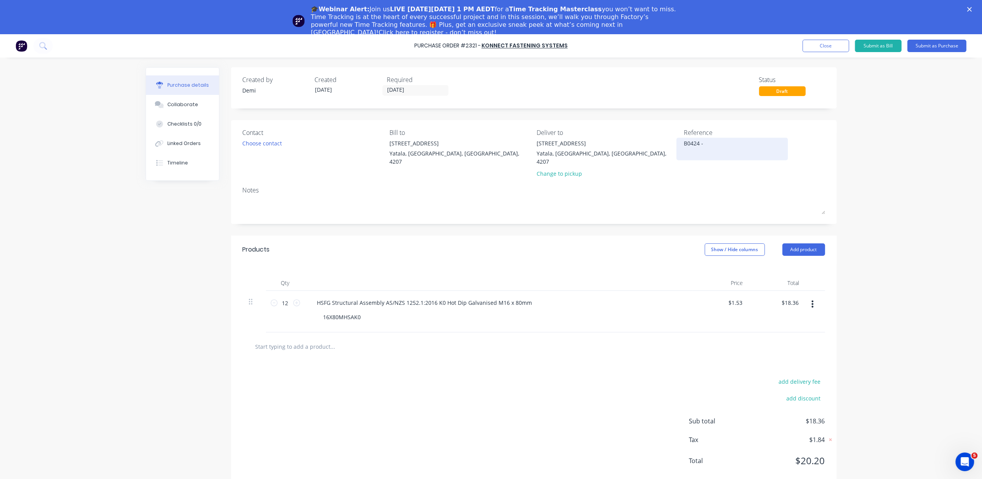
type textarea "x"
type textarea "B0424"
type textarea "x"
click at [684, 144] on textarea "B0424" at bounding box center [732, 147] width 97 height 17
type textarea "P2321 - B0424"
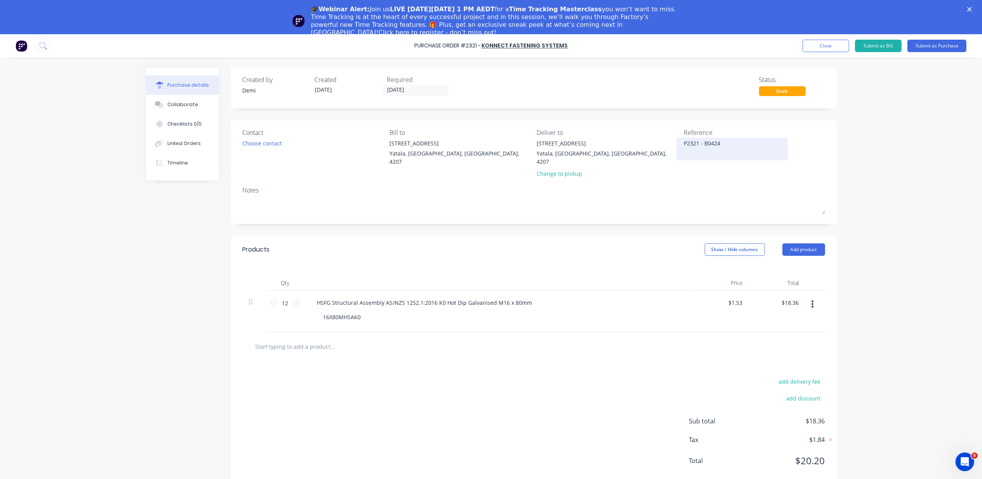
type textarea "x"
click at [766, 154] on textarea "P2321 - B0424" at bounding box center [732, 147] width 97 height 17
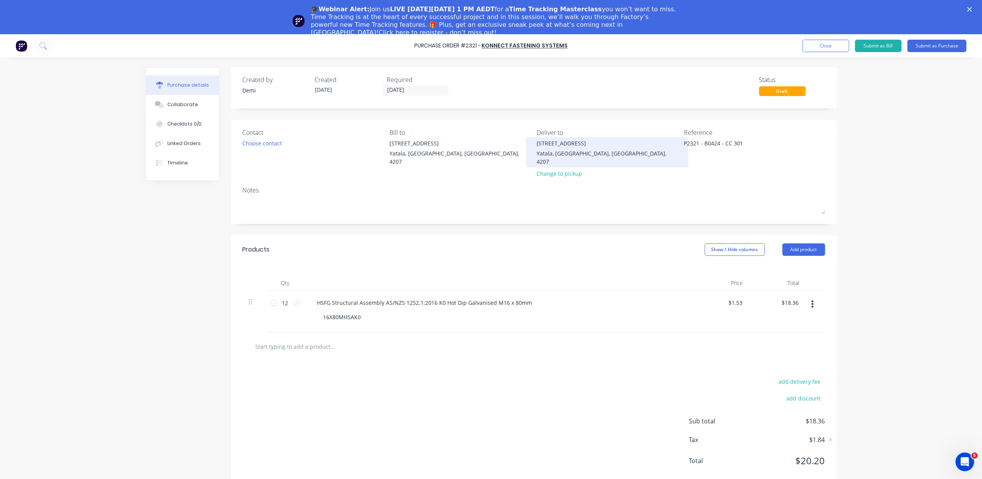
type textarea "P2321 - B0424 - CC 301"
type textarea "x"
type textarea "P2321 - B0424 - CC 301"
click at [593, 146] on div "[STREET_ADDRESS]" at bounding box center [607, 143] width 141 height 8
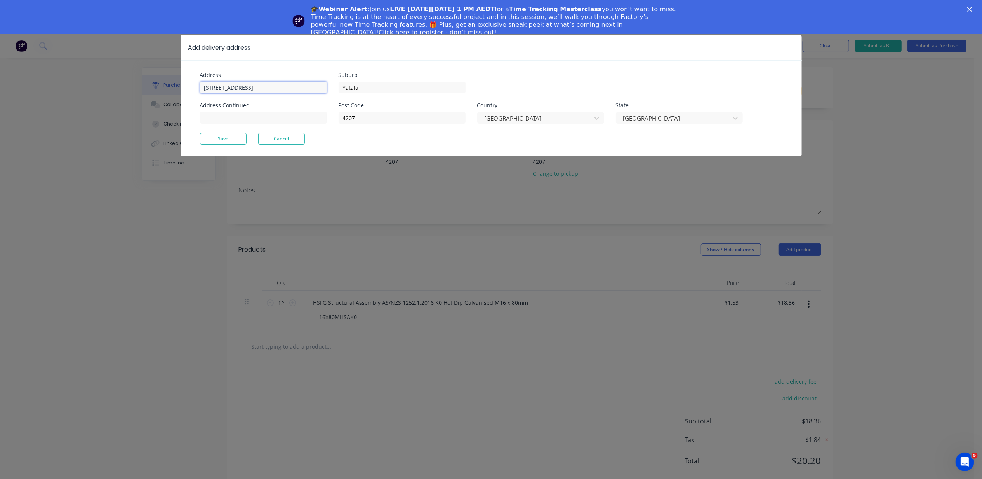
type textarea "x"
drag, startPoint x: 289, startPoint y: 86, endPoint x: 53, endPoint y: 77, distance: 236.3
click at [53, 77] on div "Add delivery address Address [STREET_ADDRESS] Address Continued Suburb Yatala P…" at bounding box center [491, 239] width 982 height 479
paste input "#[STREET_ADDRESS]"
type input "#[STREET_ADDRESS]"
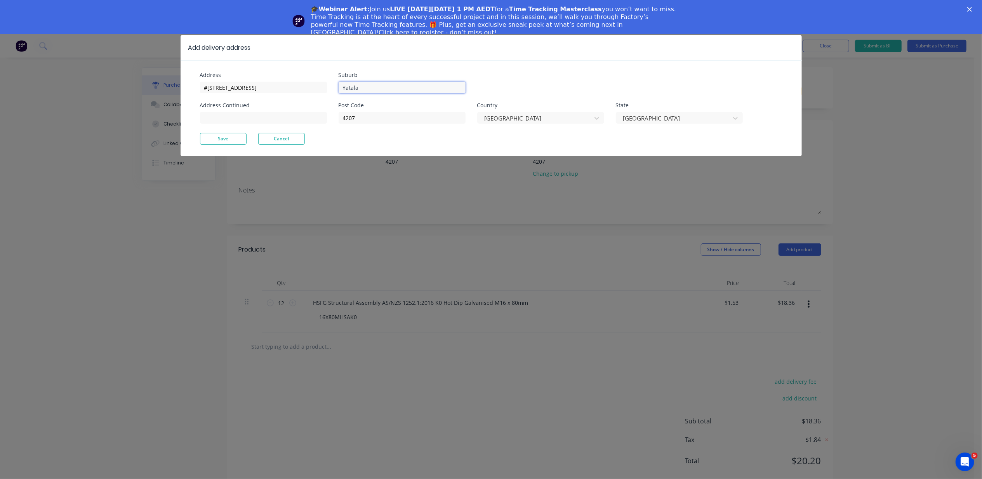
type textarea "x"
drag, startPoint x: 372, startPoint y: 89, endPoint x: 289, endPoint y: 86, distance: 83.2
click at [289, 86] on div "Address #[GEOGRAPHIC_DATA] Address Continued Suburb [GEOGRAPHIC_DATA] Post Code…" at bounding box center [345, 102] width 291 height 61
type input "[PERSON_NAME]"
type input "4275"
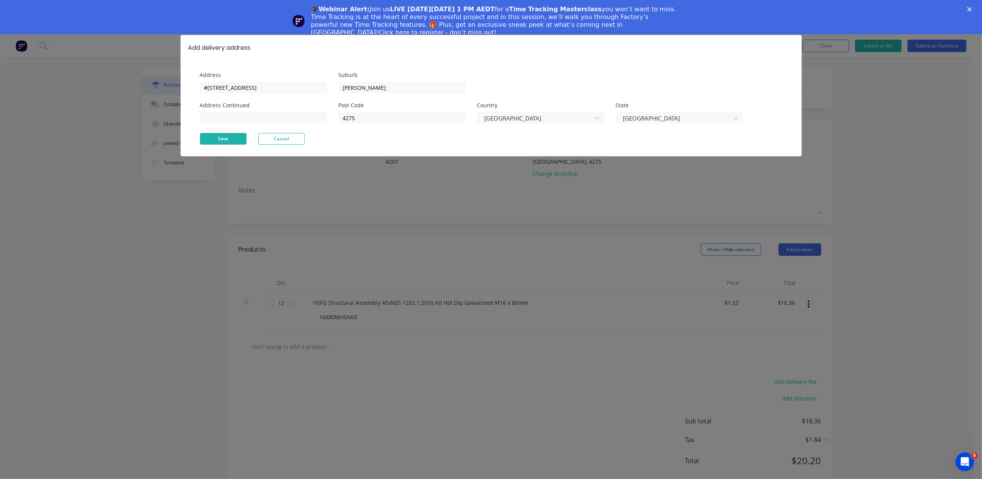
click at [220, 137] on button "Save" at bounding box center [223, 139] width 47 height 12
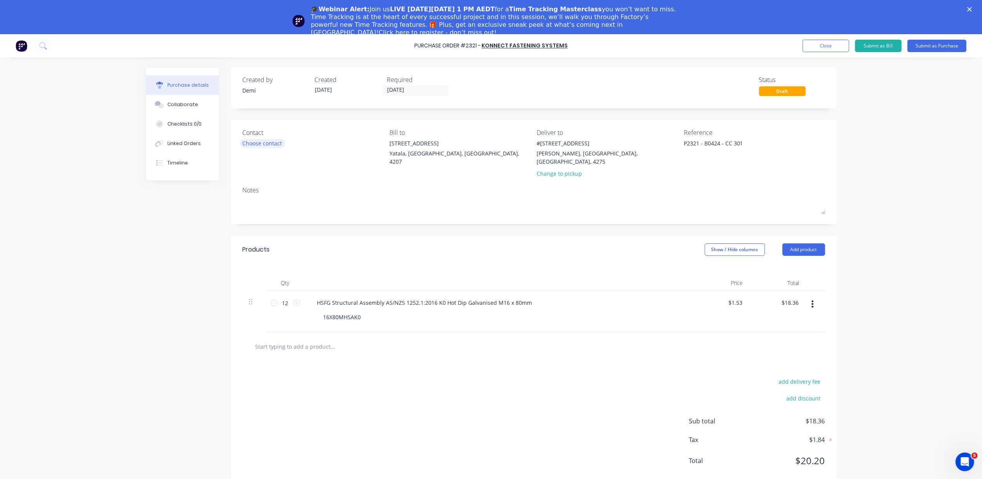
click at [280, 142] on div "Choose contact" at bounding box center [263, 143] width 40 height 8
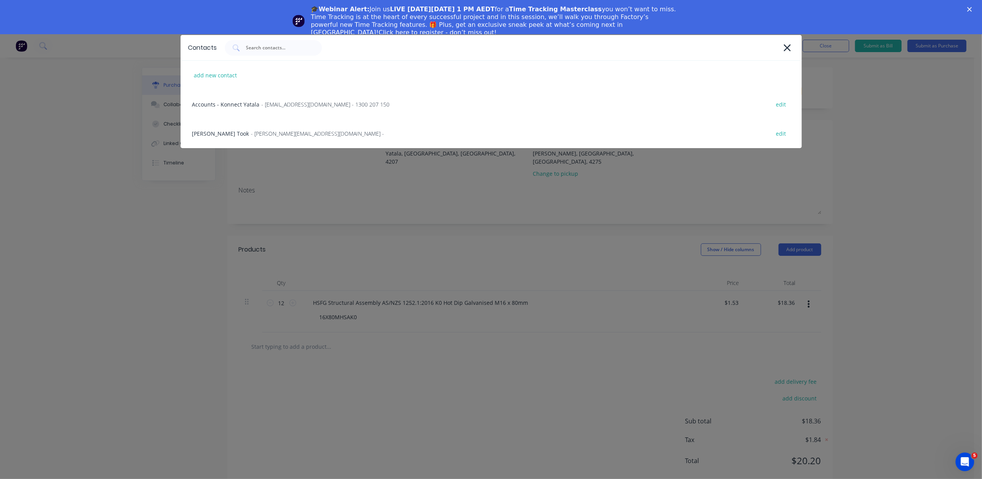
click at [280, 142] on div "[PERSON_NAME] Took - [PERSON_NAME][EMAIL_ADDRESS][DOMAIN_NAME] - edit" at bounding box center [491, 133] width 621 height 29
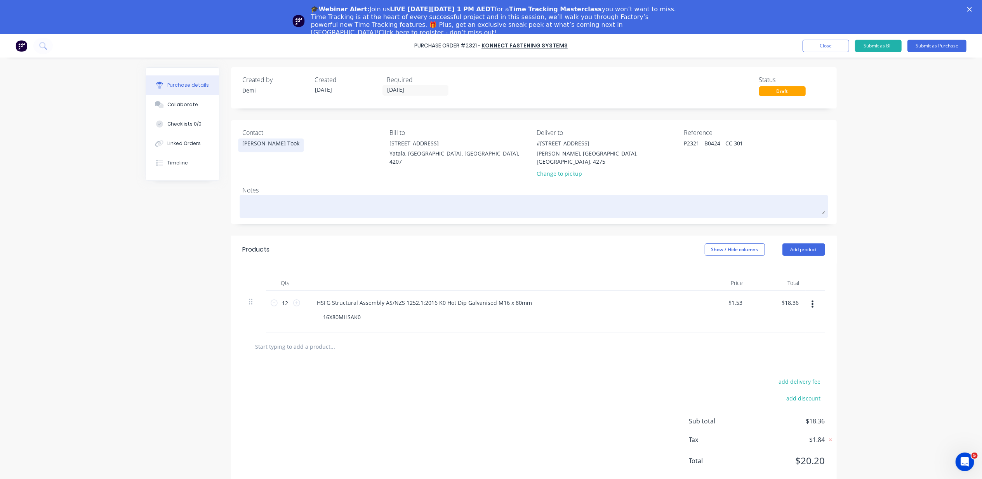
click at [305, 197] on textarea at bounding box center [534, 205] width 583 height 17
type textarea "x"
type textarea "M"
type textarea "x"
type textarea "Ma"
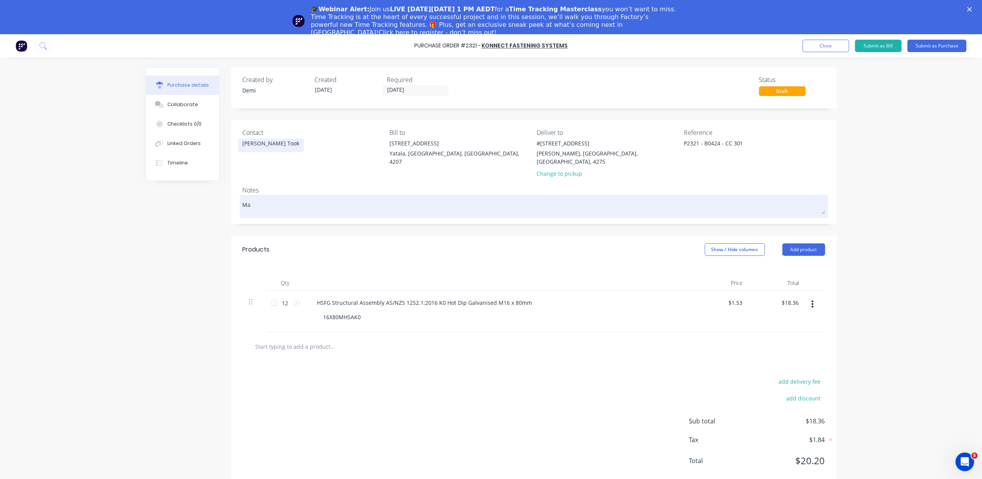
type textarea "x"
type textarea "Mar"
type textarea "x"
type textarea "Marl"
type textarea "x"
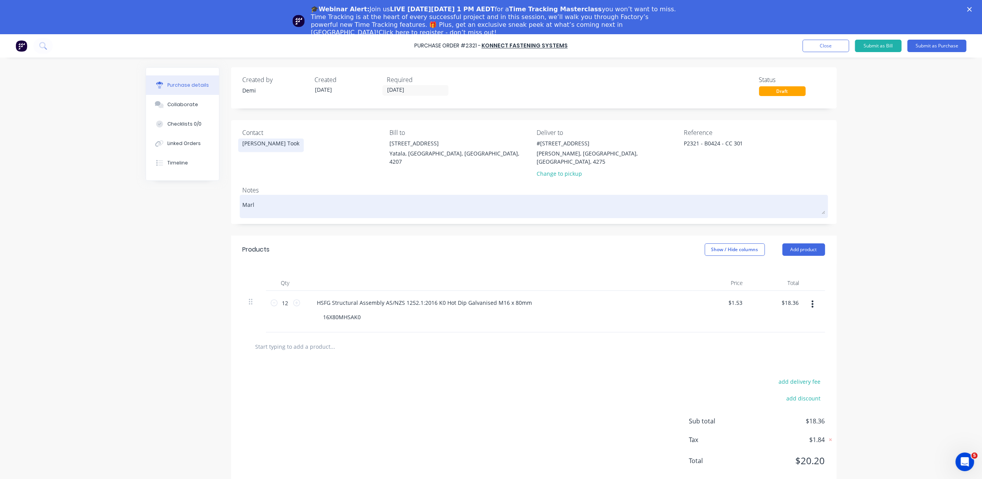
type textarea "Marlo"
type textarea "x"
type textarea "[PERSON_NAME]"
type textarea "x"
type textarea "[PERSON_NAME]"
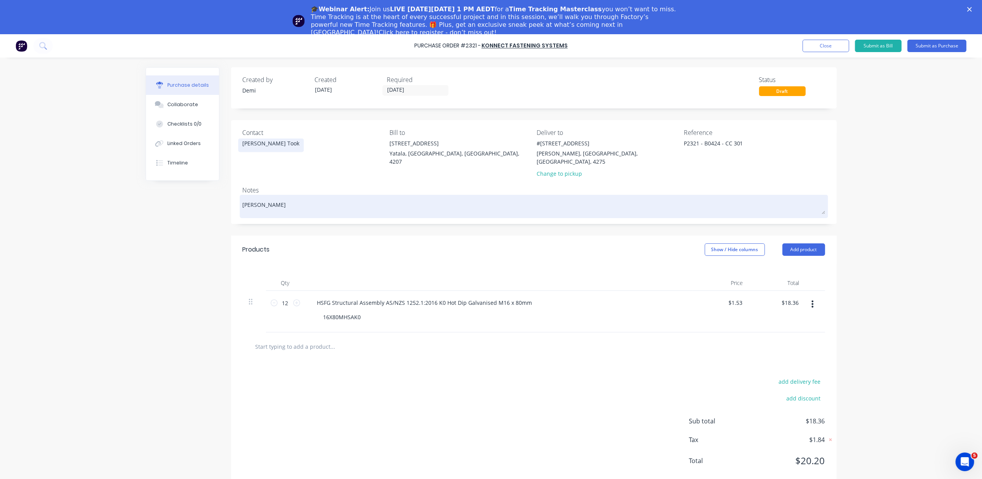
type textarea "x"
type textarea "[PERSON_NAME]"
type textarea "x"
type textarea "[PERSON_NAME]"
type textarea "x"
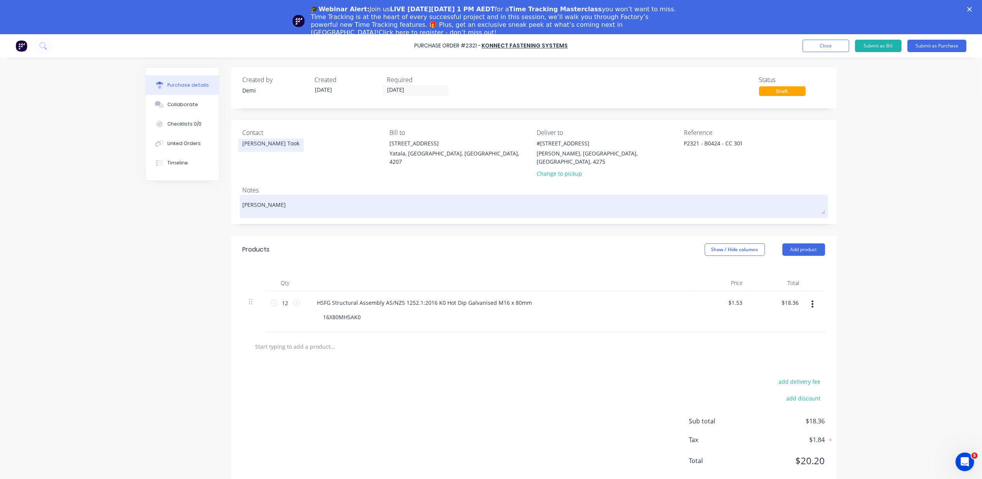
type textarea "[PERSON_NAME]"
type textarea "x"
type textarea "[PERSON_NAME]"
type textarea "x"
type textarea "[PERSON_NAME]"
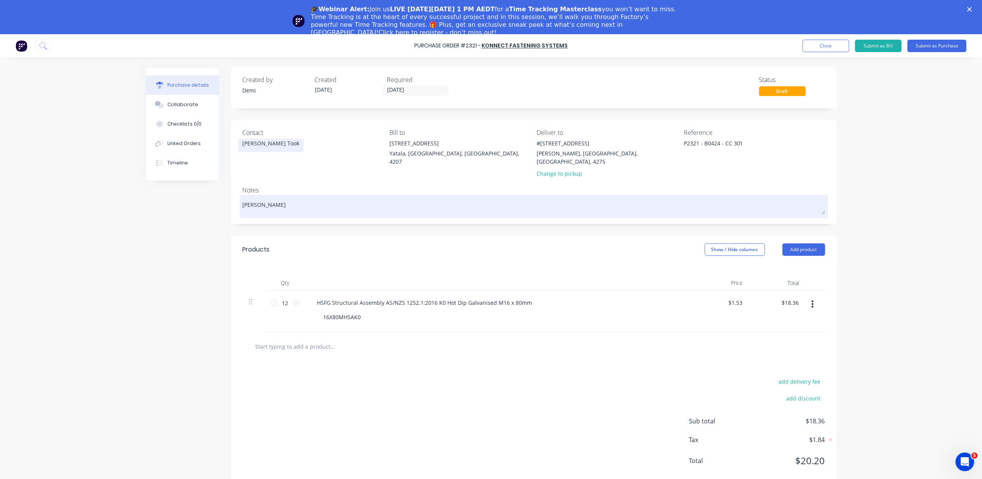
type textarea "x"
type textarea "[PERSON_NAME]"
type textarea "x"
type textarea "[PERSON_NAME] Request"
type textarea "x"
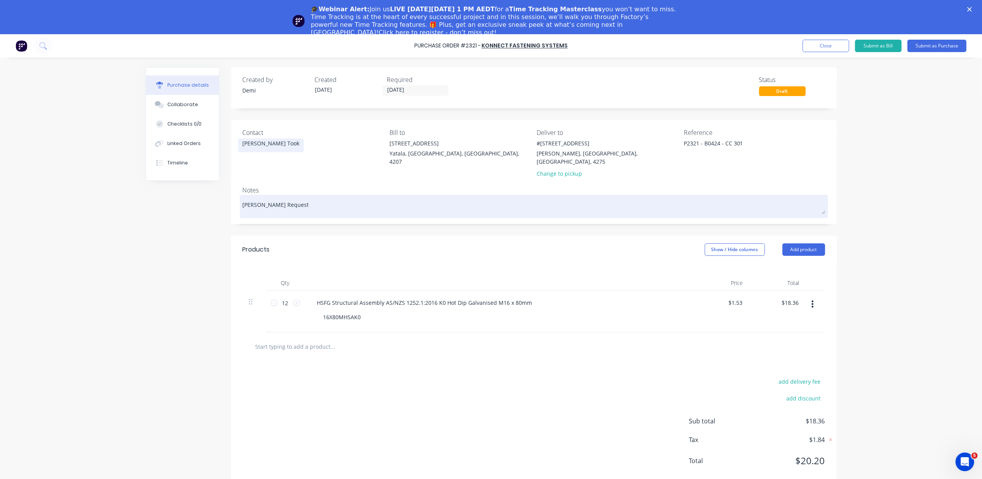
type textarea "[PERSON_NAME] Request"
type textarea "x"
type textarea "[PERSON_NAME] Request -"
type textarea "x"
type textarea "[PERSON_NAME] Request -"
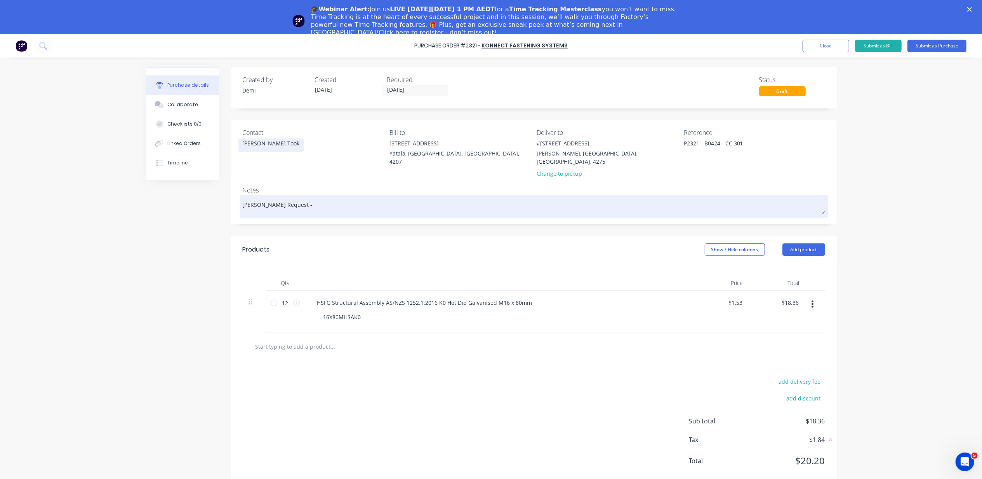
type textarea "x"
type textarea "[PERSON_NAME] Request - P"
type textarea "x"
type textarea "[PERSON_NAME] Request - Pl"
type textarea "x"
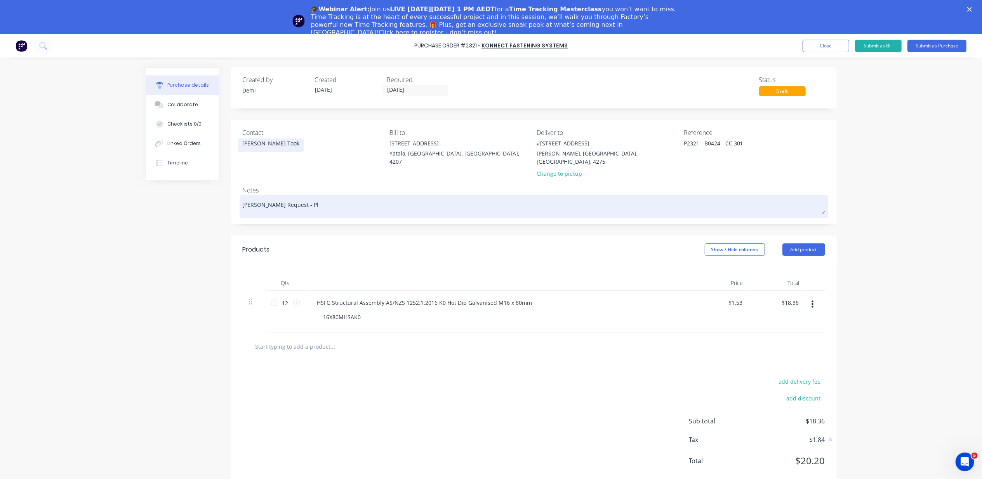
type textarea "[PERSON_NAME] Request - Ple"
type textarea "x"
type textarea "[PERSON_NAME] Request - Plea"
type textarea "x"
type textarea "[PERSON_NAME] Request - Pleas"
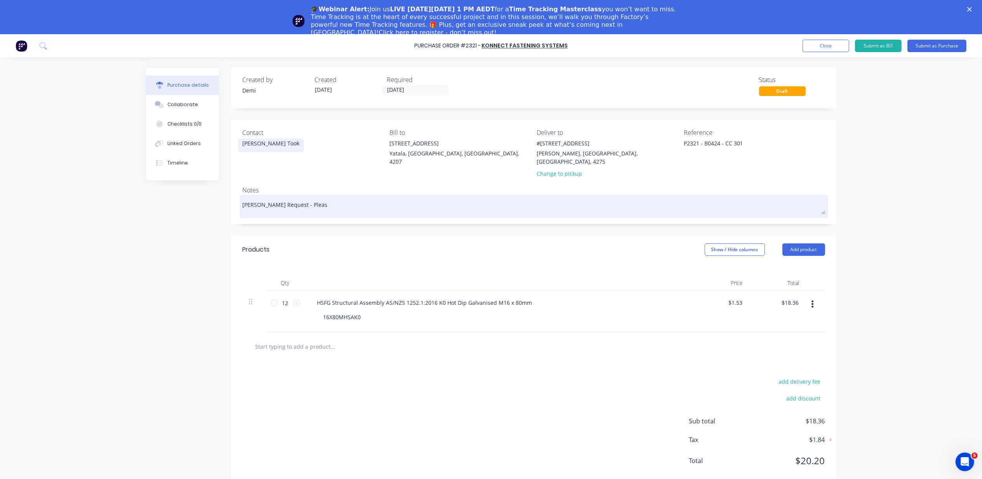
type textarea "x"
type textarea "[PERSON_NAME] Request - Please"
type textarea "x"
type textarea "[PERSON_NAME] Request - Please"
type textarea "x"
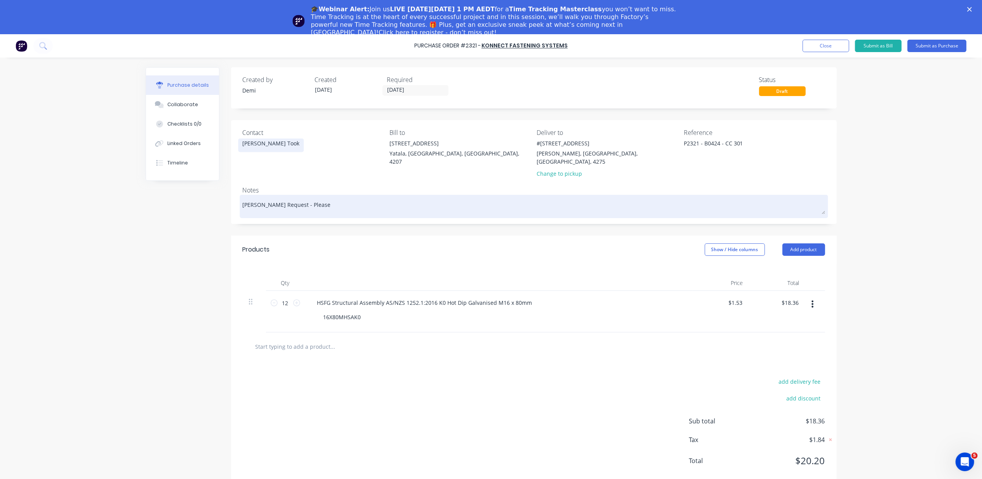
type textarea "[PERSON_NAME] Request - Please"
type textarea "x"
type textarea "N"
type textarea "x"
type textarea "Na"
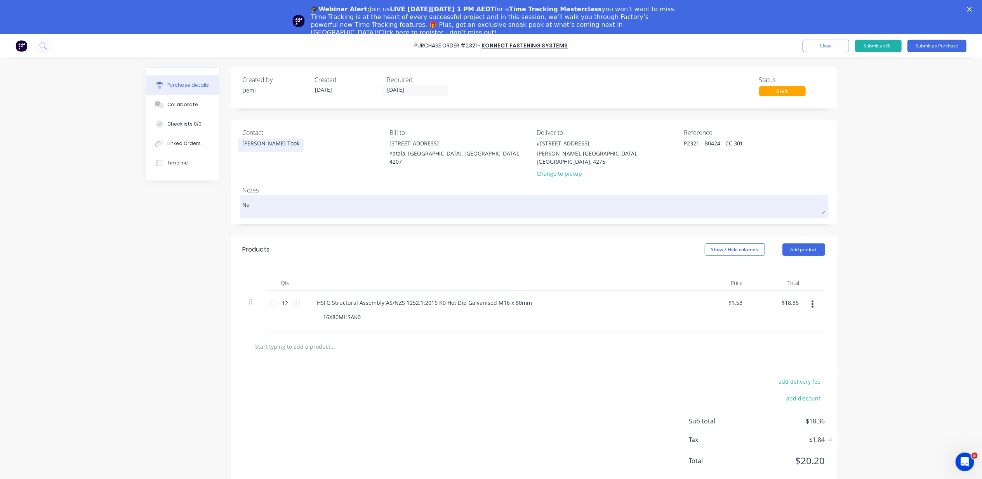
type textarea "x"
type textarea "Nat"
type textarea "x"
type textarea "Na"
type textarea "x"
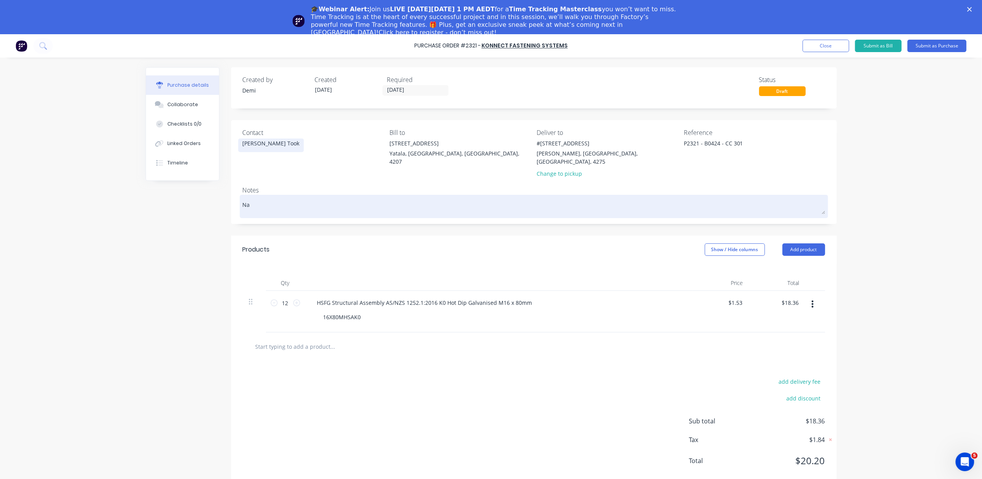
type textarea "N"
type textarea "x"
type textarea "S"
type textarea "x"
type textarea "Si"
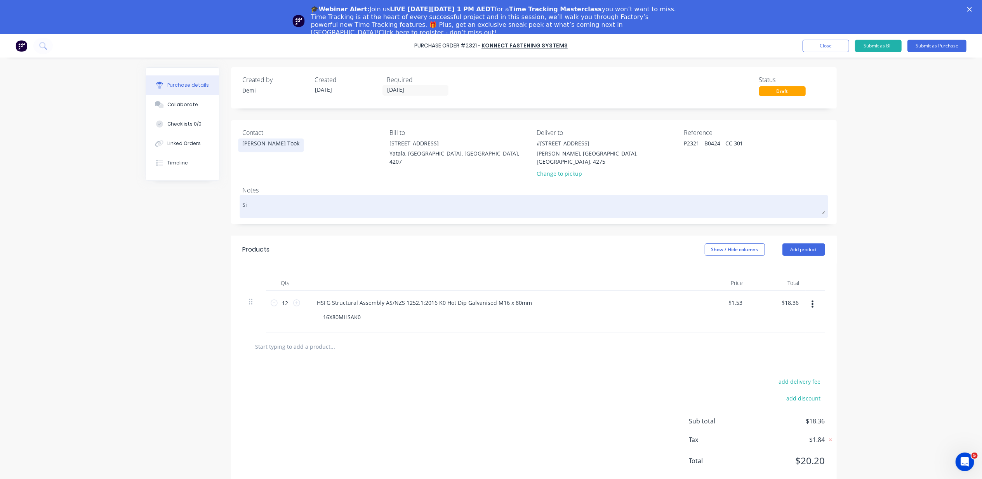
type textarea "x"
type textarea "Sit"
type textarea "x"
type textarea "Site"
type textarea "x"
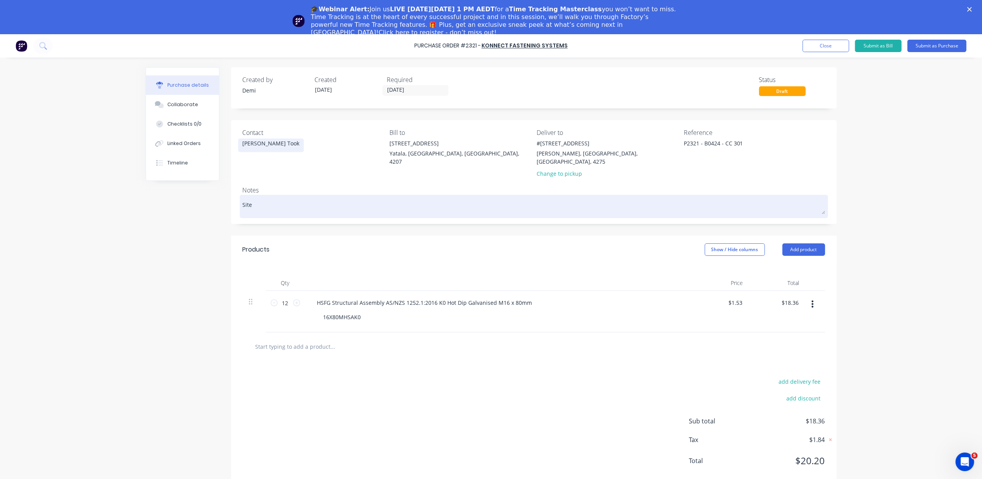
type textarea "Site"
type textarea "x"
type textarea "Site C"
type textarea "x"
type textarea "Site Co"
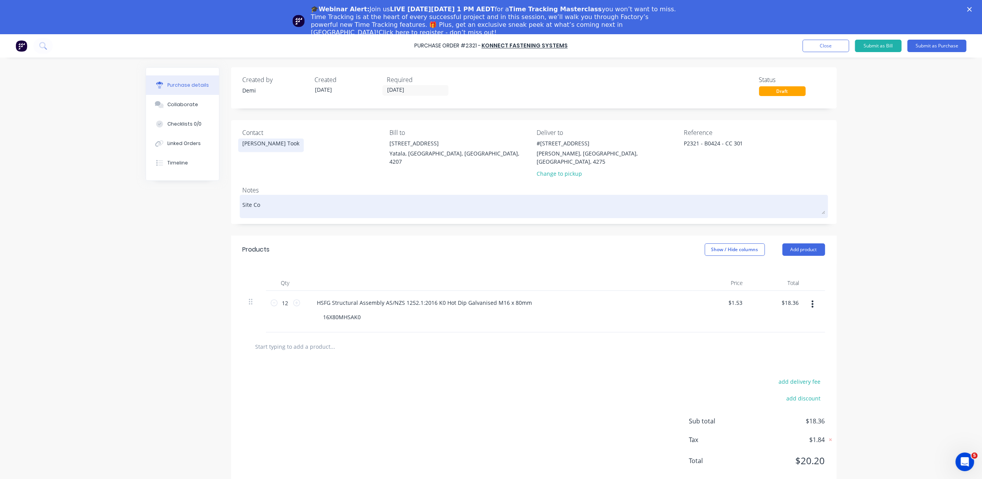
type textarea "x"
type textarea "Site Con"
type textarea "x"
type textarea "Site Cont"
type textarea "x"
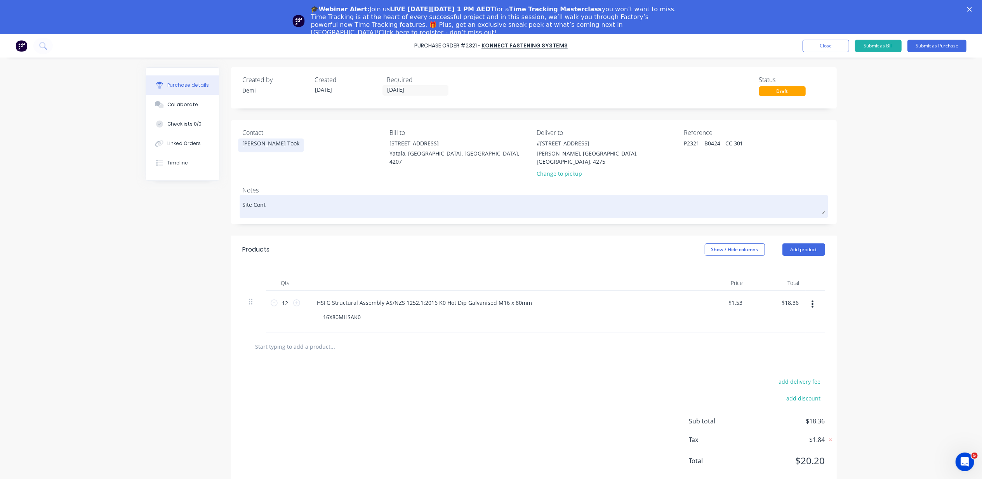
type textarea "Site Conta"
type textarea "x"
type textarea "Site Contac"
type textarea "x"
type textarea "Site Contact"
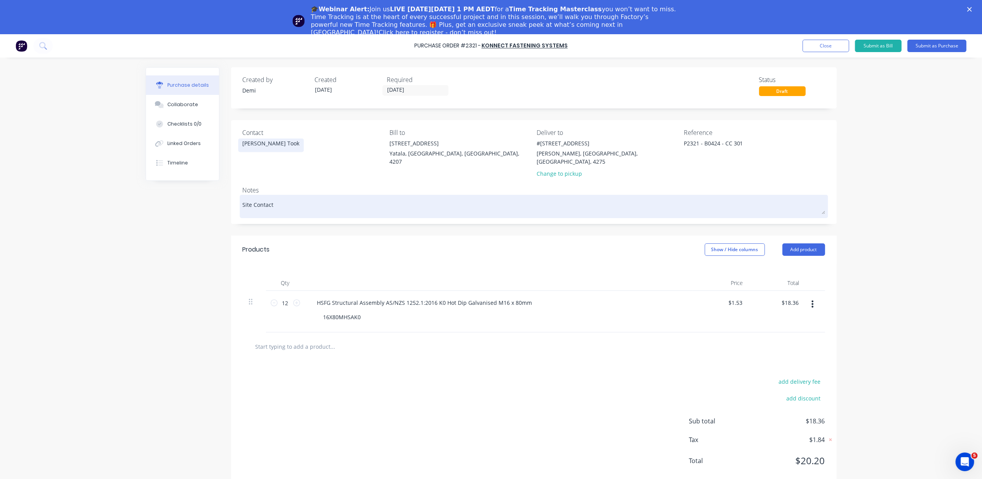
type textarea "x"
type textarea "Site Contact:"
type textarea "x"
type textarea "Site Contact:"
type textarea "x"
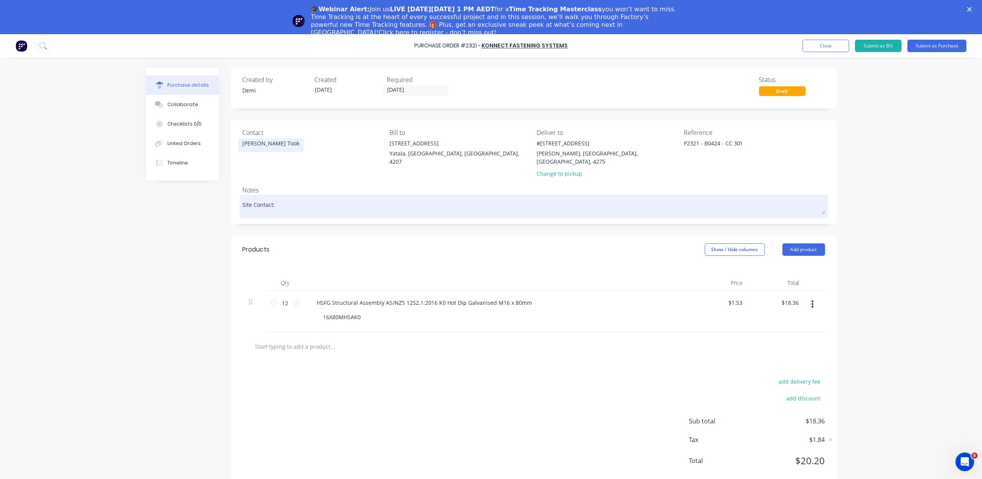
type textarea "Site Contact: N"
type textarea "x"
type textarea "Site Contact: Na"
type textarea "x"
type textarea "Site Contact: Nat"
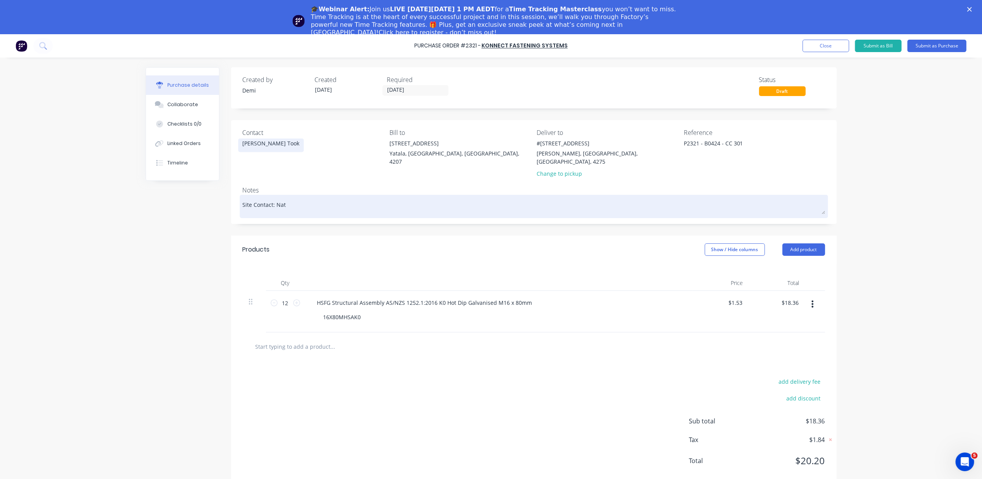
type textarea "x"
type textarea "Site Contact: Nath"
type textarea "x"
type textarea "Site Contact: Natha"
type textarea "x"
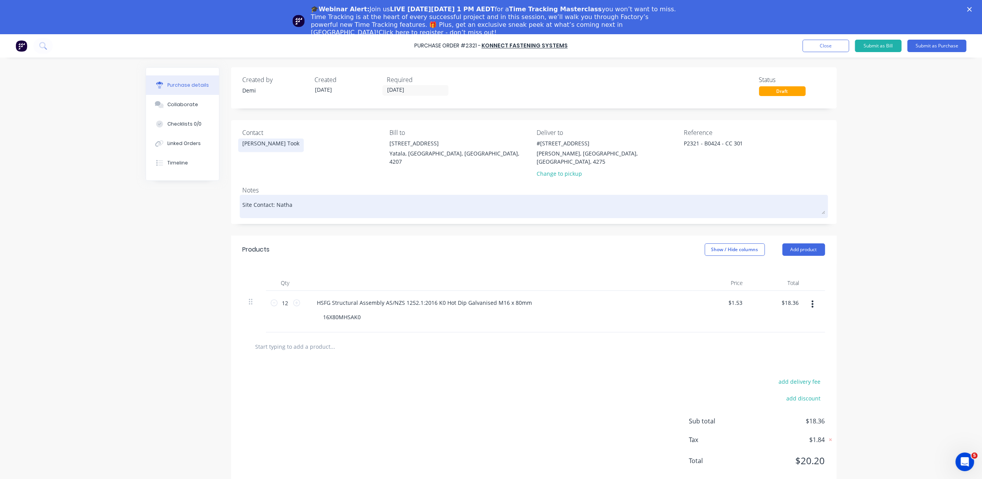
type textarea "Site Contact: [PERSON_NAME]"
type textarea "x"
type textarea "Site Contact: [PERSON_NAME]"
type textarea "x"
type textarea "Site Contact: [PERSON_NAME]"
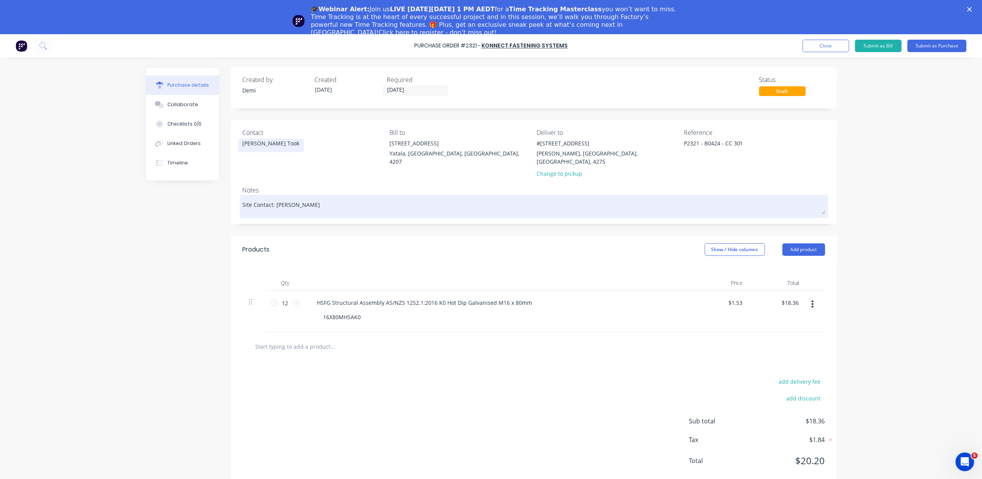
type textarea "x"
type textarea "Site Contact: [PERSON_NAME]"
type textarea "x"
type textarea "Site Contact: [PERSON_NAME]"
type textarea "x"
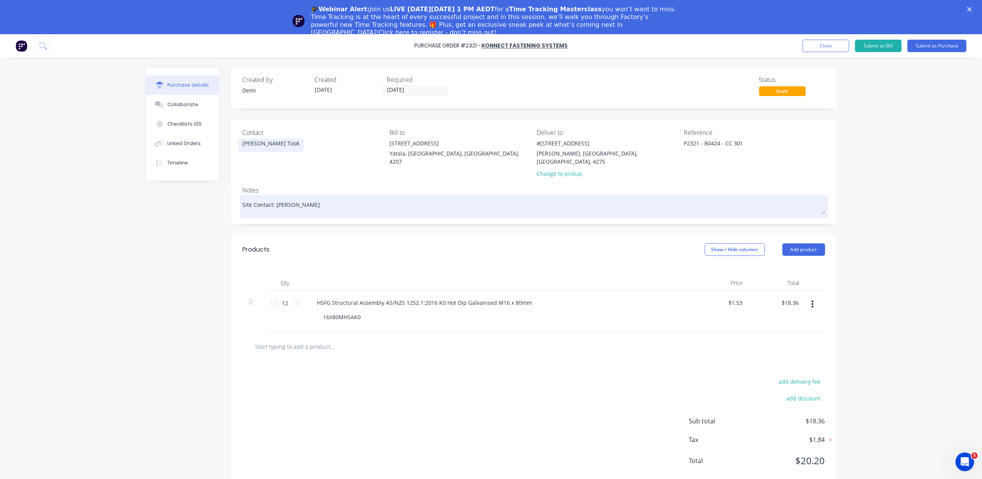
type textarea "Site Contact: [PERSON_NAME][MEDICAL_DATA]"
type textarea "x"
type textarea "Site Contact: [PERSON_NAME]"
type textarea "x"
type textarea "Site Contact: [PERSON_NAME]"
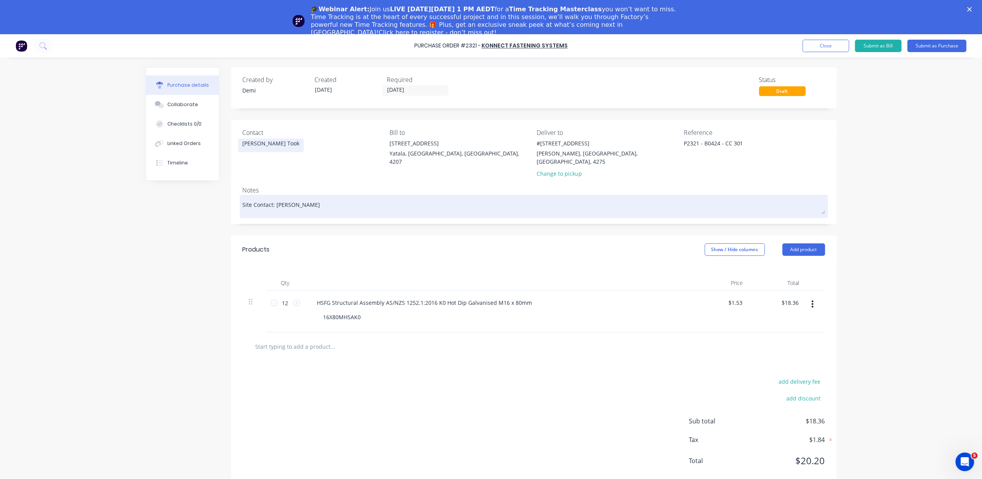
type textarea "x"
type textarea "Site Contact: [PERSON_NAME] -"
type textarea "x"
type textarea "Site Contact: [PERSON_NAME] -"
type textarea "x"
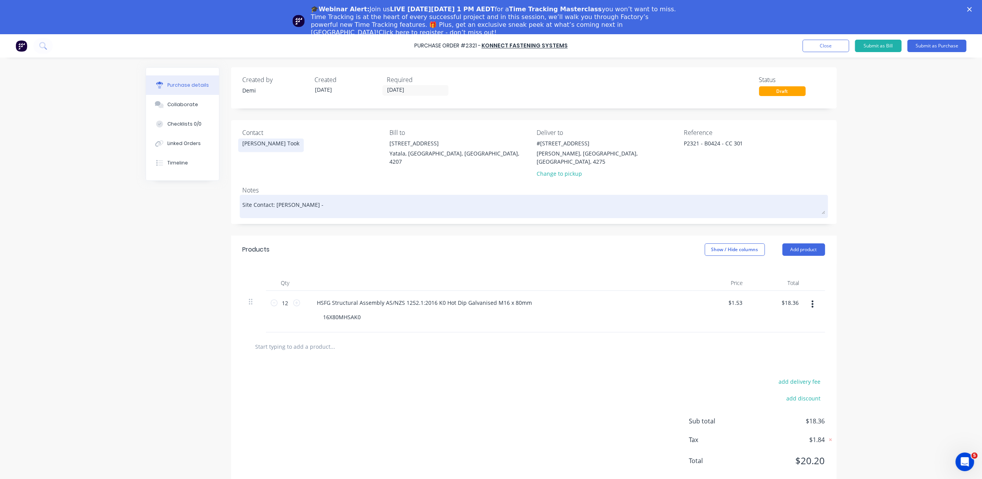
type textarea "Site Contact: [PERSON_NAME] - 0"
type textarea "x"
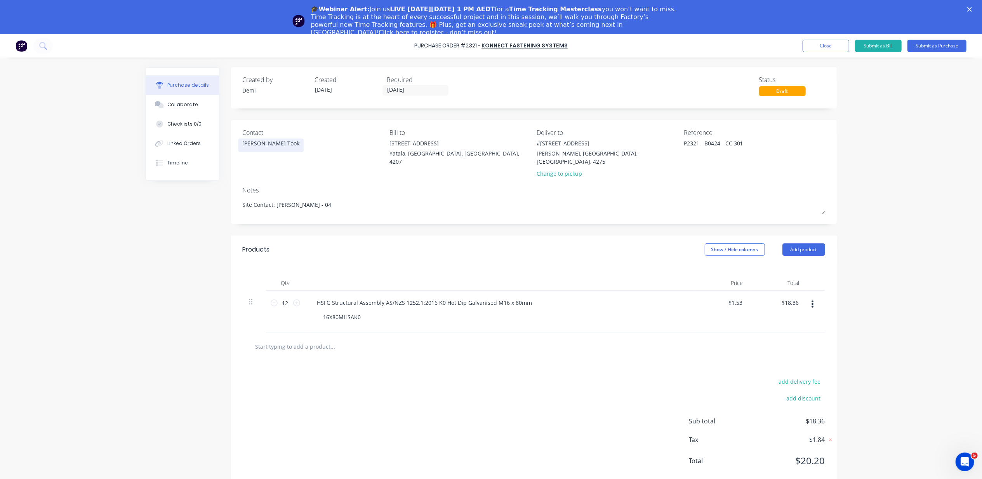
type textarea "Site Contact: [PERSON_NAME] - 04"
type textarea "x"
type textarea "Site Contact: [PERSON_NAME] - 04"
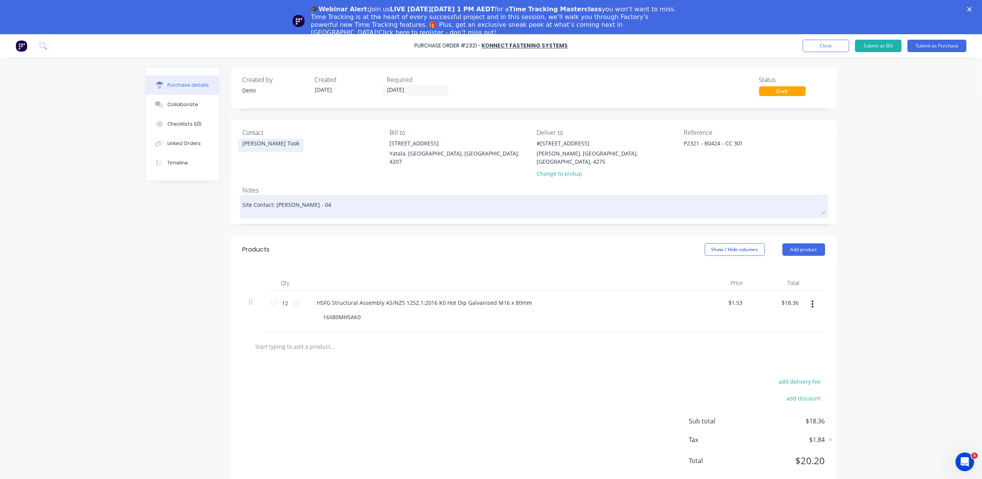
drag, startPoint x: 322, startPoint y: 194, endPoint x: 313, endPoint y: 192, distance: 10.0
click at [313, 197] on textarea "Site Contact: [PERSON_NAME] - 04" at bounding box center [534, 205] width 583 height 17
paste textarea "21 193 863"
type textarea "x"
type textarea "Site Contact: [PERSON_NAME] - 0421 193 863"
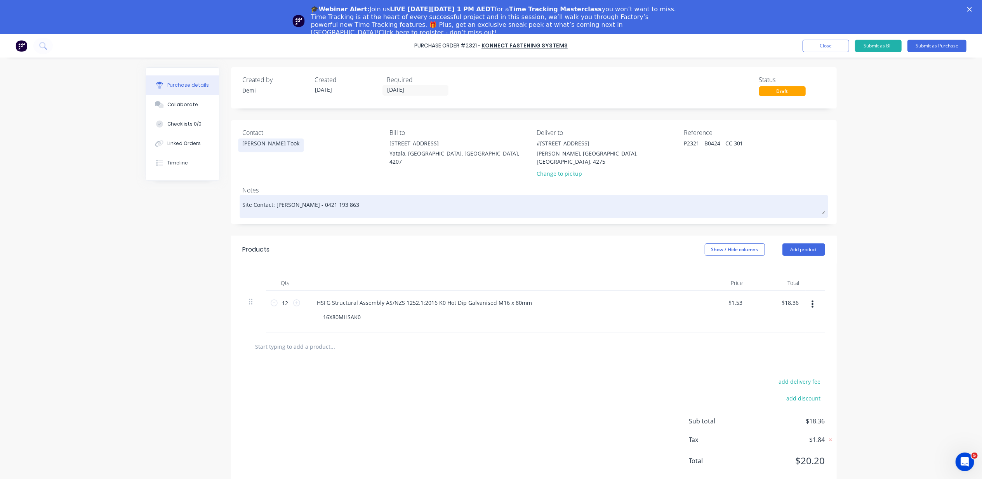
type textarea "x"
type textarea "Site Contact: [PERSON_NAME] - 0421 193 863"
type textarea "x"
type textarea "Site Contact: [PERSON_NAME] - 0421 193 863"
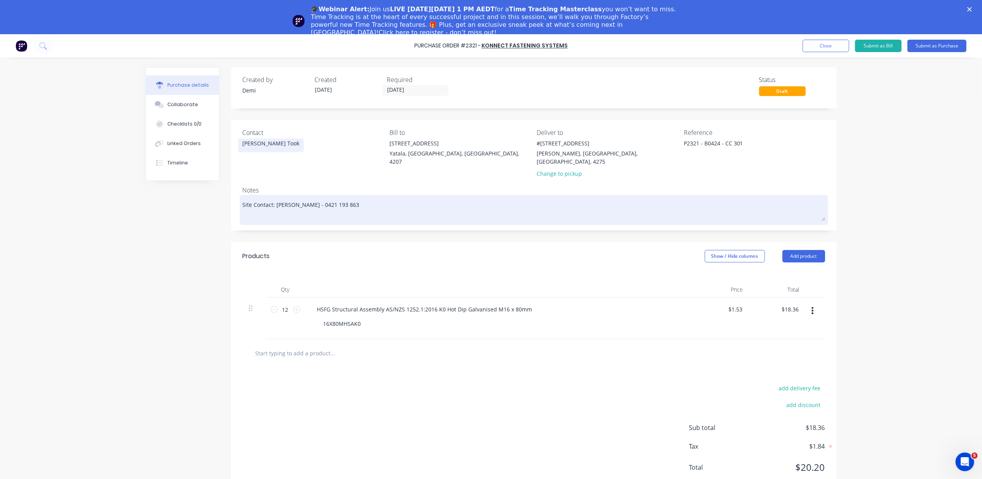
type textarea "x"
type textarea "Site Contact: [PERSON_NAME] - 0421 193 863 P"
type textarea "x"
type textarea "Site Contact: [PERSON_NAME] - 0421 193 863 Pl"
type textarea "x"
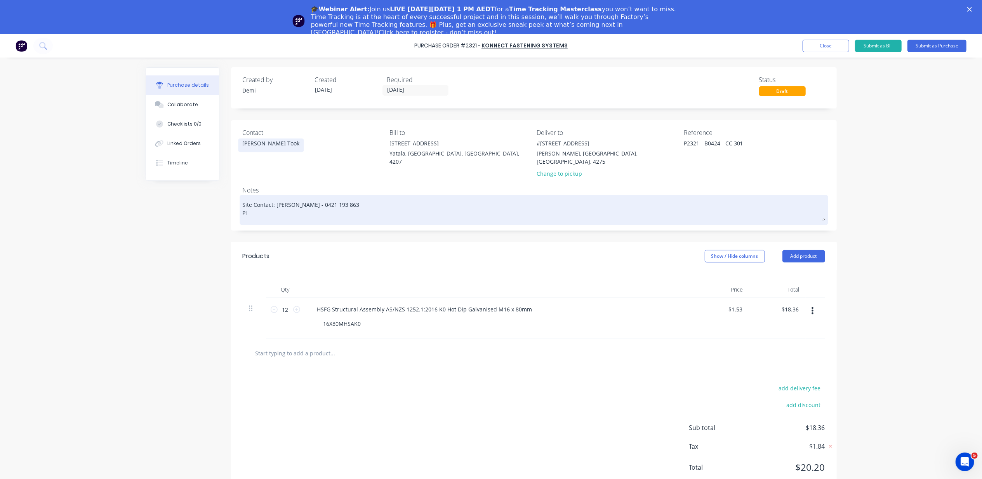
type textarea "Site Contact: [PERSON_NAME] - 0421 193 863 Ple"
type textarea "x"
type textarea "Site Contact: [PERSON_NAME] - 0421 193 863 Plea"
type textarea "x"
type textarea "Site Contact: [PERSON_NAME] - 0421 193 863 Pleae"
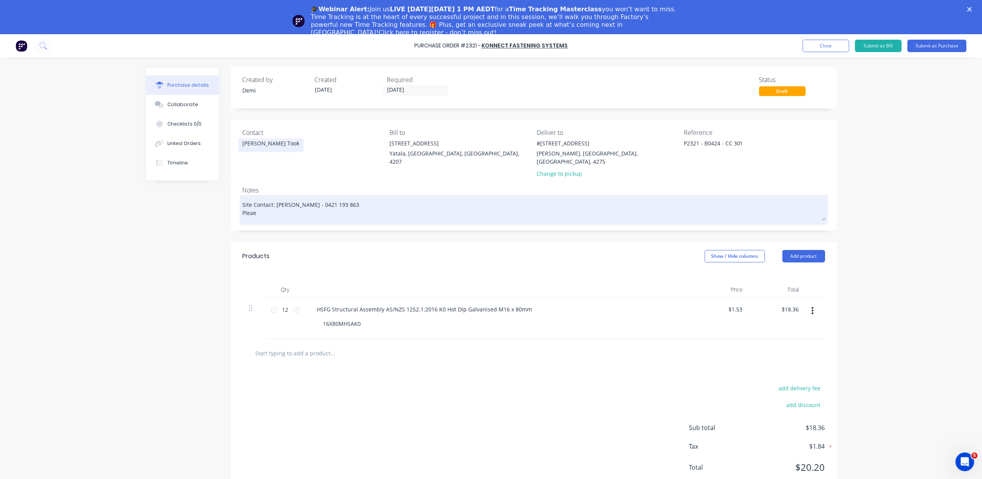
type textarea "x"
type textarea "Site Contact: [PERSON_NAME] - 0421 193 863 Plea"
type textarea "x"
type textarea "Site Contact: [PERSON_NAME] - 0421 193 863 Pleas"
type textarea "x"
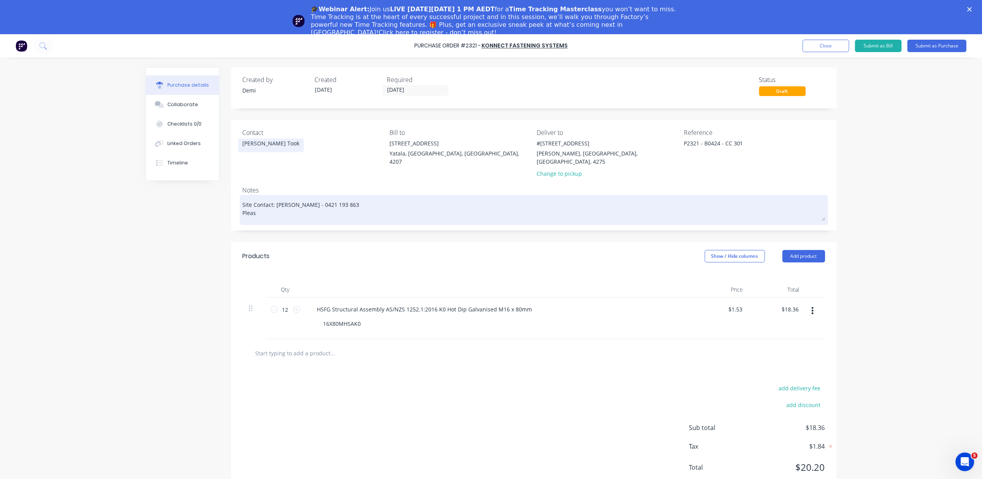
type textarea "Site Contact: [PERSON_NAME] - 0421 193 863 Please"
type textarea "x"
type textarea "Site Contact: [PERSON_NAME] - 0421 193 863 Please"
type textarea "x"
type textarea "Site Contact: [PERSON_NAME] - 0421 193 863 Please a"
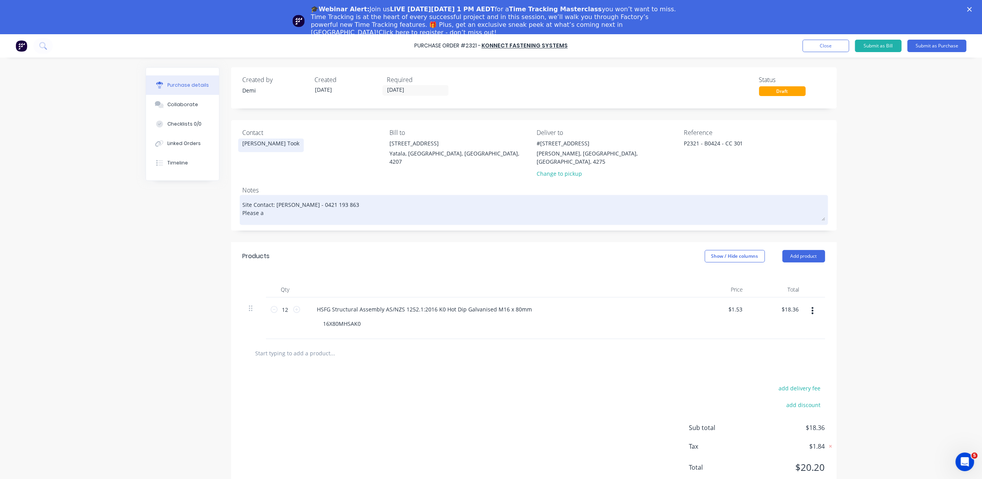
type textarea "x"
type textarea "Site Contact: [PERSON_NAME] - 0421 193 863 Please ad"
type textarea "x"
type textarea "Site Contact: [PERSON_NAME] - 0421 193 863 Please adv"
type textarea "x"
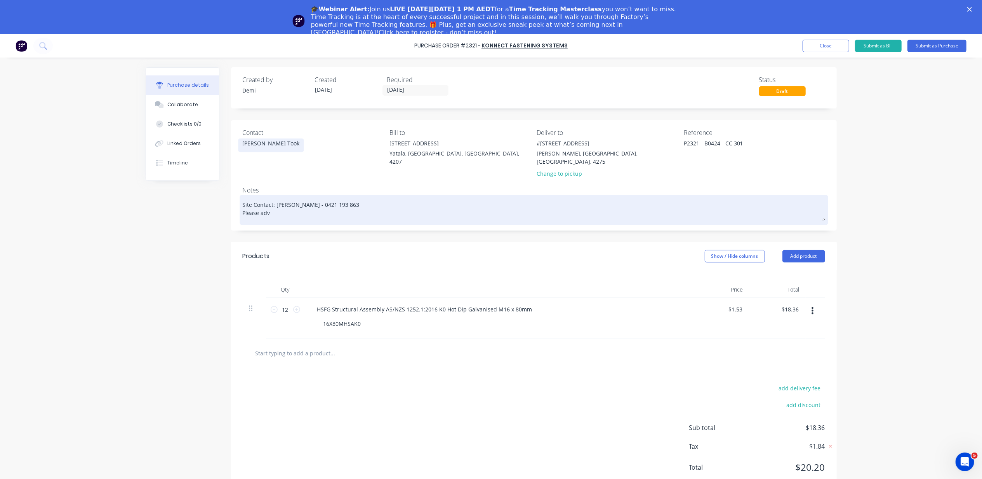
type textarea "Site Contact: [PERSON_NAME] - 0421 193 863 Please advi"
type textarea "x"
type textarea "Site Contact: [PERSON_NAME] - 0421 193 863 Please advis"
type textarea "x"
type textarea "Site Contact: [PERSON_NAME] - 0421 193 863 Please advise"
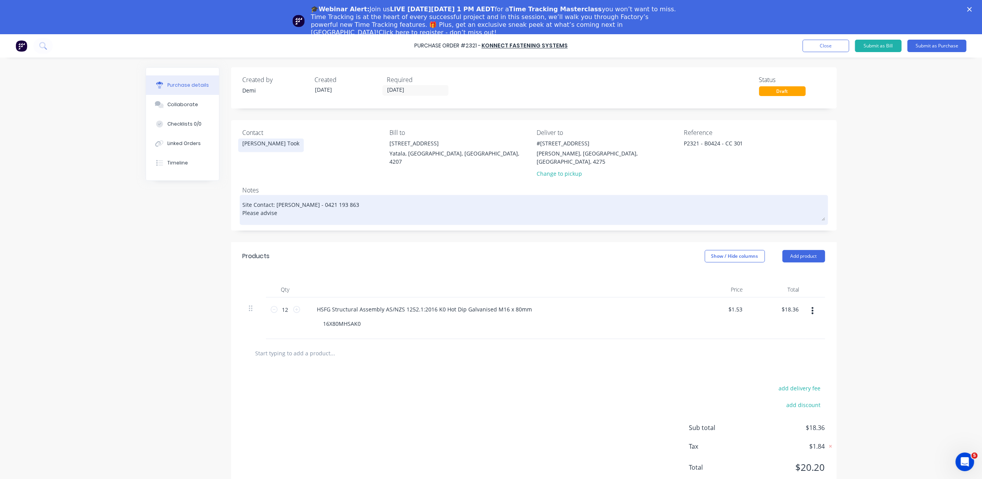
type textarea "x"
type textarea "Site Contact: [PERSON_NAME] - 0421 193 863 Please advise"
type textarea "x"
type textarea "Site Contact: [PERSON_NAME] - 0421 193 863 Please advise c"
type textarea "x"
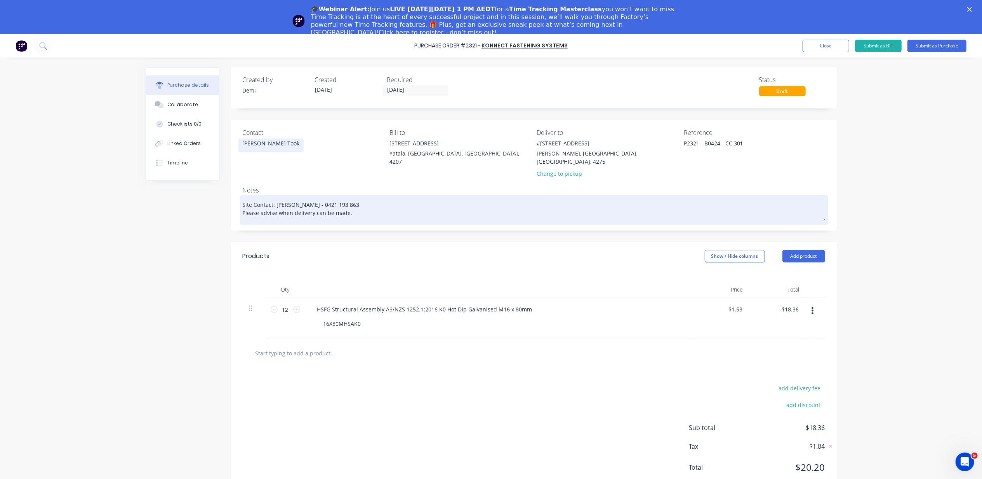
click at [277, 204] on textarea "Site Contact: [PERSON_NAME] - 0421 193 863 Please advise when delivery can be m…" at bounding box center [534, 209] width 583 height 24
click at [353, 210] on textarea "Site Contact: [PERSON_NAME] - 0421 193 863 Please advise when delivery can be m…" at bounding box center [534, 209] width 583 height 24
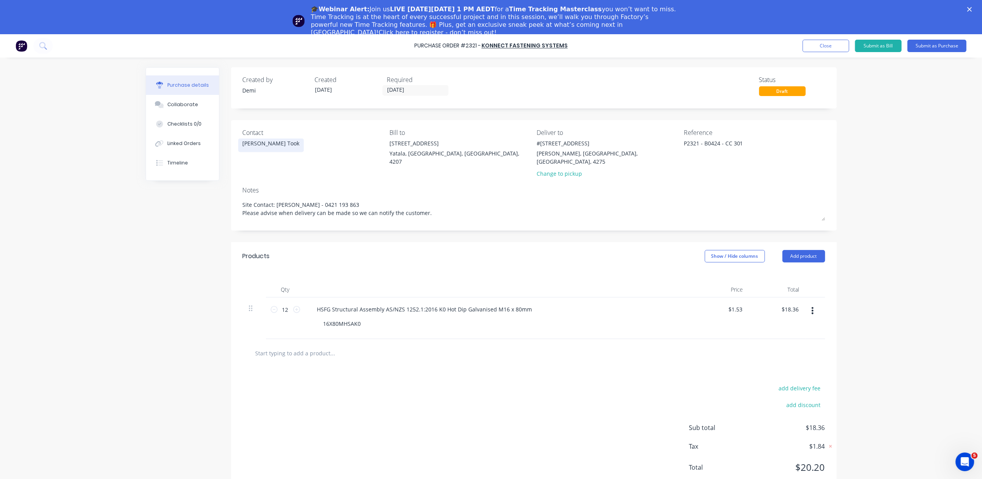
click at [810, 303] on button "button" at bounding box center [813, 310] width 18 height 14
click at [806, 323] on button "Save to catalogue" at bounding box center [789, 331] width 66 height 16
click at [393, 87] on input "[DATE]" at bounding box center [415, 90] width 65 height 10
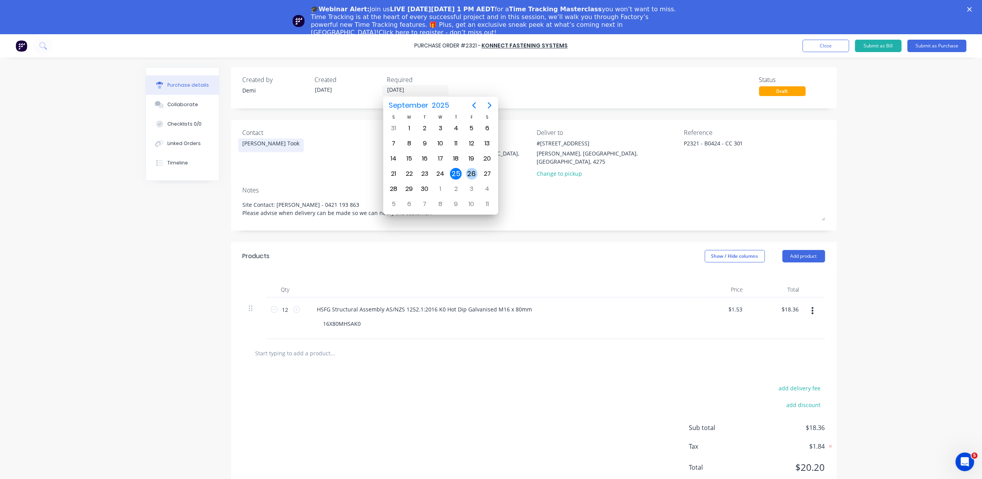
click at [474, 173] on div "26" at bounding box center [472, 174] width 12 height 12
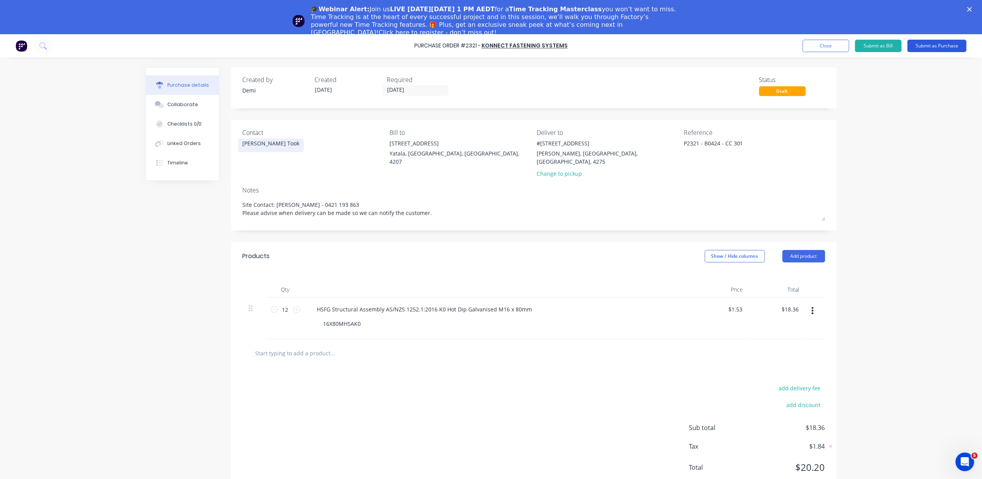
click at [952, 48] on button "Submit as Purchase" at bounding box center [937, 46] width 59 height 12
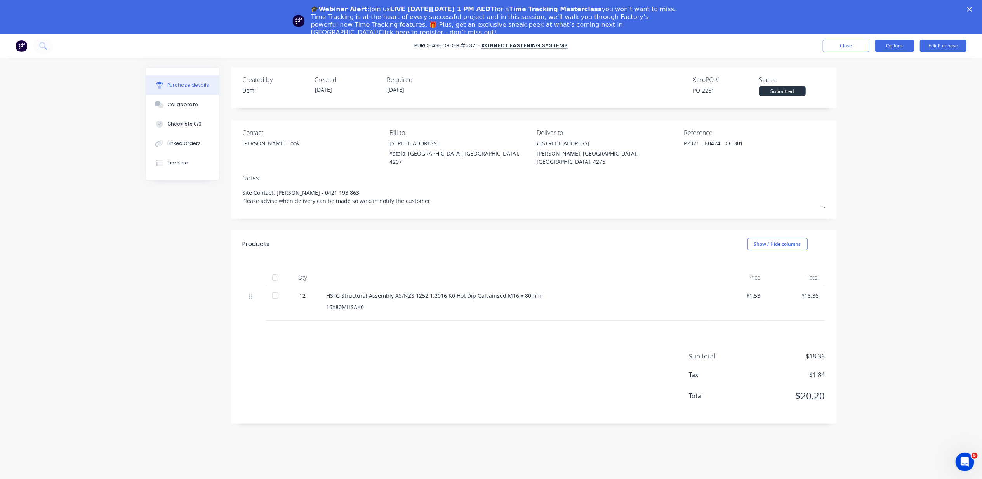
click at [910, 49] on button "Options" at bounding box center [894, 46] width 39 height 12
click at [894, 70] on div "Print / Email" at bounding box center [878, 65] width 60 height 11
click at [882, 87] on button "With pricing" at bounding box center [878, 81] width 74 height 16
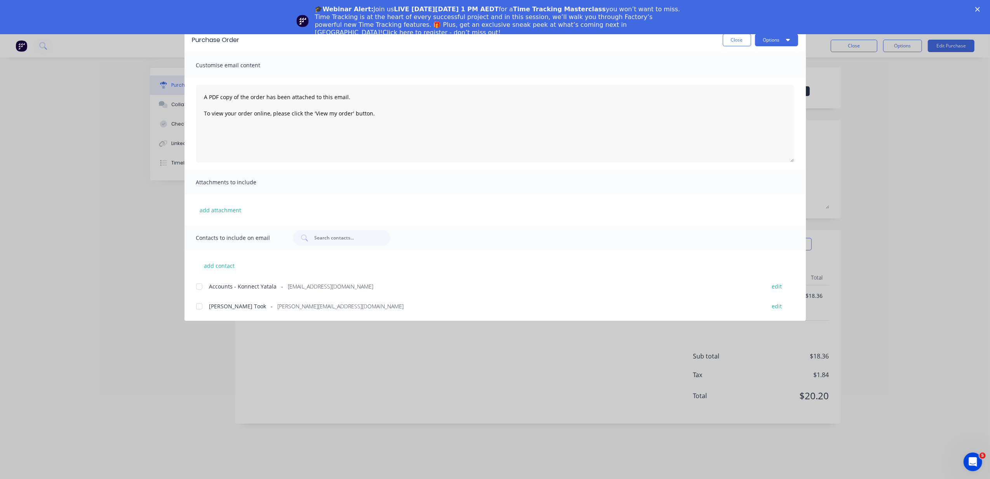
click at [200, 304] on div at bounding box center [199, 306] width 16 height 16
click at [777, 35] on button "Options" at bounding box center [776, 40] width 43 height 12
click at [762, 86] on div "Email" at bounding box center [761, 90] width 60 height 11
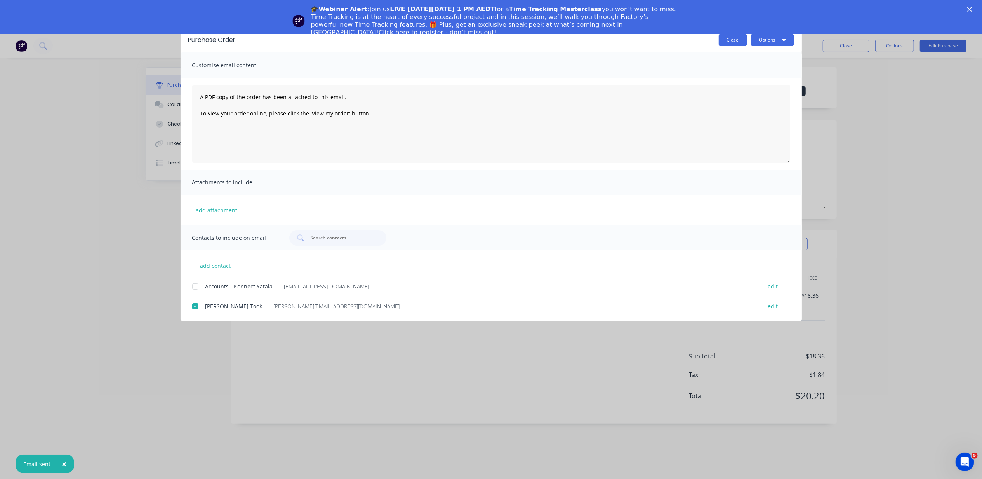
click at [730, 37] on button "Close" at bounding box center [733, 40] width 28 height 12
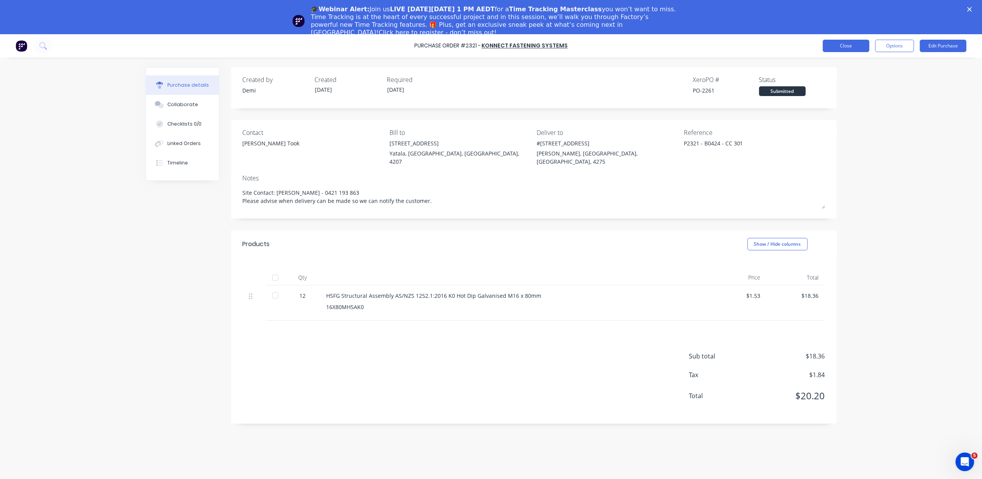
click at [848, 50] on button "Close" at bounding box center [846, 46] width 47 height 12
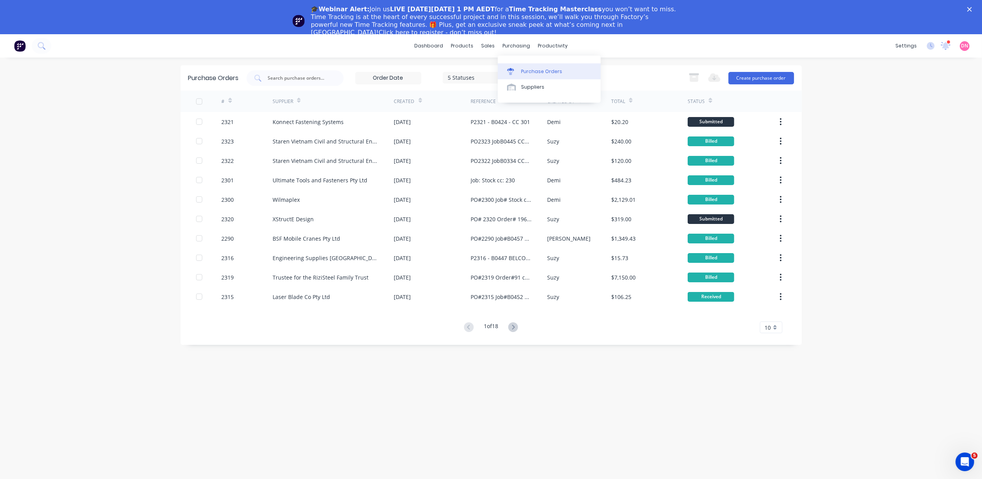
click at [529, 68] on div "Purchase Orders" at bounding box center [541, 71] width 41 height 7
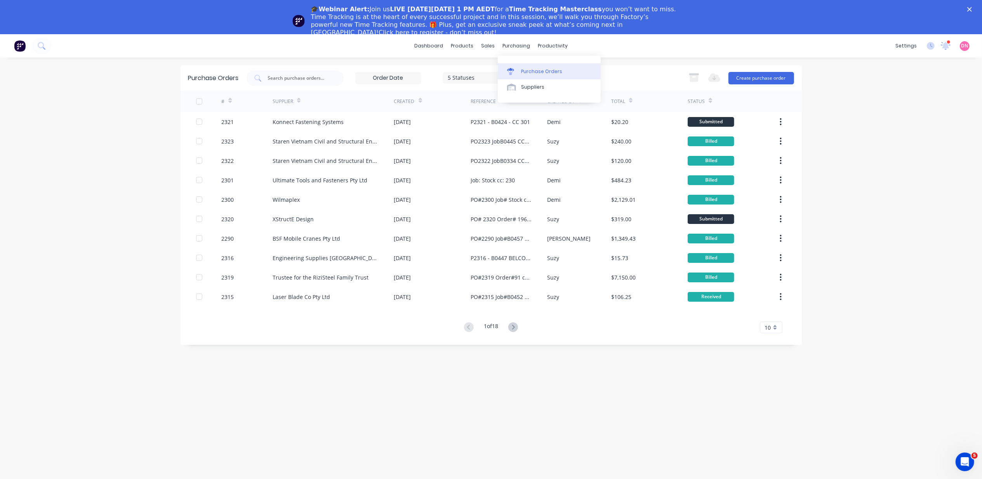
click at [529, 68] on div "Purchase Orders" at bounding box center [541, 71] width 41 height 7
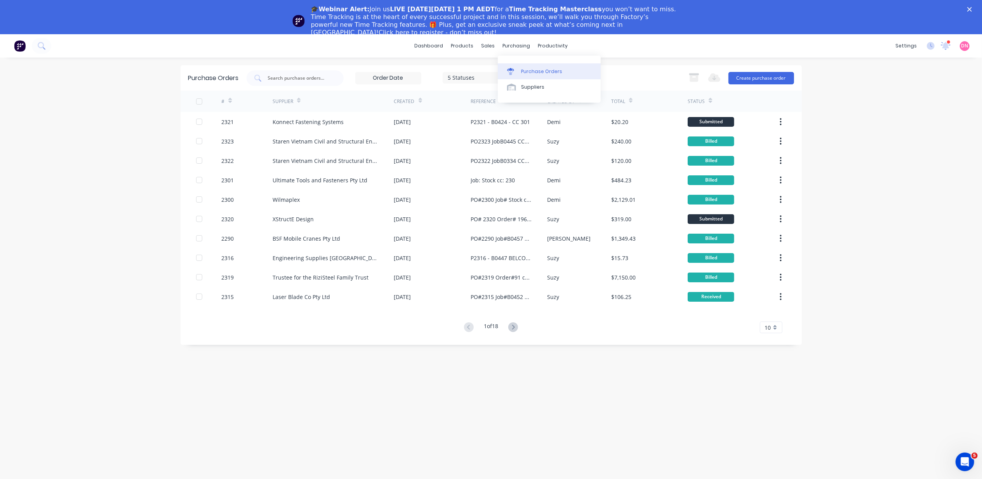
click at [529, 68] on div "Purchase Orders" at bounding box center [541, 71] width 41 height 7
click at [704, 87] on div "Purchase Orders 5 Statuses 5 Statuses Export to Excel (XLSX) Create purchase or…" at bounding box center [491, 77] width 621 height 25
click at [712, 99] on div "Status" at bounding box center [732, 100] width 89 height 21
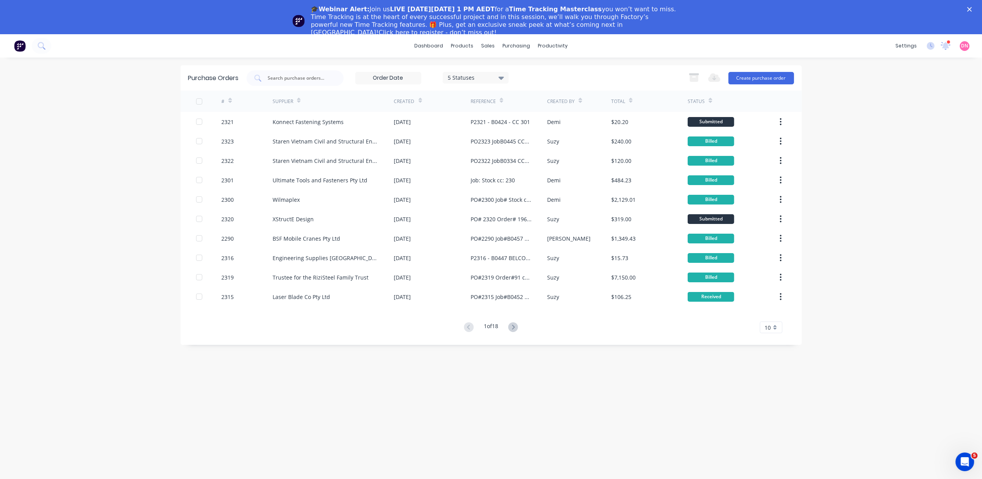
click at [464, 72] on div "5 Statuses" at bounding box center [476, 78] width 66 height 12
